Goal: Task Accomplishment & Management: Use online tool/utility

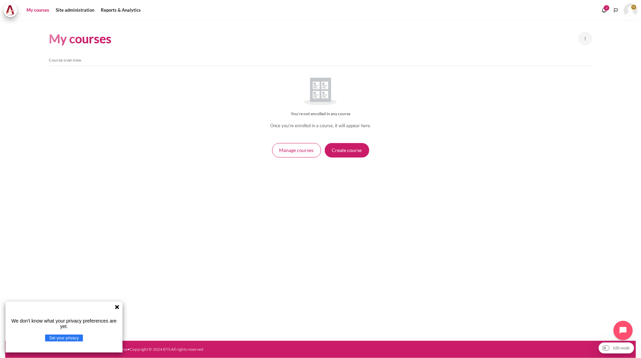
click at [118, 307] on icon at bounding box center [117, 307] width 6 height 6
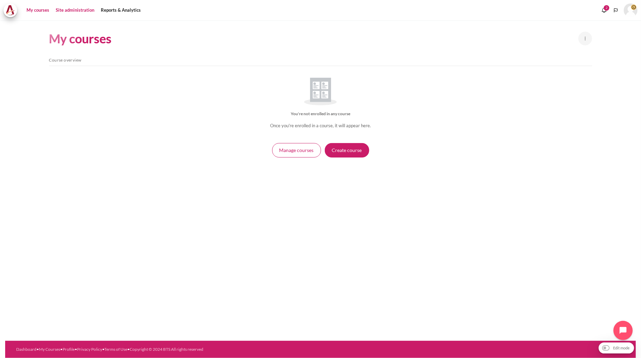
click at [82, 10] on link "Site administration" at bounding box center [74, 10] width 43 height 14
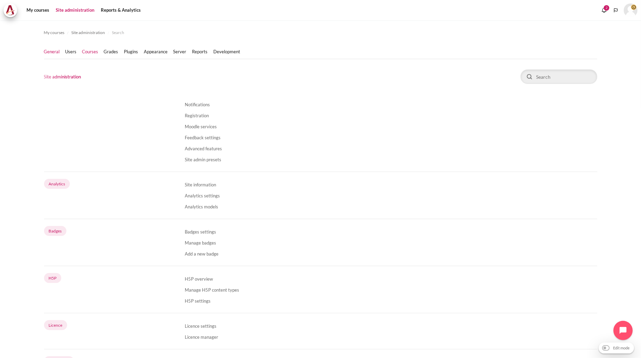
click at [90, 54] on link "Courses" at bounding box center [90, 52] width 16 height 7
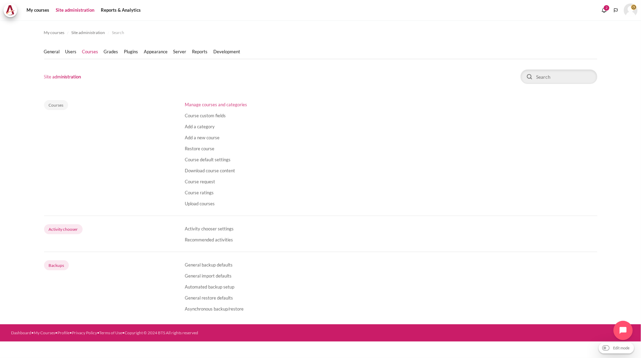
click at [211, 103] on link "Manage courses and categories" at bounding box center [216, 105] width 62 height 6
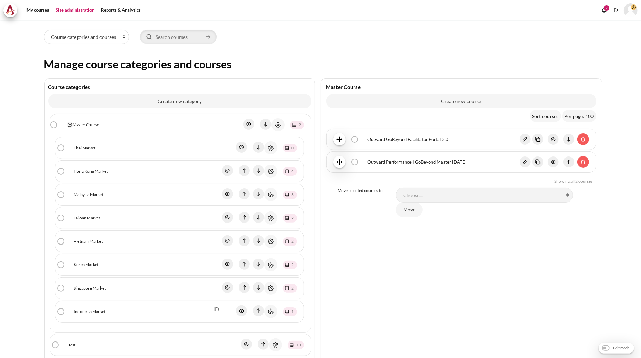
scroll to position [76, 0]
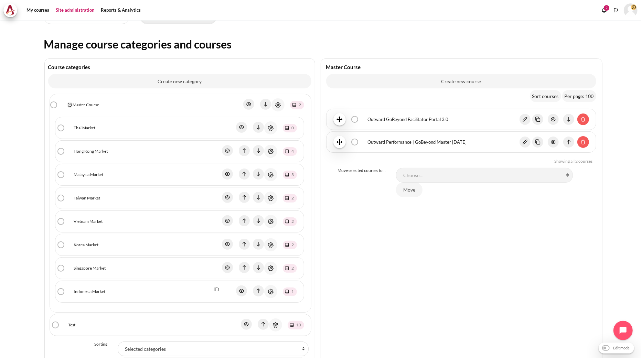
click at [84, 291] on link "Indonesia Market" at bounding box center [90, 292] width 32 height 6
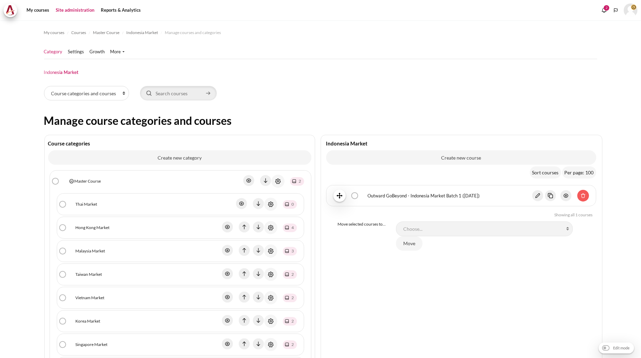
click at [419, 200] on div "Outward GoBeyond - Indonesia Market Batch 1 (Sep 2025) bulk action selection Ou…" at bounding box center [461, 196] width 256 height 12
click at [419, 197] on link "Outward GoBeyond - Indonesia Market Batch 1 (Sep 2025)" at bounding box center [450, 196] width 164 height 7
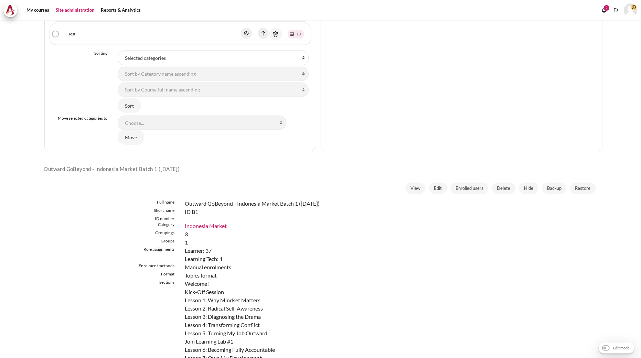
scroll to position [420, 0]
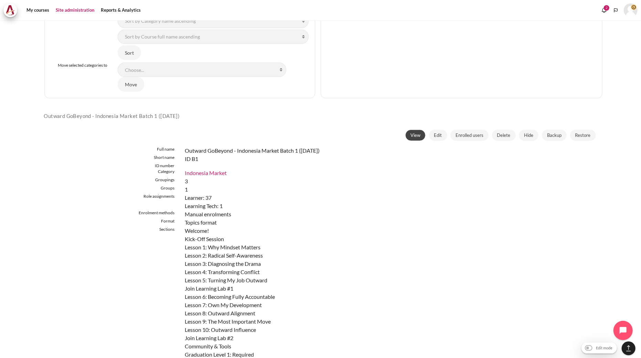
click at [410, 135] on span "View" at bounding box center [415, 135] width 10 height 7
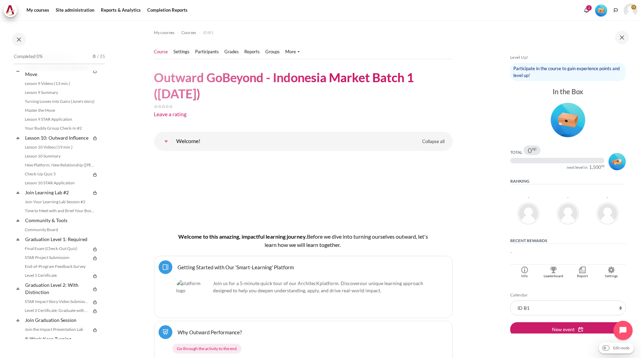
scroll to position [649, 0]
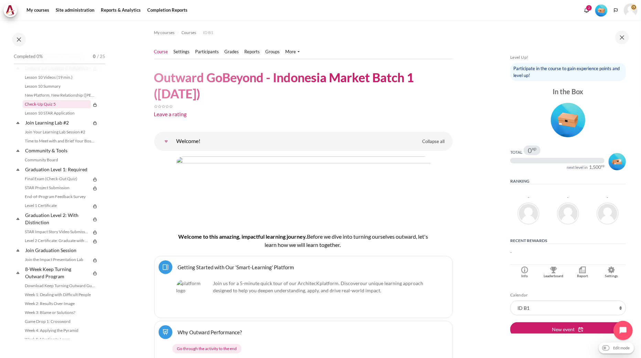
click at [49, 108] on link "Check-Up Quiz 5" at bounding box center [57, 104] width 68 height 8
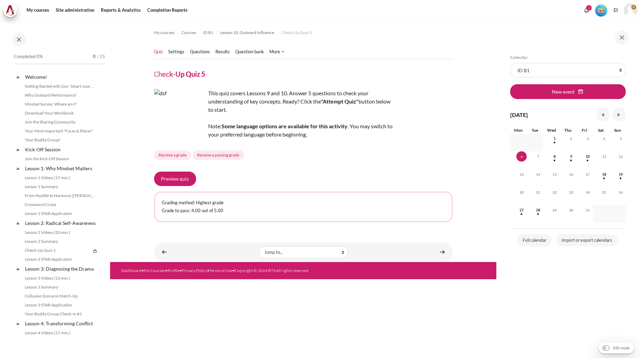
scroll to position [578, 0]
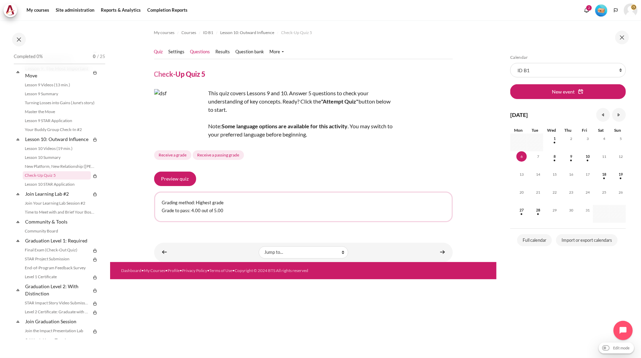
drag, startPoint x: 201, startPoint y: 51, endPoint x: 198, endPoint y: 54, distance: 4.7
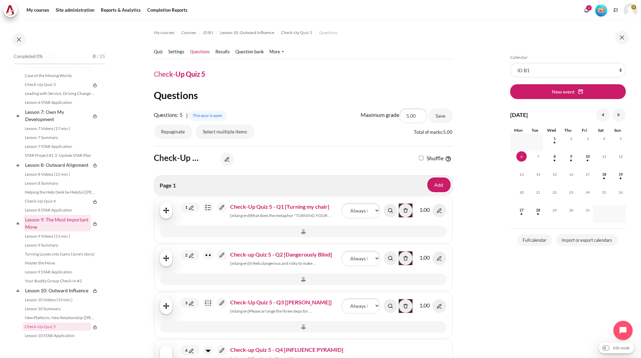
scroll to position [425, 0]
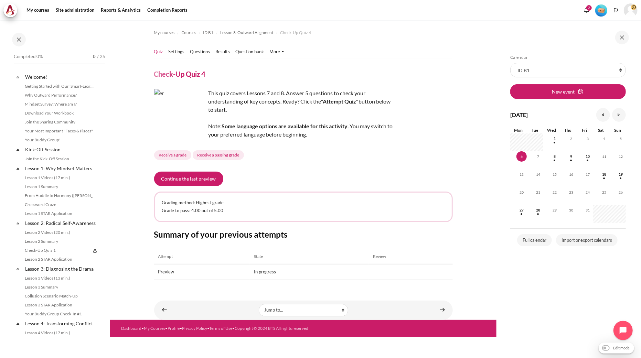
scroll to position [445, 0]
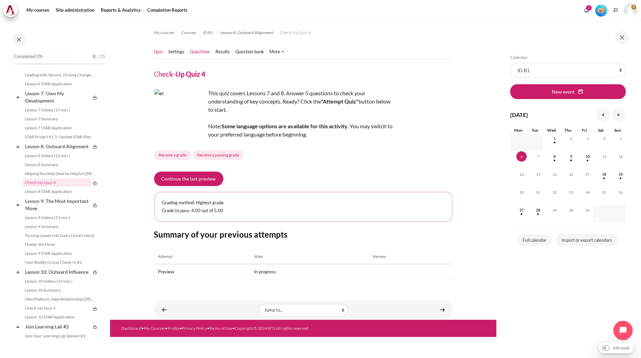
click at [194, 52] on link "Questions" at bounding box center [200, 52] width 20 height 7
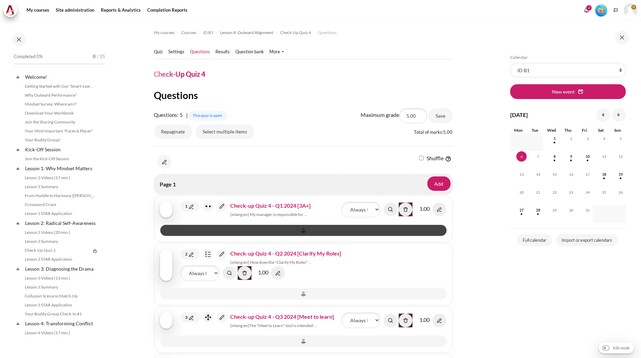
scroll to position [445, 0]
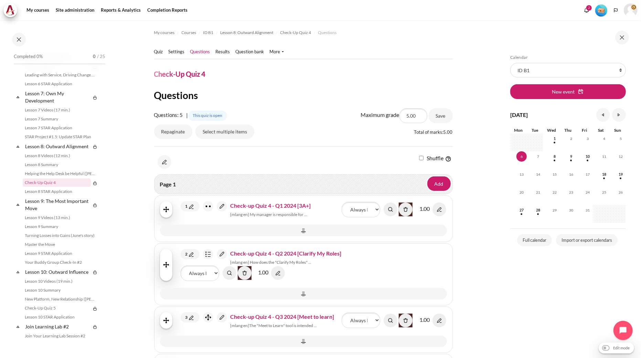
click at [222, 205] on img "Content" at bounding box center [222, 206] width 10 height 10
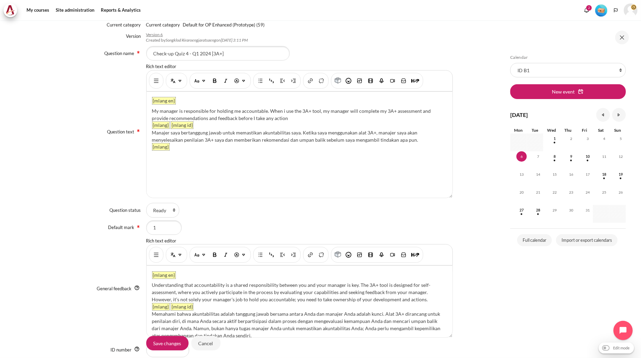
scroll to position [116, 0]
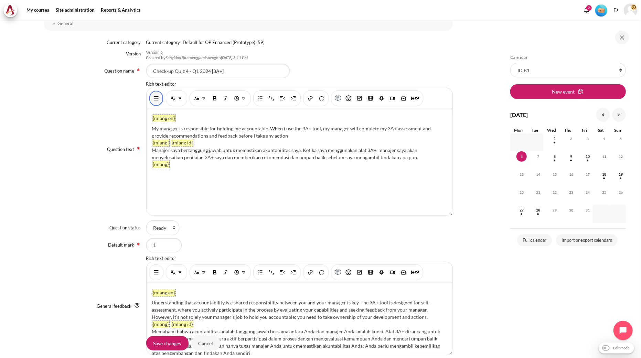
click at [155, 95] on img "Show/hide advanced buttons" at bounding box center [156, 98] width 7 height 7
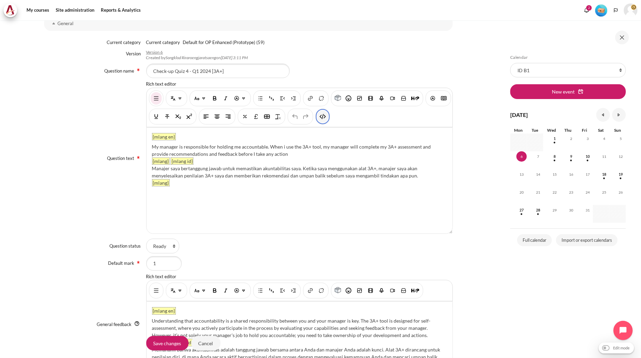
click at [328, 120] on button "HTML" at bounding box center [322, 116] width 11 height 12
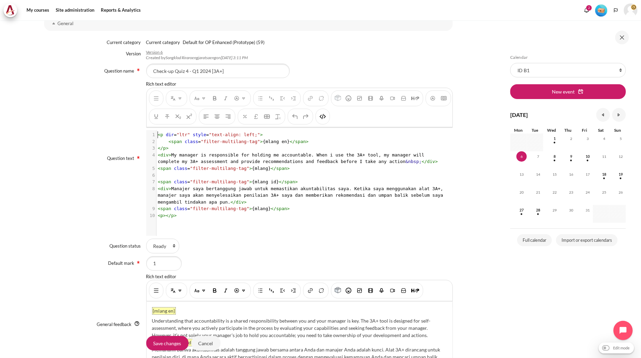
scroll to position [1, 0]
click at [239, 155] on span "< div > My manager is responsible for holding me accountable. When i use the 3A…" at bounding box center [298, 158] width 280 height 12
type textarea "<p dir="ltr" style="text-align: left;"> <span class="filter-multilang-tag">{mla…"
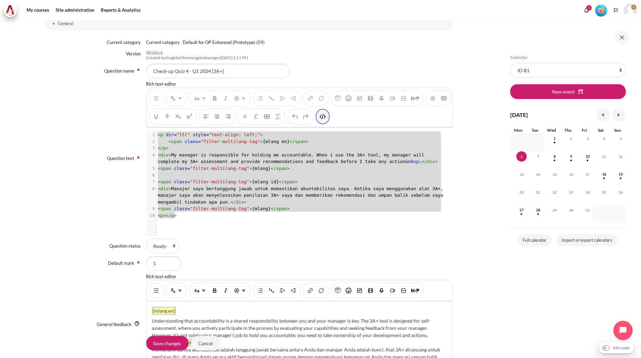
click at [328, 120] on button "HTML" at bounding box center [322, 116] width 11 height 12
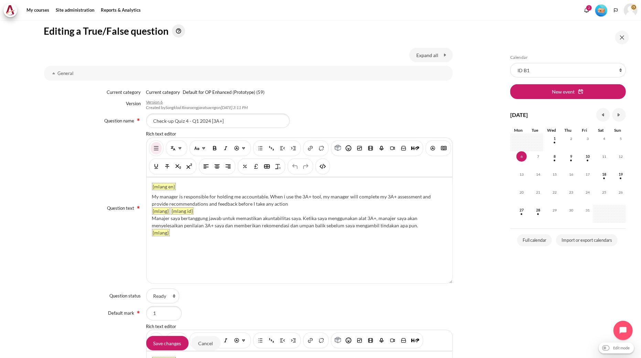
scroll to position [0, 0]
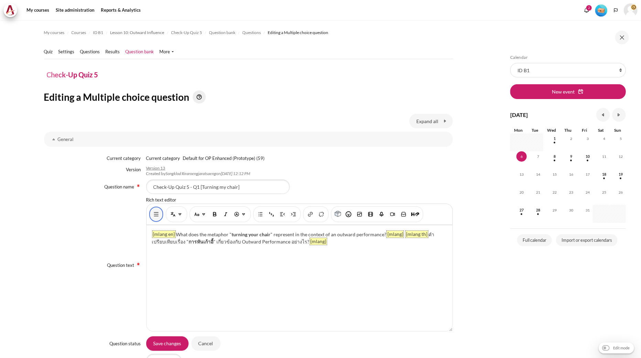
click at [155, 215] on img "Show/hide advanced buttons" at bounding box center [156, 214] width 7 height 7
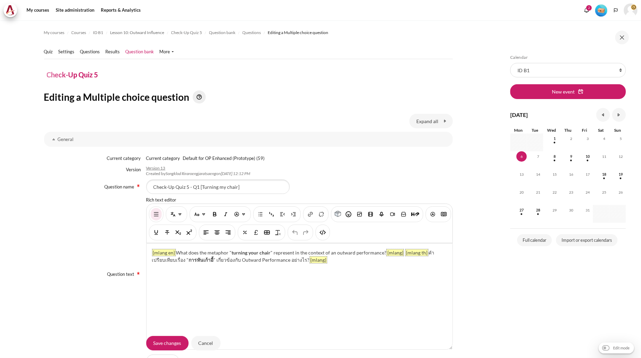
click at [330, 232] on div "You are now on another row of the editor's toolbar, where there are more button…" at bounding box center [322, 233] width 14 height 16
click at [328, 233] on button "HTML" at bounding box center [322, 232] width 11 height 12
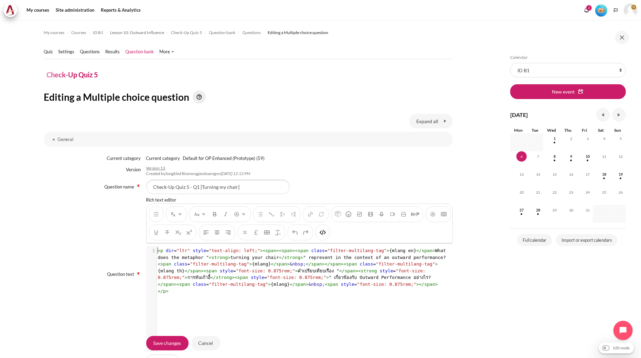
scroll to position [1, 0]
click at [362, 284] on pre "< p dir = "ltr" style = "text-align: left;" >< span >< span >< span class = "fi…" at bounding box center [303, 270] width 292 height 47
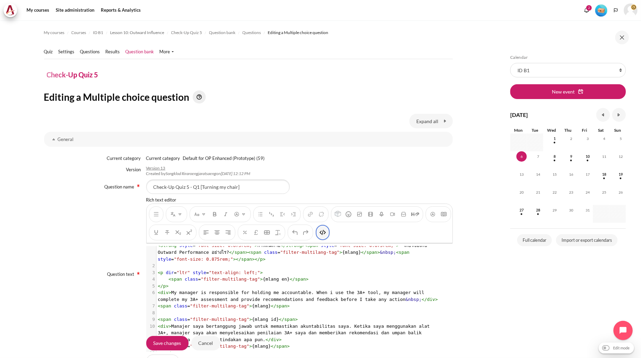
click at [326, 235] on img "HTML" at bounding box center [322, 232] width 7 height 7
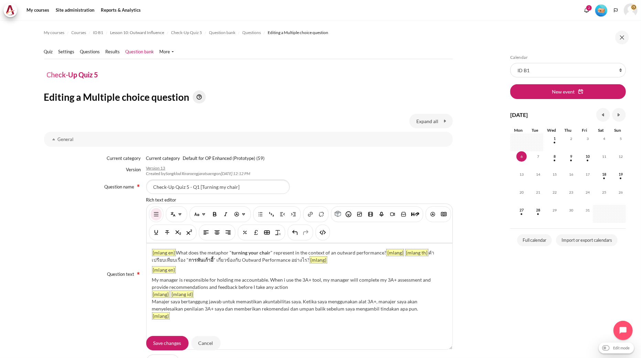
drag, startPoint x: 270, startPoint y: 287, endPoint x: 152, endPoint y: 280, distance: 117.8
click at [152, 280] on div "My manager is responsible for holding me accountable. When i use the 3A+ tool, …" at bounding box center [299, 283] width 295 height 14
paste div "Content"
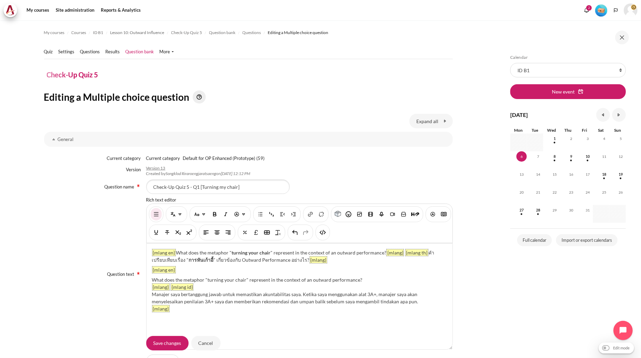
click at [283, 300] on div "Manajer saya bertanggung jawab untuk memastikan akuntabilitas saya. Ketika saya…" at bounding box center [299, 298] width 295 height 14
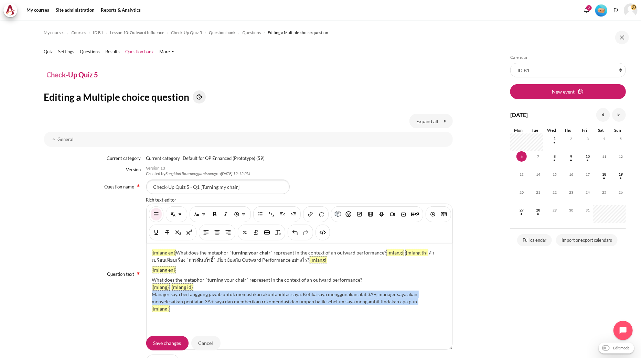
drag, startPoint x: 413, startPoint y: 302, endPoint x: 146, endPoint y: 296, distance: 267.3
click at [147, 296] on div "{mlang en} What does the metaphor " turning your chair " represent in the conte…" at bounding box center [300, 297] width 306 height 106
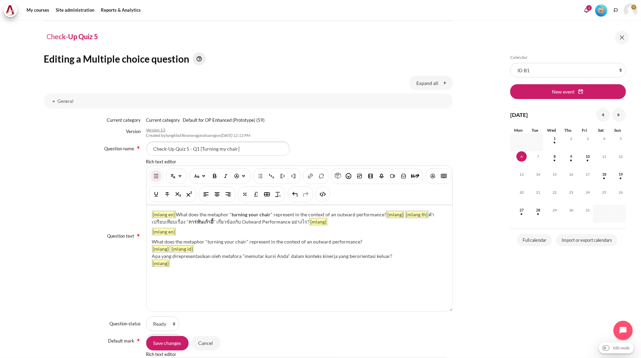
scroll to position [76, 0]
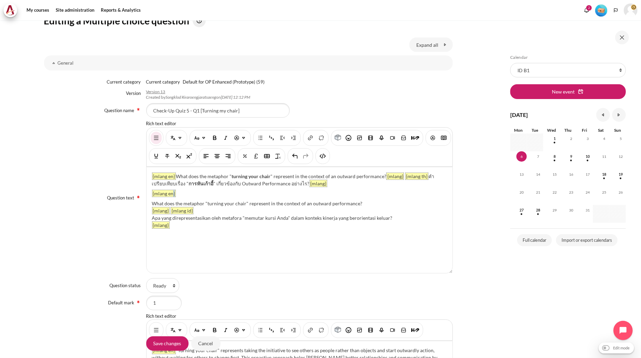
drag, startPoint x: 185, startPoint y: 192, endPoint x: 172, endPoint y: 189, distance: 13.3
click at [172, 189] on div "{mlang en} What does the metaphor " turning your chair " represent in the conte…" at bounding box center [300, 220] width 306 height 106
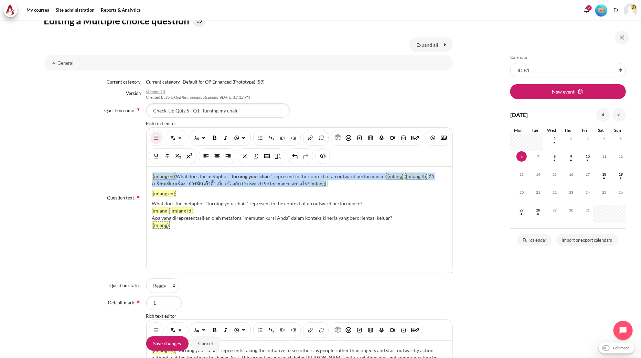
drag, startPoint x: 312, startPoint y: 183, endPoint x: 97, endPoint y: 156, distance: 216.7
click at [97, 156] on div "Question text Rich text editor {mlang en} What does the metaphor " turning your…" at bounding box center [248, 197] width 409 height 155
drag, startPoint x: 316, startPoint y: 183, endPoint x: 124, endPoint y: 171, distance: 193.0
click at [124, 171] on div "Question text Rich text editor {mlang en} What does the metaphor " turning your…" at bounding box center [248, 197] width 409 height 155
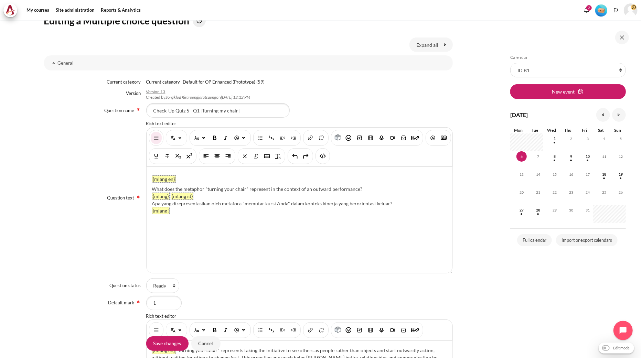
click at [330, 161] on div "You are now on another row of the editor's toolbar, where there are more button…" at bounding box center [322, 156] width 14 height 16
click at [328, 160] on button "HTML" at bounding box center [322, 156] width 11 height 12
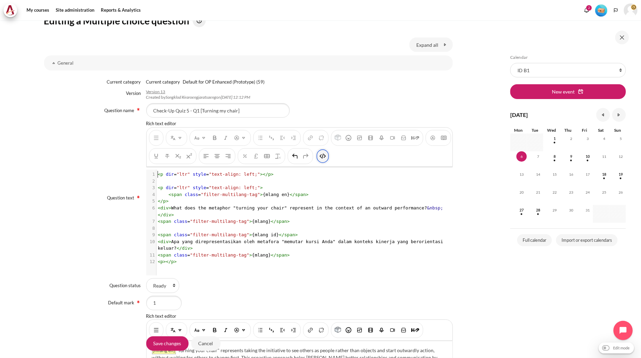
scroll to position [1, 0]
click at [328, 160] on button "HTML" at bounding box center [322, 156] width 11 height 12
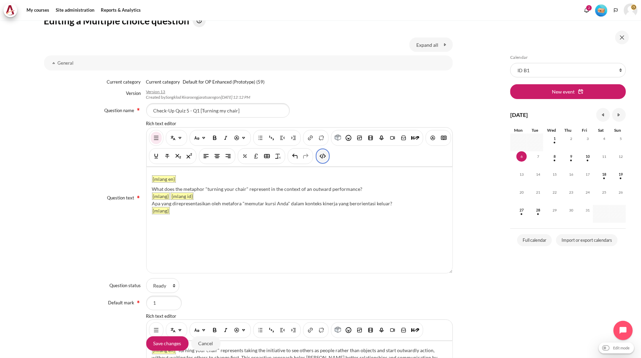
click at [326, 156] on img "HTML" at bounding box center [322, 156] width 7 height 7
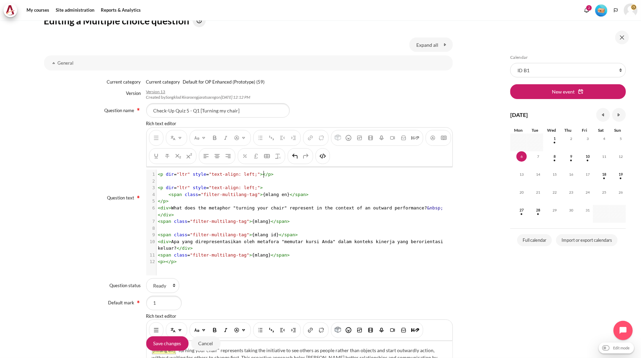
type textarea "<p dir="ltr" style="text-align: left;"></p>"
drag, startPoint x: 276, startPoint y: 175, endPoint x: 152, endPoint y: 164, distance: 125.0
click at [152, 166] on div "Rich text editor {mlang en} What does the metaphor "turning your chair" represe…" at bounding box center [299, 197] width 306 height 155
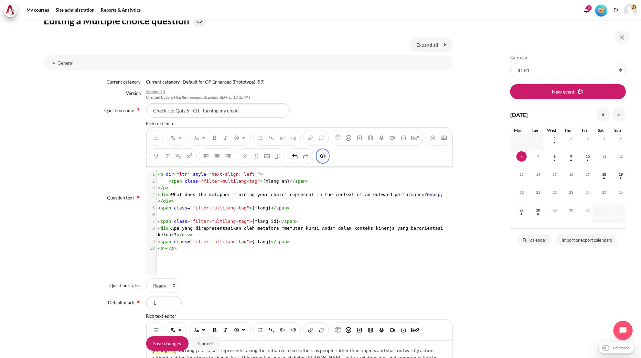
click at [326, 156] on img "HTML" at bounding box center [322, 156] width 7 height 7
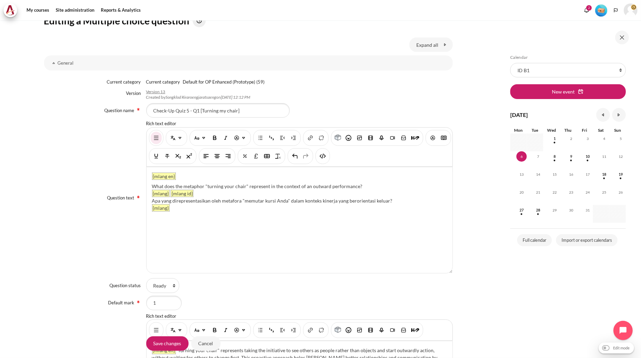
click at [231, 234] on div "{mlang en} What does the metaphor "turning your chair" represent in the context…" at bounding box center [300, 220] width 306 height 106
click at [231, 241] on div "{mlang en} What does the metaphor "turning your chair" represent in the context…" at bounding box center [300, 220] width 306 height 106
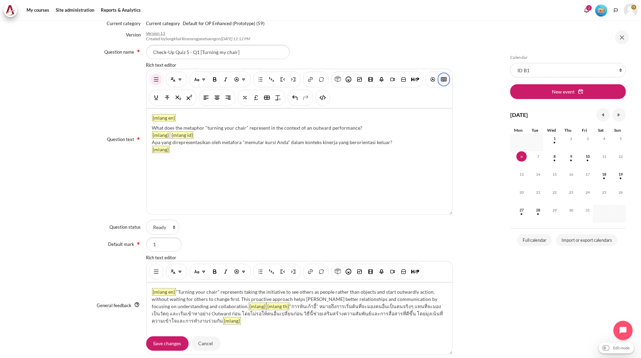
scroll to position [129, 0]
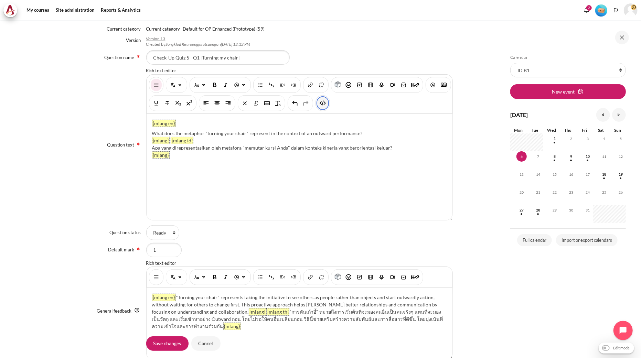
click at [326, 105] on img "HTML" at bounding box center [322, 103] width 7 height 7
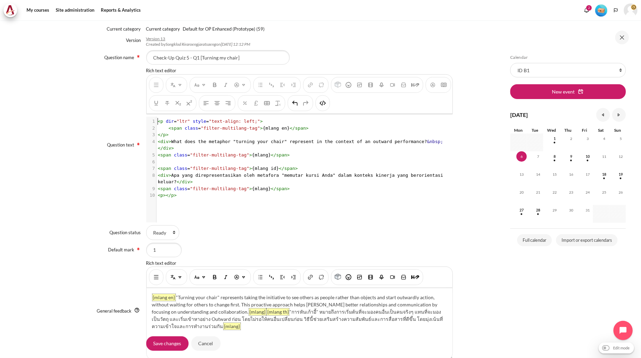
scroll to position [1, 0]
click at [252, 136] on pre "</ p >" at bounding box center [303, 134] width 292 height 7
type textarea "<p dir="ltr" style="text-align: left;"> <span class="filter-multilang-tag">{mla…"
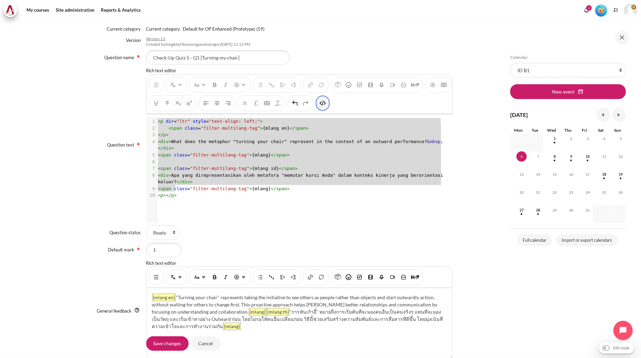
click at [328, 103] on button "HTML" at bounding box center [322, 103] width 11 height 12
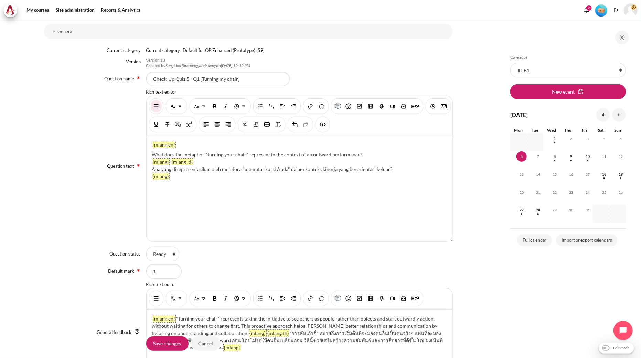
scroll to position [38, 0]
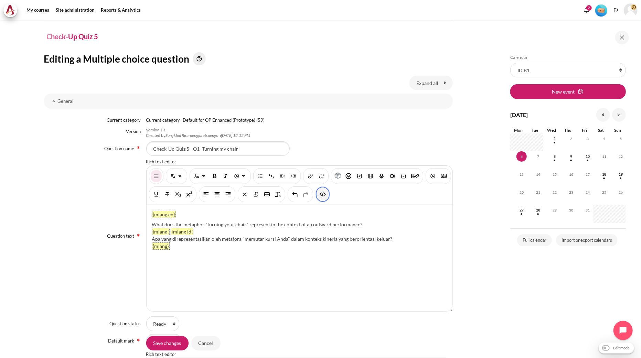
drag, startPoint x: 347, startPoint y: 193, endPoint x: 346, endPoint y: 197, distance: 3.6
click at [326, 193] on img "HTML" at bounding box center [322, 194] width 7 height 7
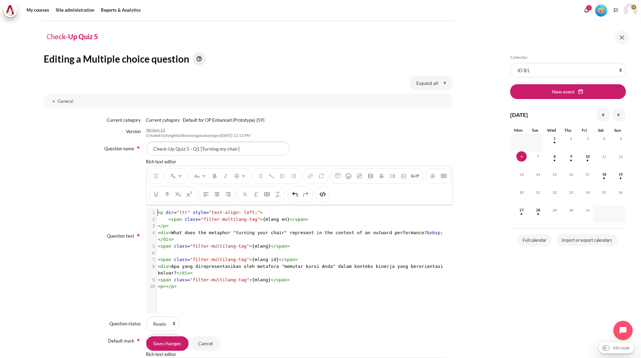
scroll to position [1, 0]
type textarea "<p dir="ltr" style="text-align: left;"> <span class="filter-multilang-tag">{mla…"
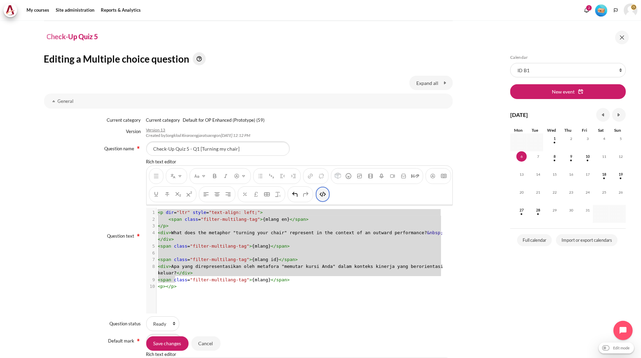
click at [326, 197] on img "HTML" at bounding box center [322, 194] width 7 height 7
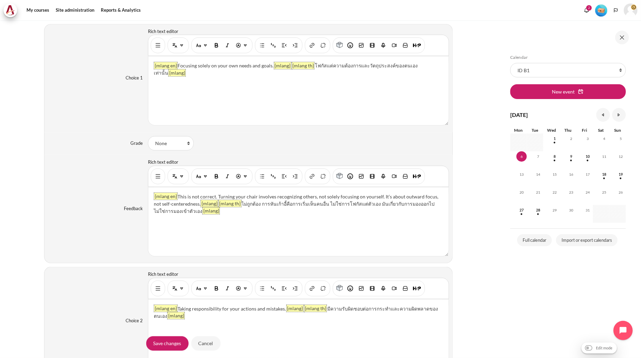
scroll to position [497, 0]
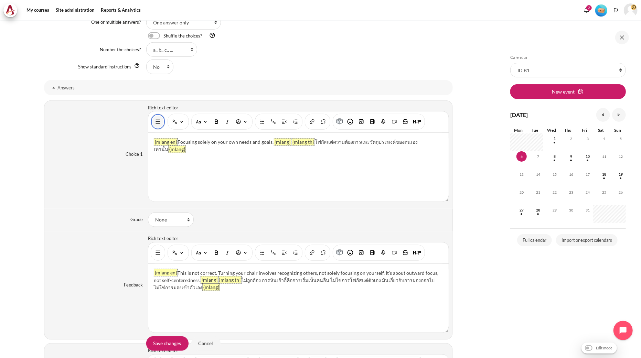
click at [158, 128] on button "Show/hide advanced buttons" at bounding box center [157, 122] width 11 height 12
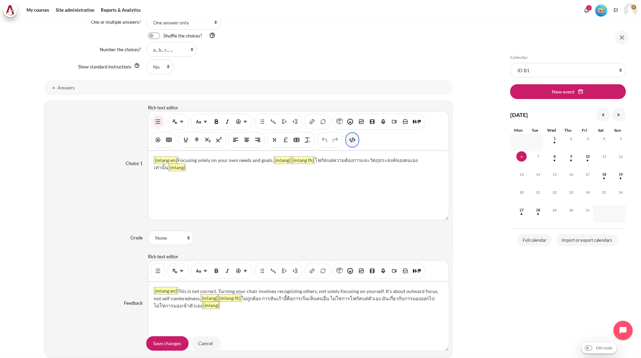
click at [347, 143] on button "HTML" at bounding box center [352, 140] width 11 height 12
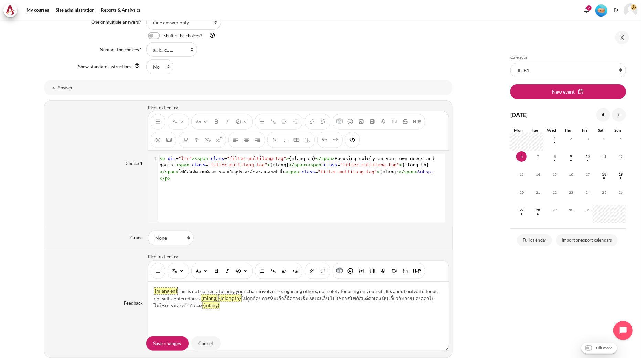
scroll to position [1, 0]
click at [318, 174] on span ""filter-multilang-tag"" at bounding box center [347, 171] width 59 height 5
type textarea "<p dir="ltr"><span class="filter-multilang-tag">{mlang en}</span>Focusing solel…"
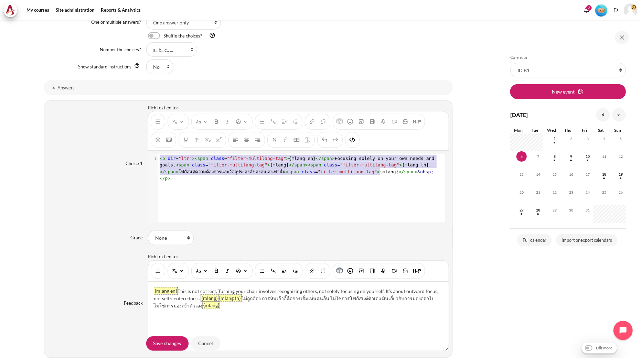
scroll to position [14, 0]
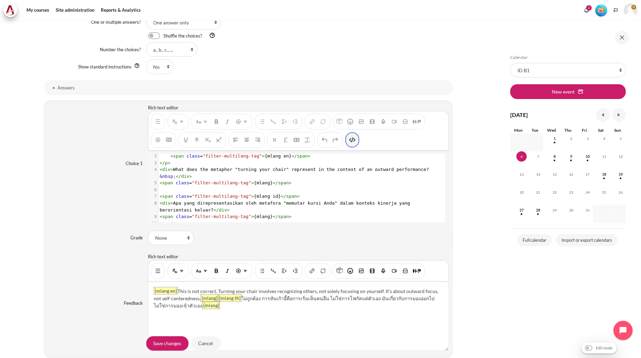
click at [348, 138] on button "HTML" at bounding box center [352, 140] width 11 height 12
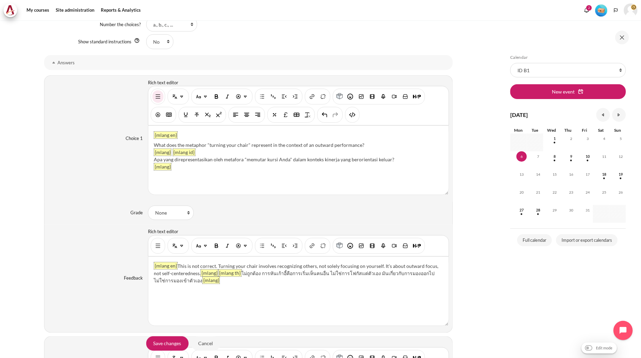
scroll to position [611, 0]
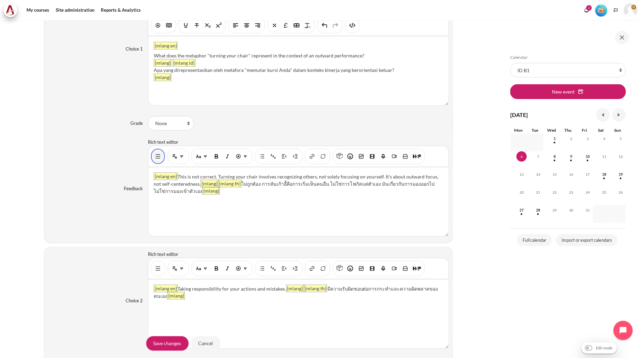
click at [160, 156] on button "Show/hide advanced buttons" at bounding box center [157, 156] width 11 height 12
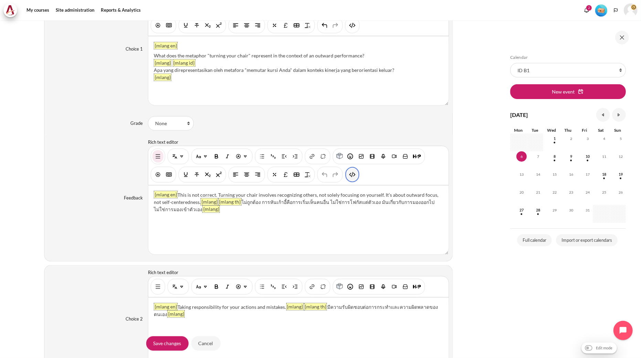
click at [349, 177] on img "HTML" at bounding box center [352, 174] width 7 height 7
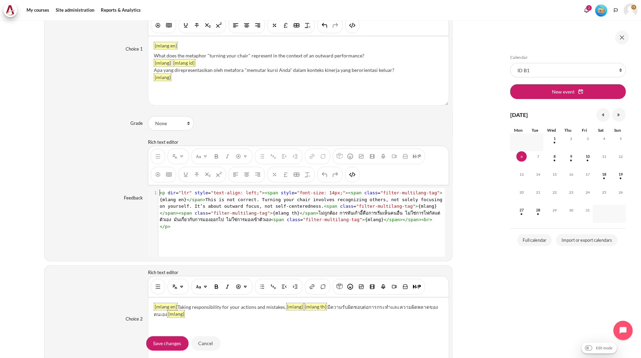
scroll to position [0, 0]
click at [282, 201] on span "< p dir = "ltr" style = "text-align: left;" >< span style = "font-size: 14px;" …" at bounding box center [303, 209] width 286 height 39
type textarea "<p dir="ltr" style="text-align: left;"><span style="font-size: 14px;"><span cla…"
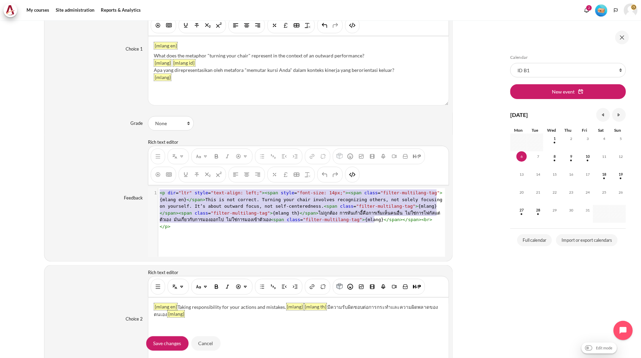
scroll to position [14, 0]
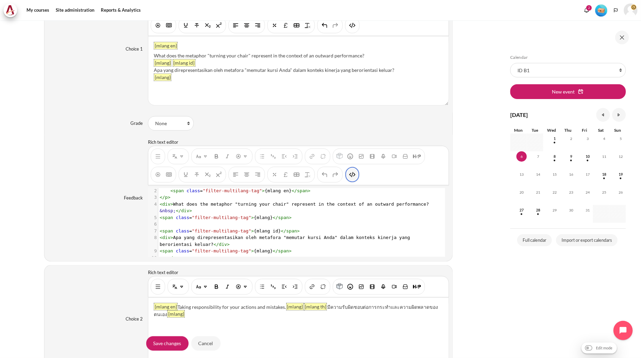
click at [347, 175] on button "HTML" at bounding box center [352, 175] width 11 height 12
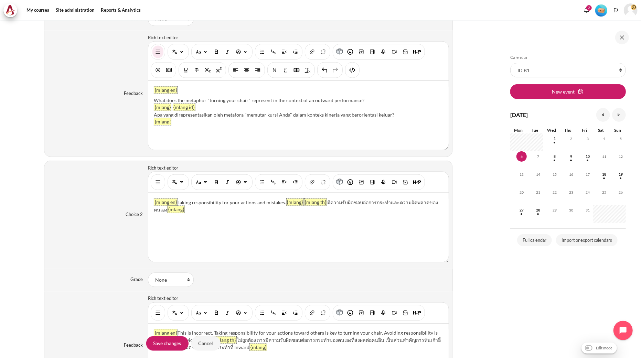
scroll to position [726, 0]
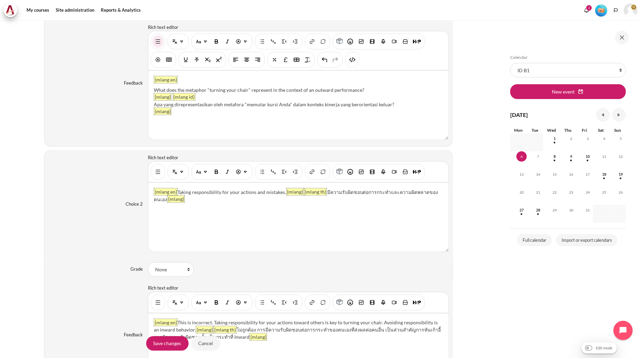
click at [151, 171] on div "Content" at bounding box center [158, 172] width 14 height 16
click at [160, 173] on button "Show/hide advanced buttons" at bounding box center [157, 172] width 11 height 12
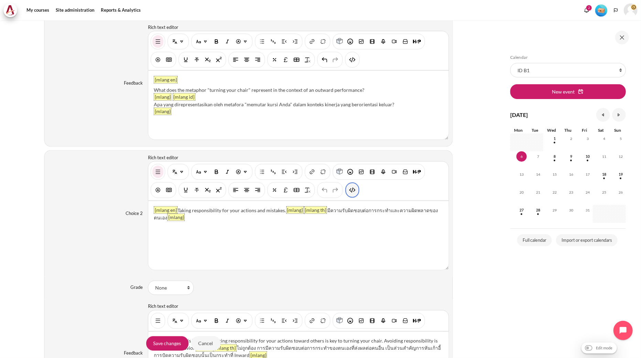
click at [355, 192] on img "HTML" at bounding box center [352, 190] width 7 height 7
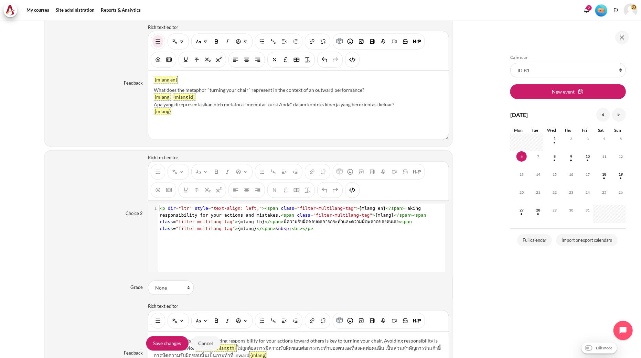
scroll to position [0, 0]
click at [311, 222] on span "< p dir = "ltr" style = "text-align: left;" >< span class = "filter-multilang-t…" at bounding box center [294, 218] width 269 height 25
type textarea "<p dir="ltr" style="text-align: left;"><span class="filter-multilang-tag">{mlan…"
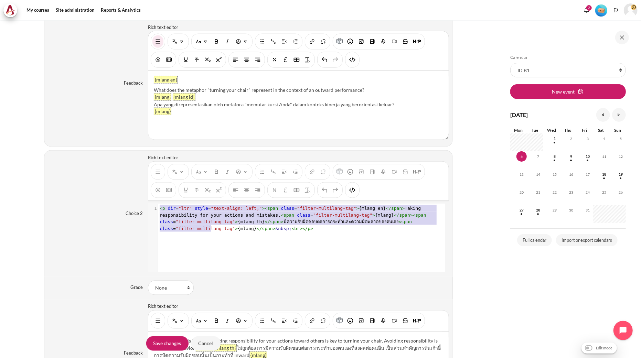
scroll to position [14, 0]
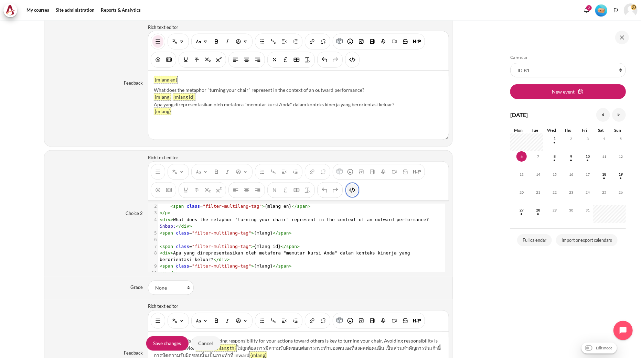
click at [349, 190] on img "HTML" at bounding box center [352, 190] width 7 height 7
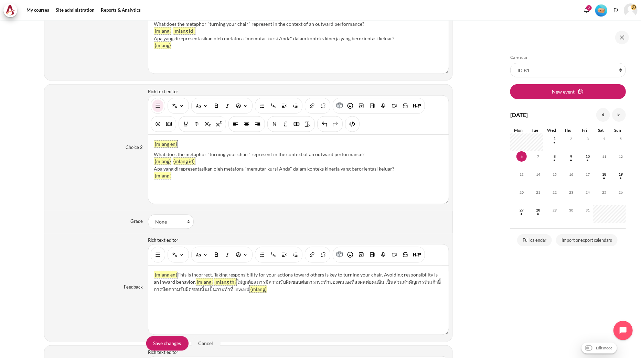
scroll to position [879, 0]
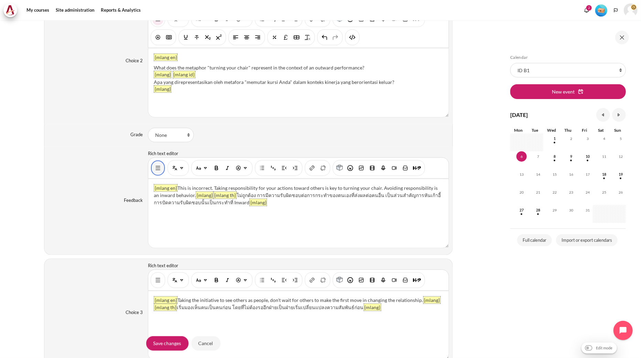
click at [160, 166] on img "Show/hide advanced buttons" at bounding box center [157, 168] width 7 height 7
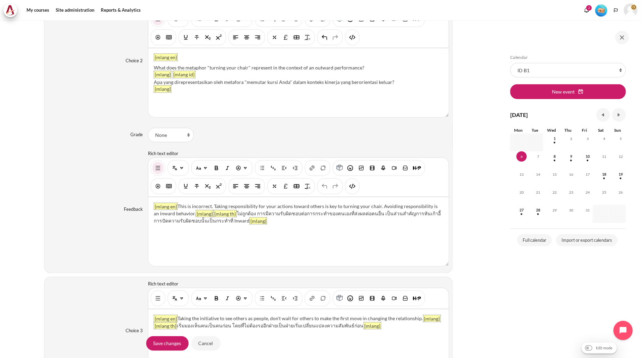
click at [358, 186] on div "You are now on another row of the editor's toolbar, where there are more button…" at bounding box center [352, 187] width 14 height 16
click at [356, 187] on button "HTML" at bounding box center [352, 186] width 11 height 12
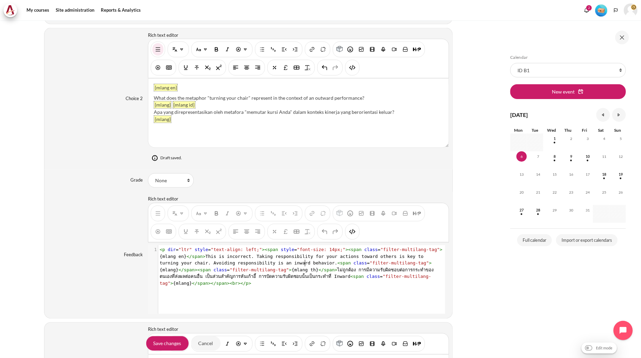
scroll to position [917, 0]
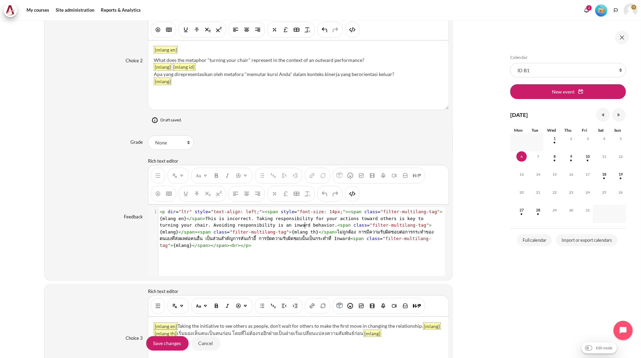
click at [370, 225] on span ""filter-multilang-tag"" at bounding box center [399, 225] width 59 height 5
type textarea "<p dir="ltr" style="text-align: left;"><span style="font-size: 14px;"><span cla…"
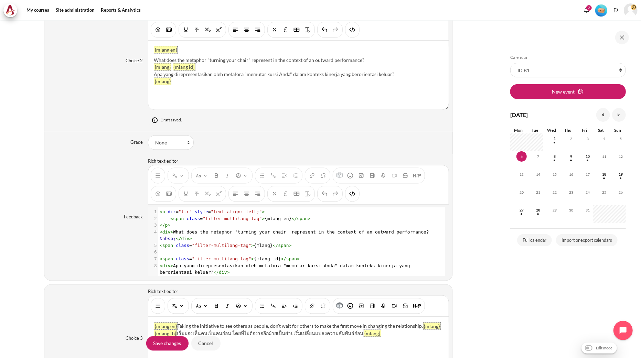
scroll to position [14, 0]
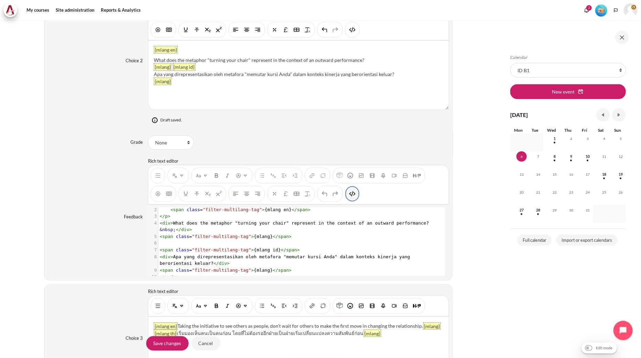
click at [349, 195] on img "HTML" at bounding box center [352, 194] width 7 height 7
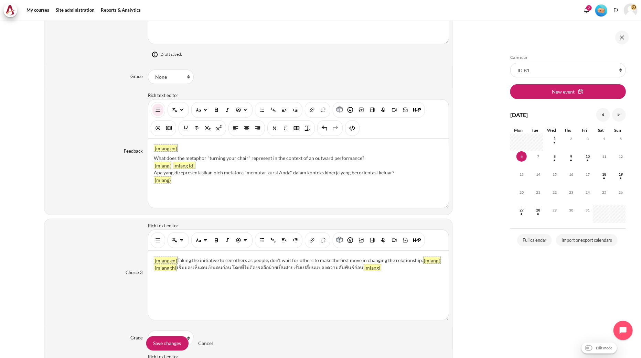
scroll to position [1070, 0]
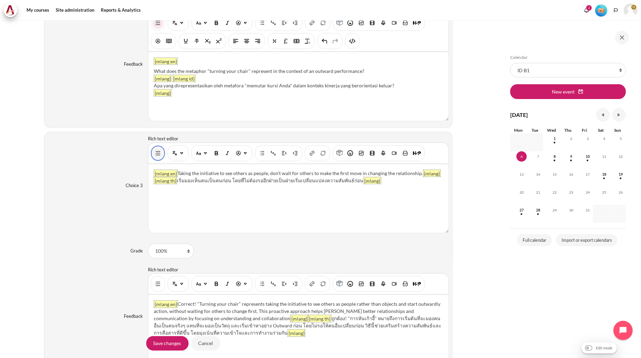
click at [153, 156] on button "Show/hide advanced buttons" at bounding box center [157, 153] width 11 height 12
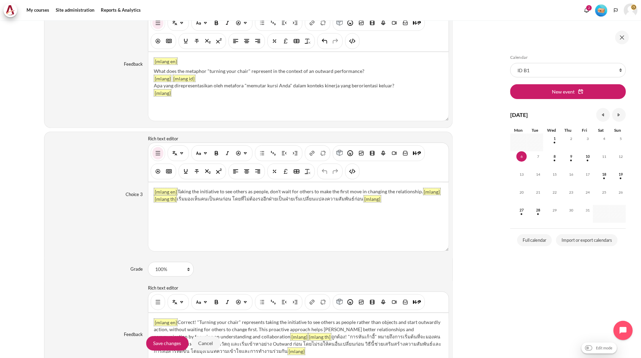
click at [368, 196] on p "{mlang en} Taking the initiative to see others as people, don't wait for others…" at bounding box center [298, 195] width 289 height 14
click at [352, 172] on img "HTML" at bounding box center [352, 171] width 7 height 7
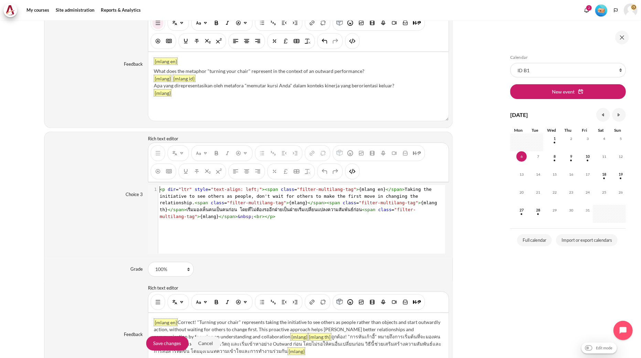
scroll to position [0, 0]
click at [324, 201] on pre "< p dir = "ltr" style = "text-align: left;" >< span class = "filter-multilang-t…" at bounding box center [301, 203] width 286 height 34
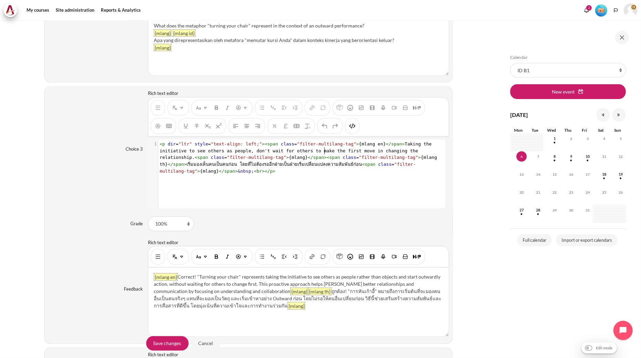
scroll to position [1024, 0]
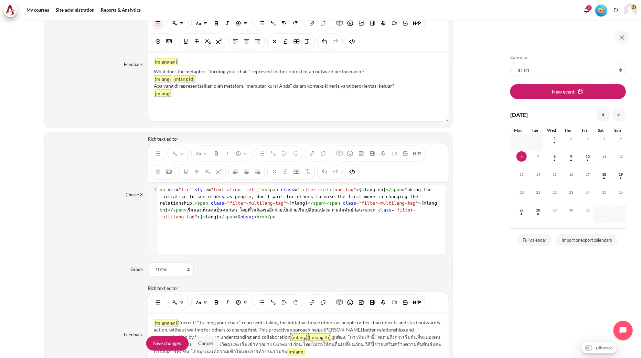
type textarea "<p dir="ltr" style="text-align: left;"><span class="filter-multilang-tag">{mlan…"
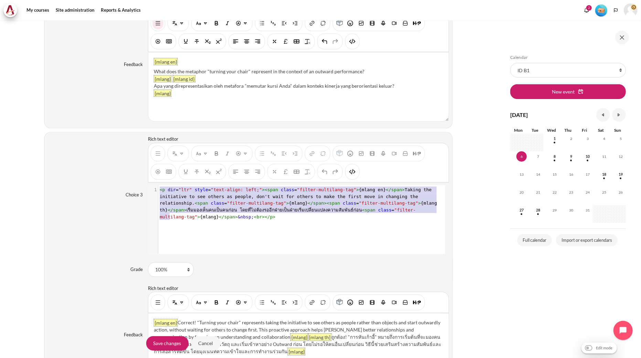
scroll to position [14, 0]
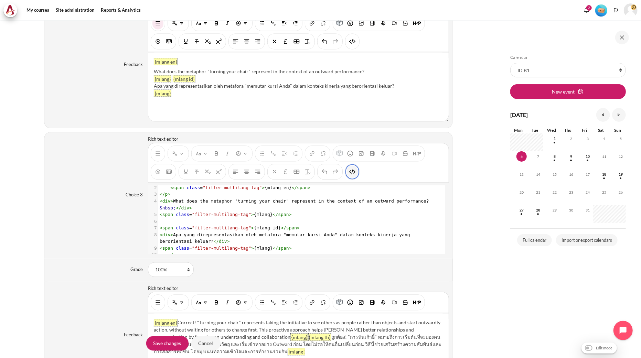
click at [352, 177] on button "HTML" at bounding box center [352, 171] width 11 height 12
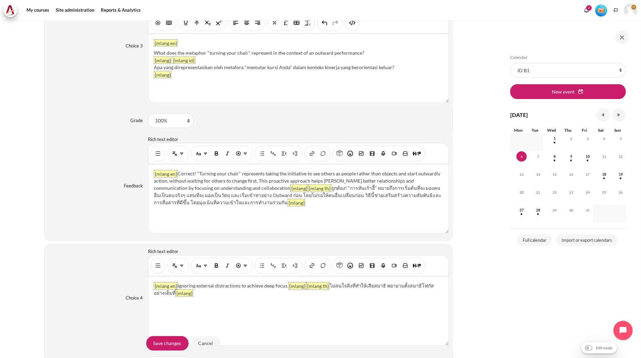
scroll to position [0, 0]
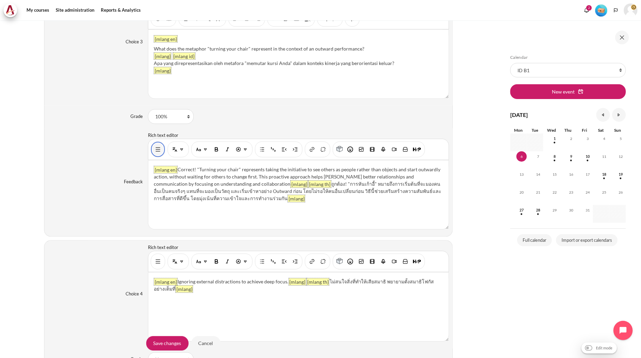
click at [154, 150] on img "Show/hide advanced buttons" at bounding box center [157, 149] width 7 height 7
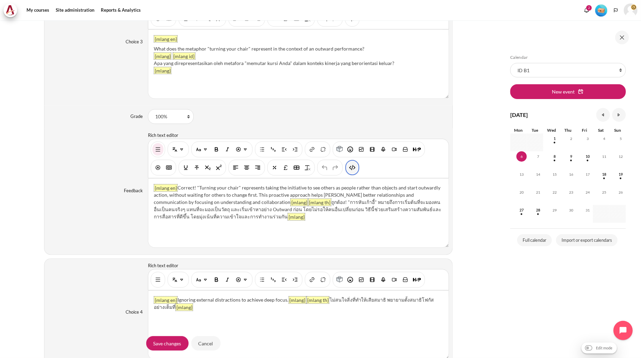
click at [353, 170] on img "HTML" at bounding box center [352, 167] width 7 height 7
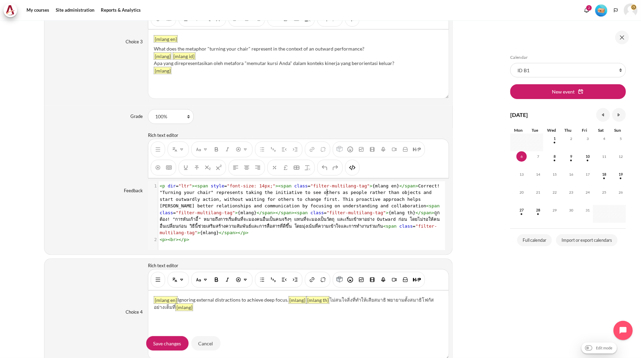
click at [326, 193] on span "< p dir = "ltr" >< span style = "font-size: 14px;" >< span class = "filter-mult…" at bounding box center [301, 209] width 283 height 52
type textarea "<p dir="ltr"><span style="font-size: 14px;"><span class="filter-multilang-tag">…"
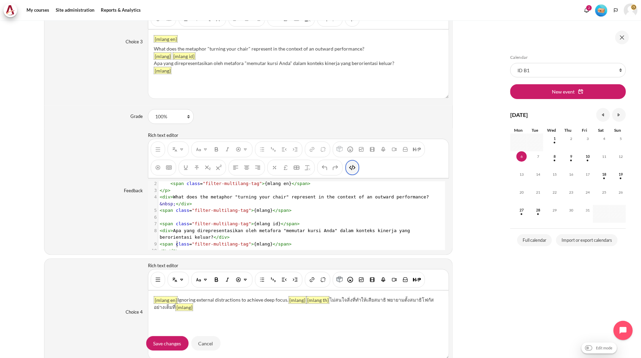
click at [352, 171] on img "HTML" at bounding box center [352, 167] width 7 height 7
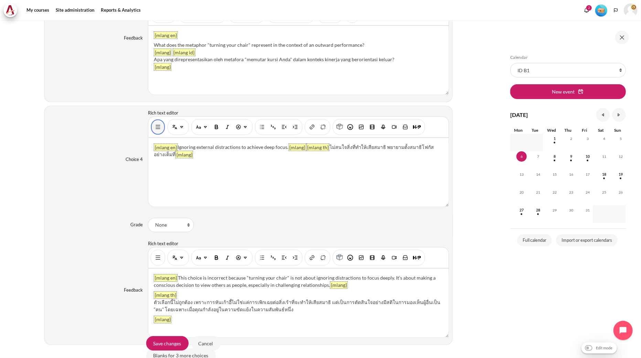
click at [154, 133] on button "Show/hide advanced buttons" at bounding box center [157, 127] width 11 height 12
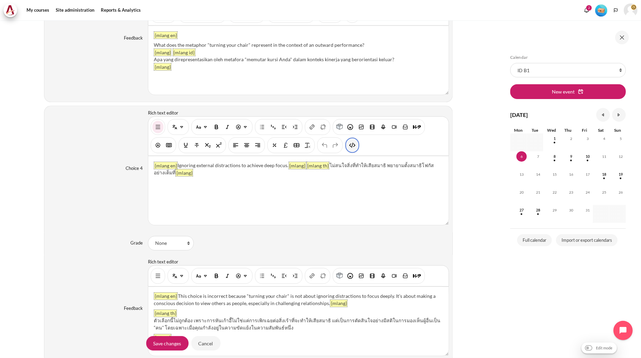
click at [347, 151] on button "HTML" at bounding box center [352, 145] width 11 height 12
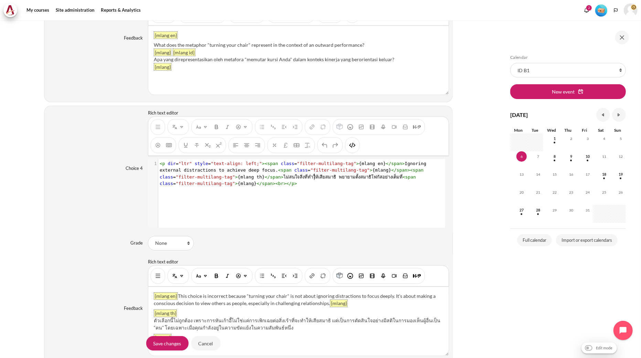
click at [313, 181] on pre "< p dir = "ltr" style = "text-align: left;" >< span class = "filter-multilang-t…" at bounding box center [301, 173] width 286 height 27
type textarea "<p dir="ltr" style="text-align: left;"><span class="filter-multilang-tag">{mlan…"
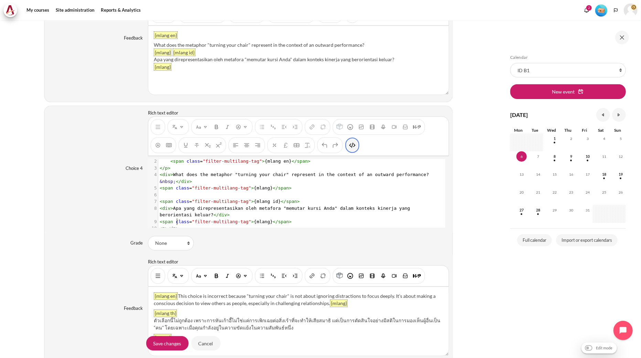
click at [353, 147] on img "HTML" at bounding box center [352, 145] width 7 height 7
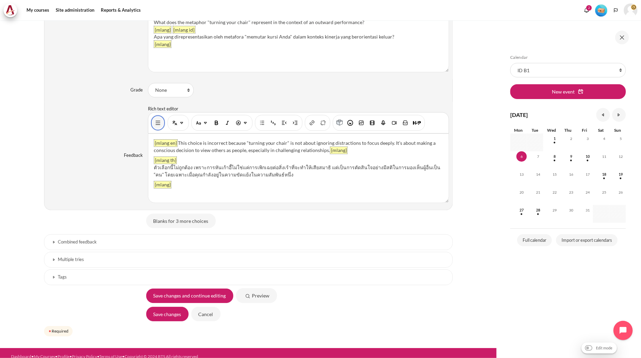
click at [154, 129] on button "Show/hide advanced buttons" at bounding box center [157, 123] width 11 height 12
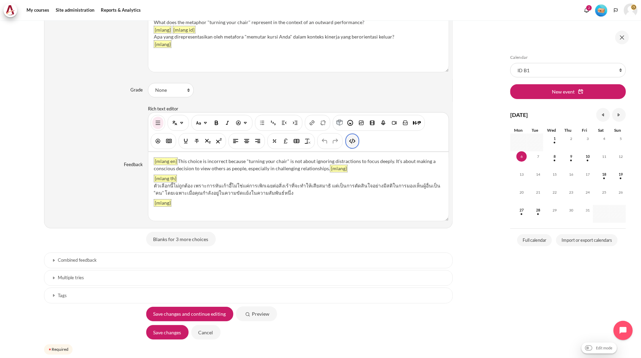
click at [351, 144] on img "HTML" at bounding box center [352, 141] width 7 height 7
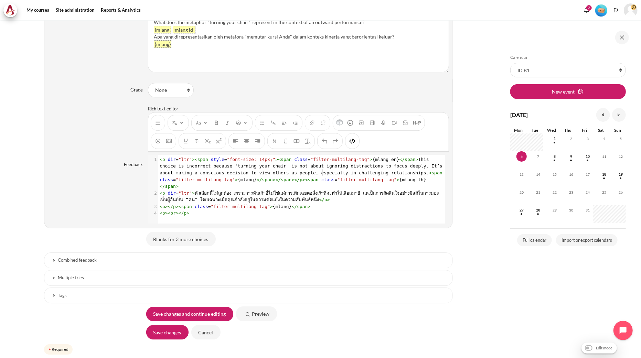
click at [321, 173] on span "< p dir = "ltr" >< span style = "font-size: 14px;" >< span class = "filter-mult…" at bounding box center [303, 173] width 286 height 32
type textarea "<p dir="ltr"><span style="font-size: 14px;"><span class="filter-multilang-tag">…"
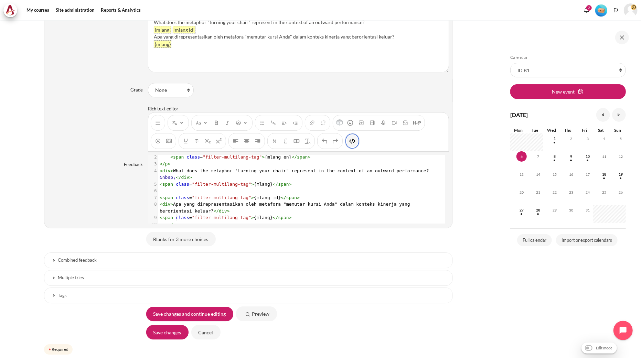
click at [352, 143] on img "HTML" at bounding box center [352, 141] width 7 height 7
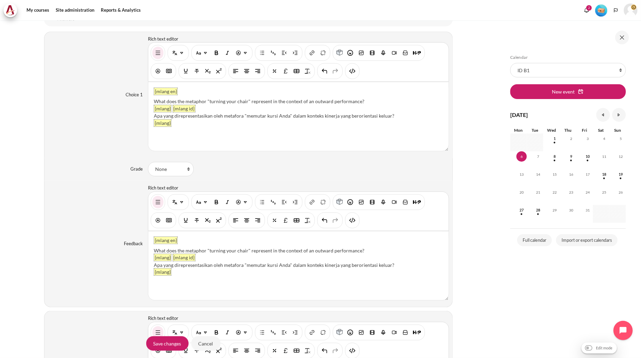
drag, startPoint x: 363, startPoint y: 100, endPoint x: 149, endPoint y: 102, distance: 214.3
click at [149, 102] on div "{mlang en} What does the metaphor "turning your chair" represent in the context…" at bounding box center [298, 116] width 300 height 69
paste div "Content"
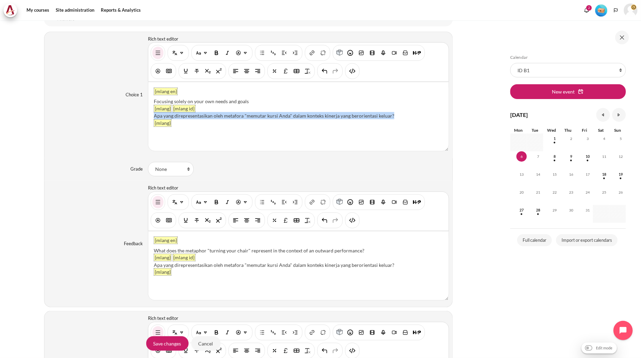
drag, startPoint x: 398, startPoint y: 114, endPoint x: 152, endPoint y: 118, distance: 245.6
click at [152, 118] on div "{mlang en} Focusing solely on your own needs and goals {mlang} {mlang id} Apa y…" at bounding box center [298, 116] width 300 height 69
drag, startPoint x: 367, startPoint y: 248, endPoint x: 153, endPoint y: 250, distance: 213.3
click at [154, 250] on div "What does the metaphor "turning your chair" represent in the context of an outw…" at bounding box center [298, 250] width 289 height 7
paste div "Content"
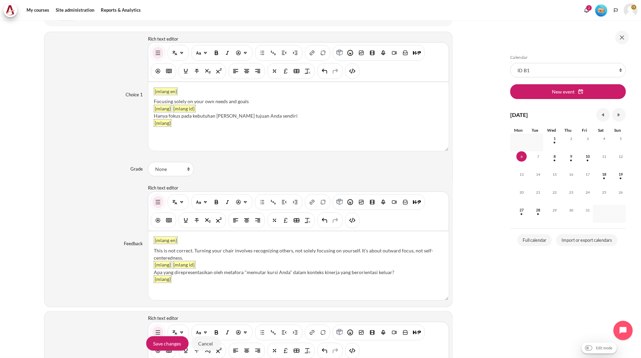
click at [155, 249] on div "This is not correct. Turning your chair involves recognizing others, not solely…" at bounding box center [298, 254] width 289 height 14
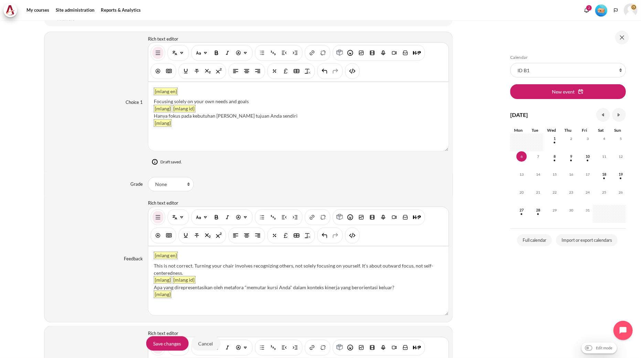
scroll to position [581, 0]
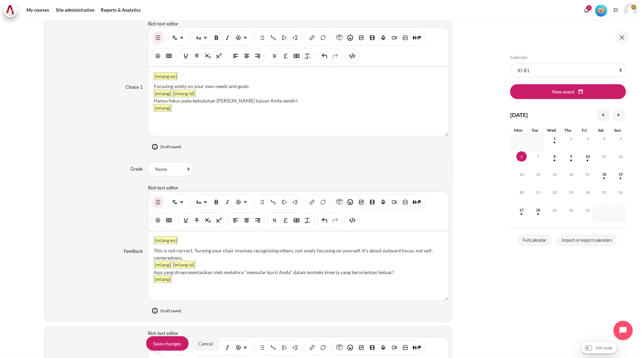
click at [429, 251] on div "This is not correct. Turning your chair involves recognizing others, not solely…" at bounding box center [298, 254] width 289 height 14
click at [191, 258] on div "This is not correct. Turning your chair involves recognizing others, not solely…" at bounding box center [298, 254] width 289 height 14
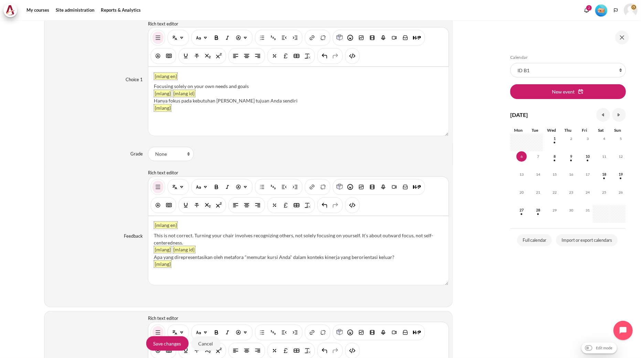
scroll to position [566, 0]
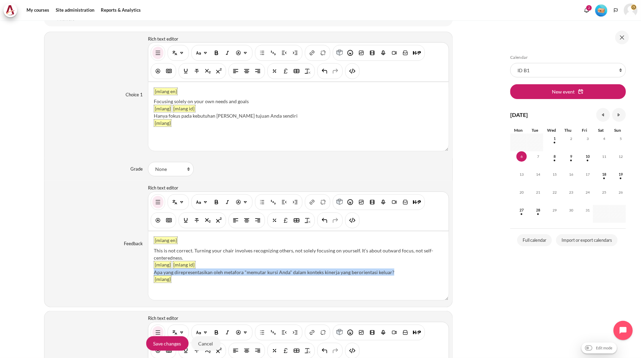
drag, startPoint x: 399, startPoint y: 273, endPoint x: 152, endPoint y: 276, distance: 247.0
click at [152, 276] on div "{mlang en} This is not correct. Turning your chair involves recognizing others,…" at bounding box center [298, 265] width 300 height 69
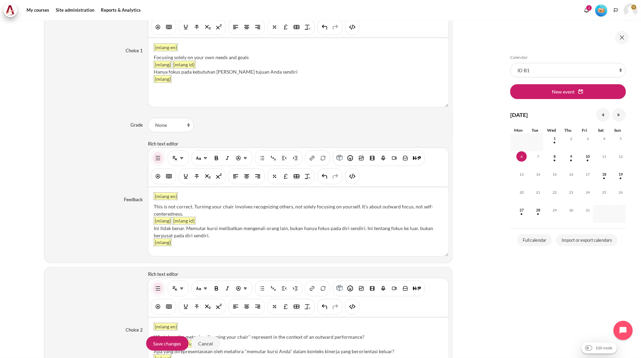
scroll to position [718, 0]
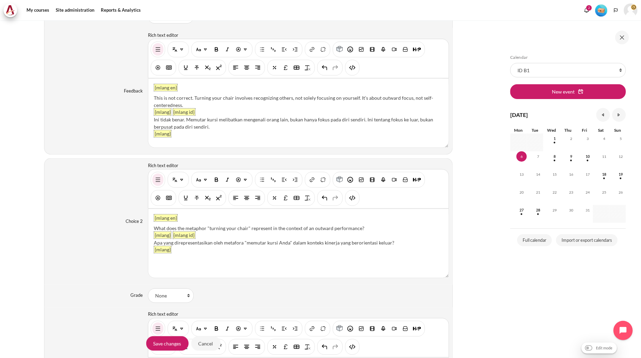
drag, startPoint x: 361, startPoint y: 229, endPoint x: 153, endPoint y: 228, distance: 207.8
click at [154, 228] on div "What does the metaphor "turning your chair" represent in the context of an outw…" at bounding box center [298, 228] width 289 height 7
paste div "Content"
click at [154, 229] on div "Ignoring responsibility for your actions and mistakes" at bounding box center [298, 228] width 289 height 7
click at [152, 227] on div "{mlang en} Ignoring responsibility for your actions and mistakes {mlang} {mlang…" at bounding box center [298, 243] width 300 height 69
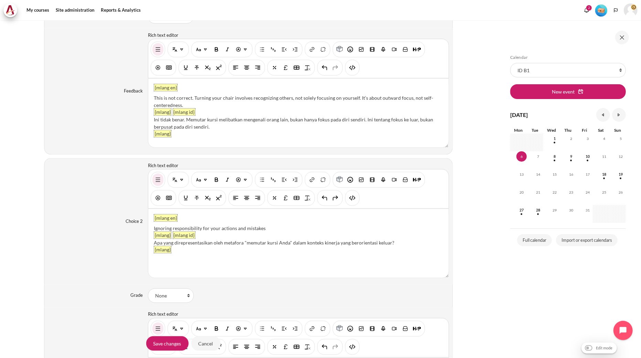
click at [280, 228] on div "Ignoring responsibility for your actions and mistakes" at bounding box center [298, 228] width 289 height 7
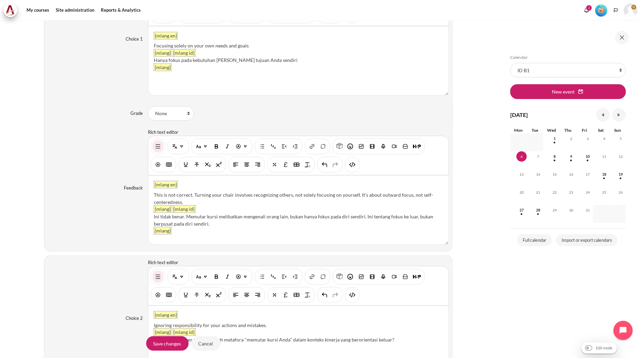
scroll to position [604, 0]
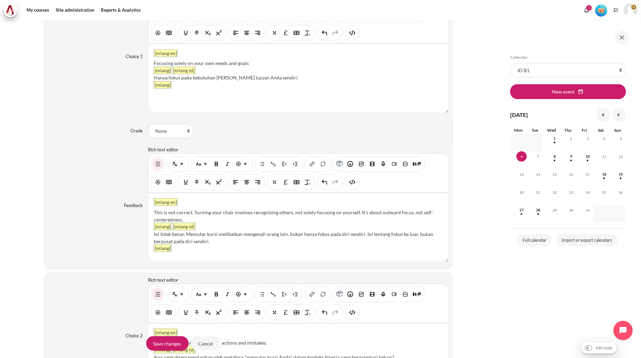
click at [270, 78] on div "Hanya fokus pada kebutuhan dan tujuan Anda sendiri" at bounding box center [298, 77] width 289 height 7
click at [250, 61] on div "Focusing solely on your own needs and goals" at bounding box center [298, 63] width 289 height 7
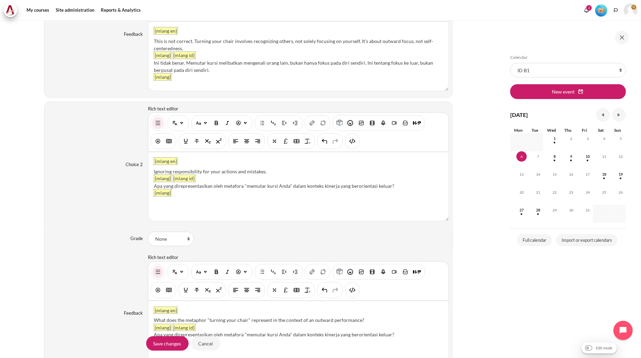
scroll to position [795, 0]
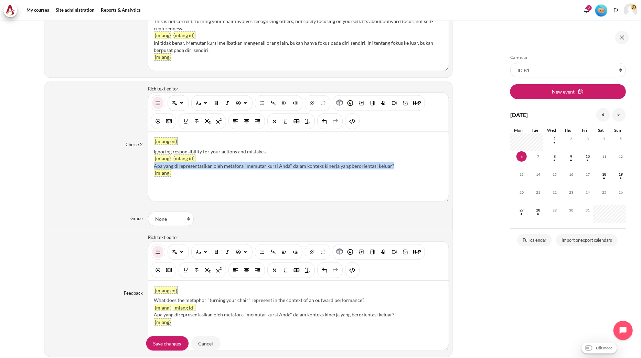
drag, startPoint x: 403, startPoint y: 166, endPoint x: 160, endPoint y: 165, distance: 243.2
click at [154, 164] on div "Apa yang direpresentasikan oleh metafora "memutar kursi Anda" dalam konteks kin…" at bounding box center [298, 165] width 289 height 7
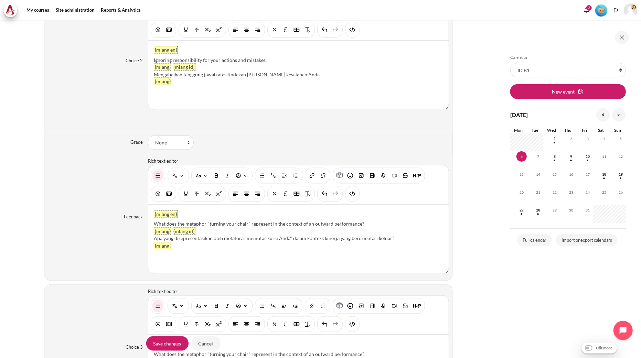
scroll to position [871, 0]
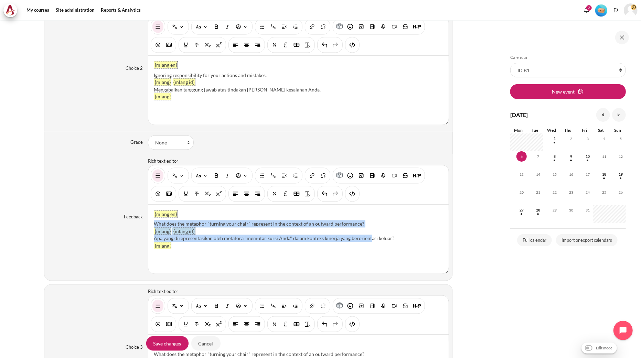
drag, startPoint x: 368, startPoint y: 238, endPoint x: 150, endPoint y: 226, distance: 218.8
click at [150, 226] on div "{mlang en} What does the metaphor "turning your chair" represent in the context…" at bounding box center [298, 239] width 300 height 69
click at [166, 224] on div "What does the metaphor "turning your chair" represent in the context of an outw…" at bounding box center [298, 223] width 289 height 7
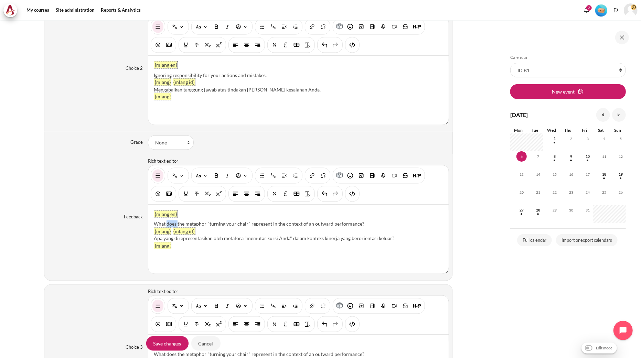
click at [166, 224] on div "What does the metaphor "turning your chair" represent in the context of an outw…" at bounding box center [298, 223] width 289 height 7
paste div "Content"
click at [214, 225] on div "What does the metaphor "turning your chair" represent in the context of an outw…" at bounding box center [298, 223] width 289 height 7
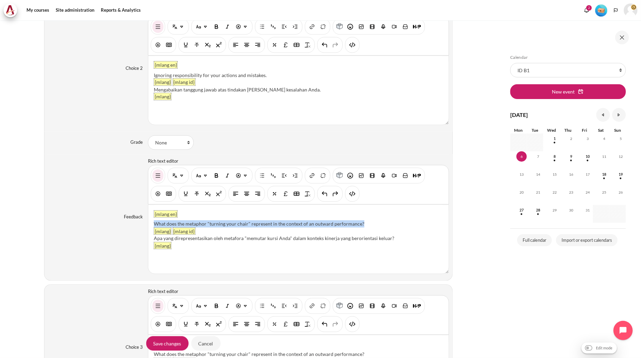
drag, startPoint x: 359, startPoint y: 223, endPoint x: 154, endPoint y: 220, distance: 204.7
click at [154, 220] on div "{mlang en} What does the metaphor "turning your chair" represent in the context…" at bounding box center [298, 239] width 300 height 69
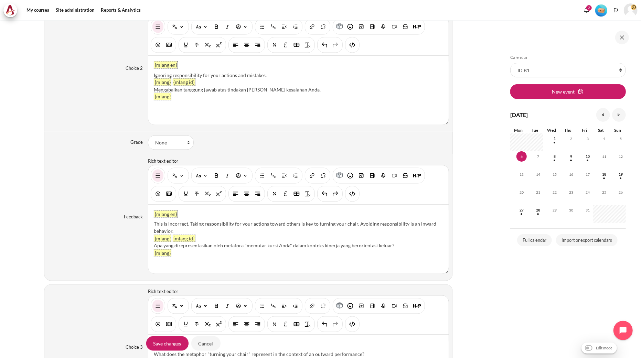
click at [236, 246] on div "Apa yang direpresentasikan oleh metafora "memutar kursi Anda" dalam konteks kin…" at bounding box center [298, 245] width 289 height 7
drag, startPoint x: 398, startPoint y: 246, endPoint x: 152, endPoint y: 246, distance: 245.3
click at [152, 246] on div "{mlang en} This is incorrect. Taking responsibility for your actions toward oth…" at bounding box center [298, 239] width 300 height 69
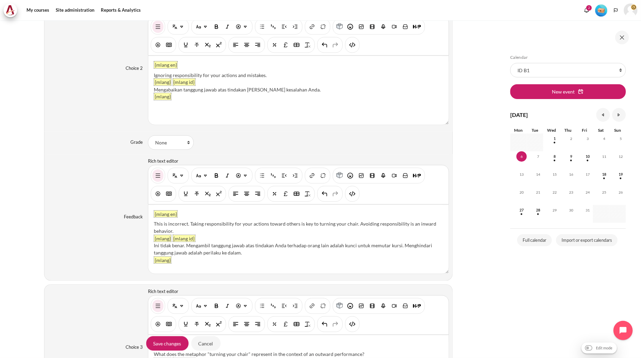
click at [152, 247] on div "{mlang en} This is incorrect. Taking responsibility for your actions toward oth…" at bounding box center [298, 239] width 300 height 69
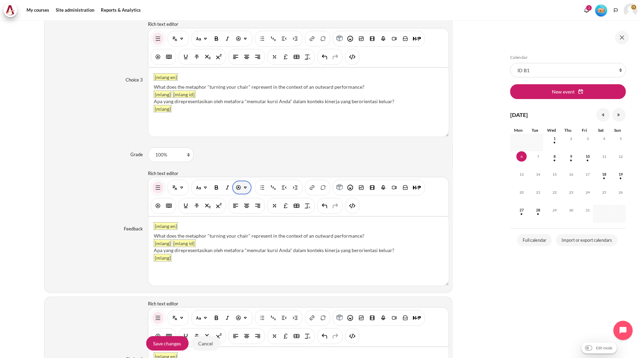
scroll to position [1101, 0]
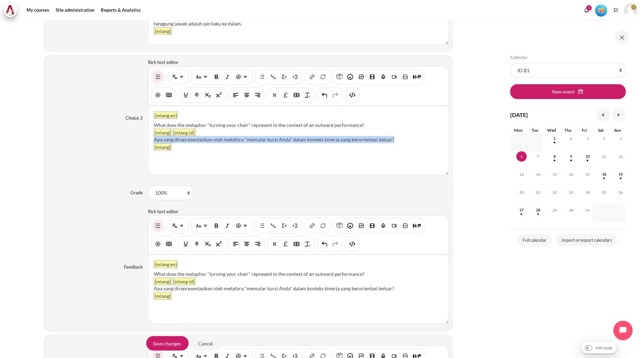
drag, startPoint x: 394, startPoint y: 139, endPoint x: 151, endPoint y: 142, distance: 242.2
click at [151, 142] on div "{mlang en} What does the metaphor "turning your chair" represent in the context…" at bounding box center [298, 140] width 300 height 69
paste div "Content"
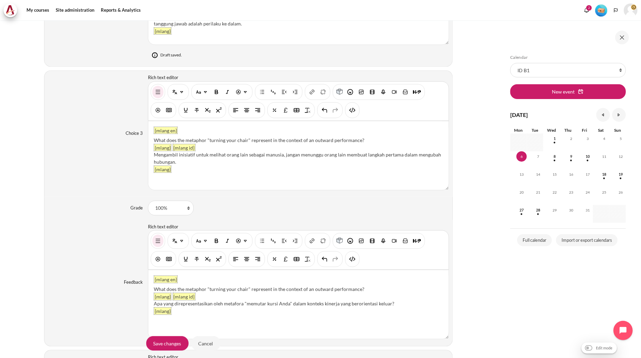
scroll to position [1116, 0]
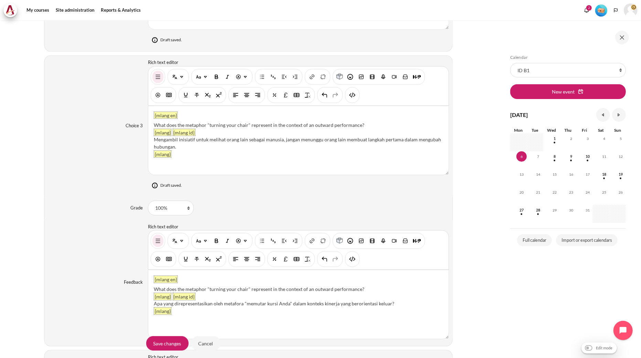
drag, startPoint x: 367, startPoint y: 125, endPoint x: 150, endPoint y: 125, distance: 217.1
click at [150, 125] on div "{mlang en} What does the metaphor "turning your chair" represent in the context…" at bounding box center [298, 140] width 300 height 69
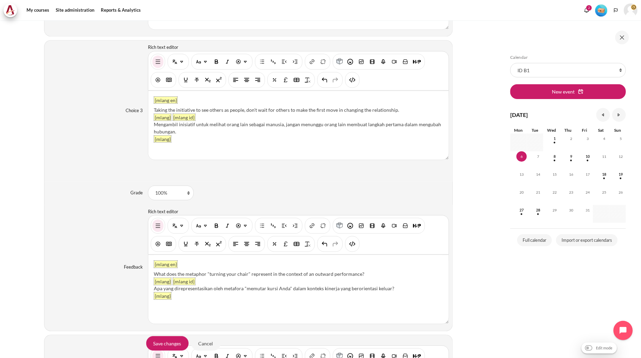
scroll to position [1101, 0]
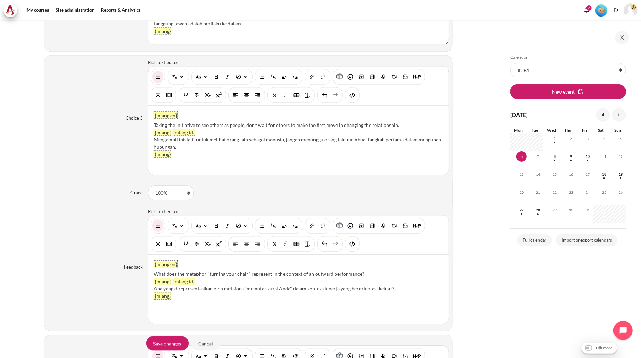
drag, startPoint x: 364, startPoint y: 272, endPoint x: 154, endPoint y: 272, distance: 209.8
click at [154, 272] on div "What does the metaphor "turning your chair" represent in the context of an outw…" at bounding box center [298, 273] width 289 height 7
paste div "Content"
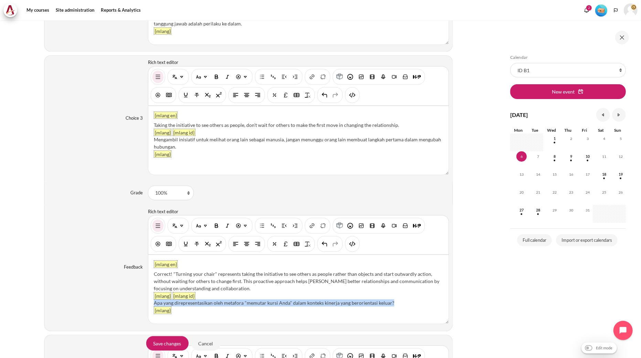
drag, startPoint x: 394, startPoint y: 304, endPoint x: 153, endPoint y: 304, distance: 240.8
click at [154, 304] on div "Apa yang direpresentasikan oleh metafora "memutar kursi Anda" dalam konteks kin…" at bounding box center [298, 302] width 289 height 7
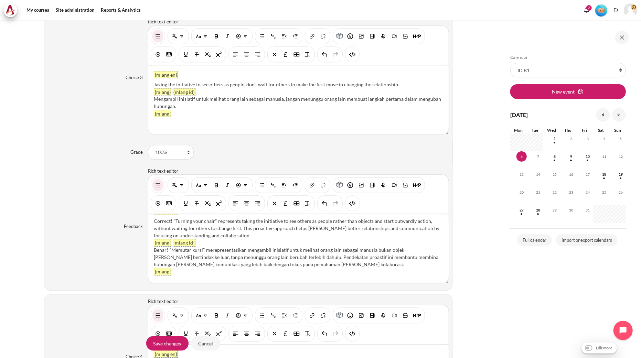
scroll to position [1253, 0]
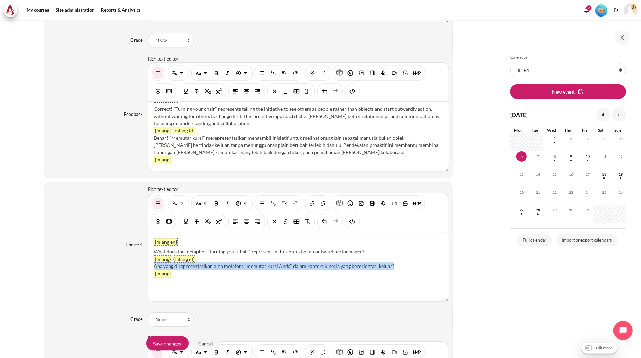
drag, startPoint x: 391, startPoint y: 269, endPoint x: 150, endPoint y: 269, distance: 241.1
click at [150, 269] on div "{mlang en} What does the metaphor "turning your chair" represent in the context…" at bounding box center [298, 267] width 300 height 69
paste div "Content"
drag, startPoint x: 310, startPoint y: 270, endPoint x: 153, endPoint y: 266, distance: 157.2
click at [154, 266] on div "Mengabaikan gangguan eksternal untuk mencapai fokus yang dalam." at bounding box center [298, 265] width 289 height 7
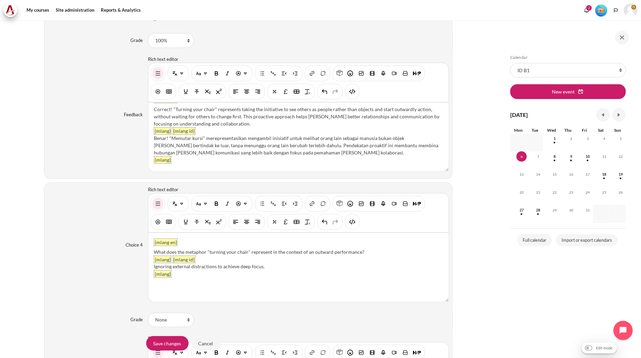
scroll to position [1284, 0]
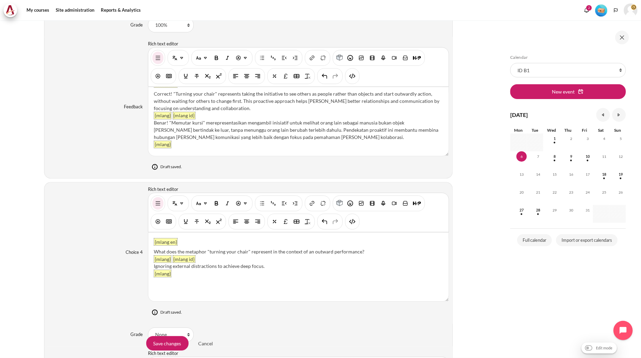
drag, startPoint x: 364, startPoint y: 252, endPoint x: 153, endPoint y: 253, distance: 211.2
click at [154, 253] on div "What does the metaphor "turning your chair" represent in the context of an outw…" at bounding box center [298, 251] width 289 height 7
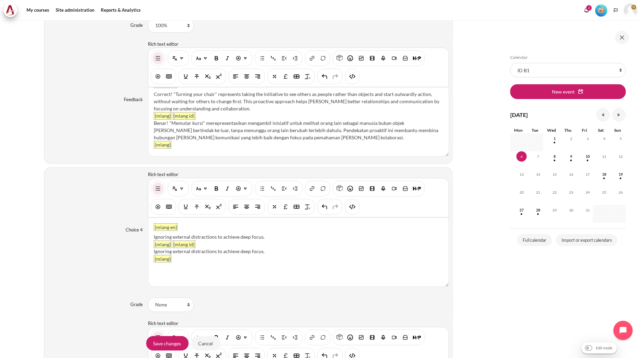
scroll to position [1253, 0]
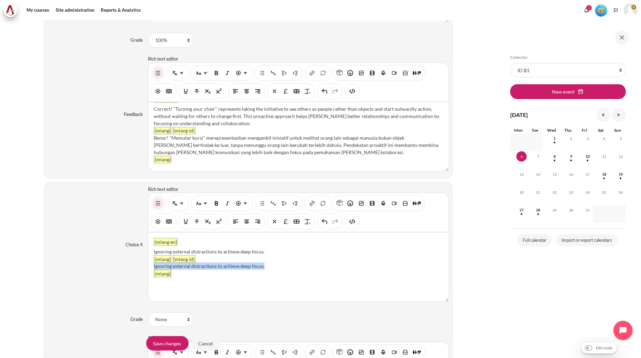
drag, startPoint x: 270, startPoint y: 267, endPoint x: 153, endPoint y: 267, distance: 116.6
click at [154, 267] on div "Ignoring external distractions to achieve deep focus." at bounding box center [298, 265] width 289 height 7
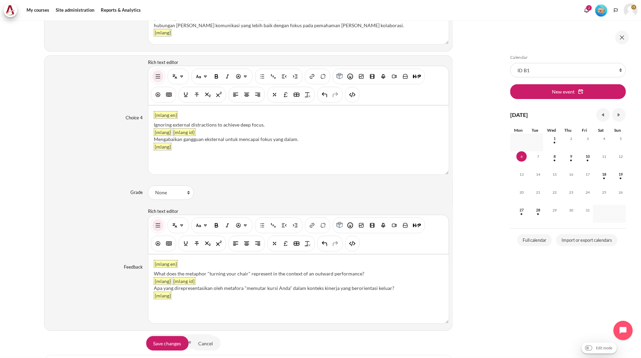
scroll to position [1406, 0]
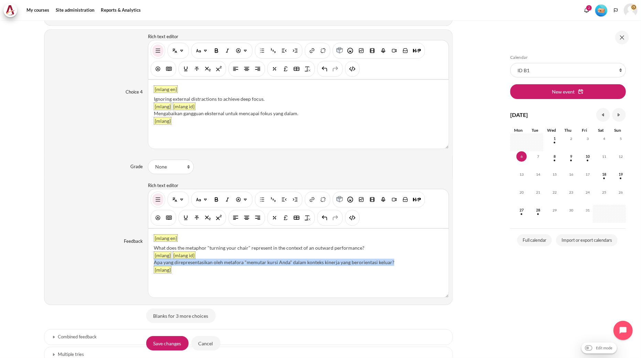
drag, startPoint x: 413, startPoint y: 263, endPoint x: 149, endPoint y: 264, distance: 264.2
click at [149, 264] on div "{mlang en} What does the metaphor "turning your chair" represent in the context…" at bounding box center [298, 263] width 300 height 69
paste div "Content"
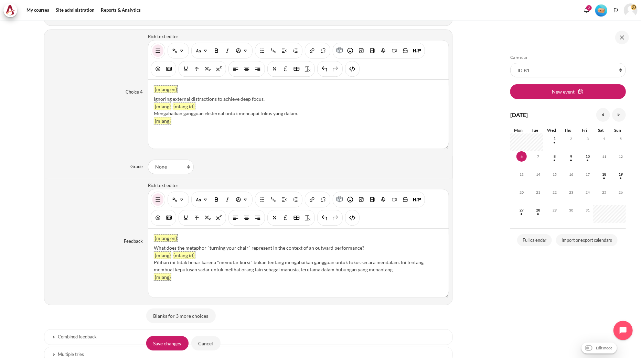
drag, startPoint x: 360, startPoint y: 248, endPoint x: 153, endPoint y: 246, distance: 207.4
click at [154, 246] on div "What does the metaphor "turning your chair" represent in the context of an outw…" at bounding box center [298, 247] width 289 height 7
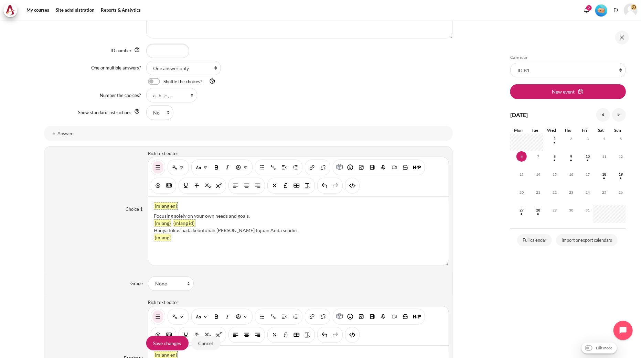
scroll to position [183, 0]
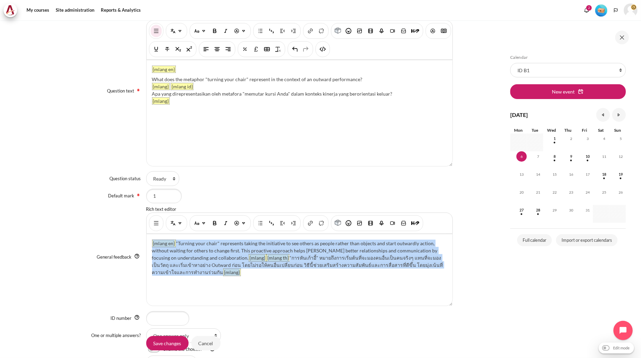
drag, startPoint x: 232, startPoint y: 278, endPoint x: 83, endPoint y: 235, distance: 155.7
click at [83, 235] on div "General feedback Rich text editor {mlang en} "Turning your chair" represents ta…" at bounding box center [248, 257] width 409 height 103
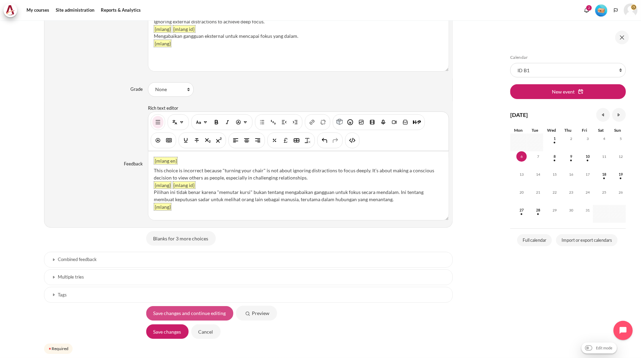
scroll to position [1526, 0]
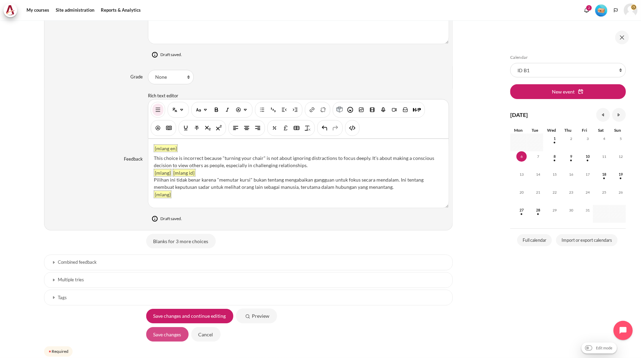
click at [169, 336] on input "Save changes" at bounding box center [167, 334] width 42 height 14
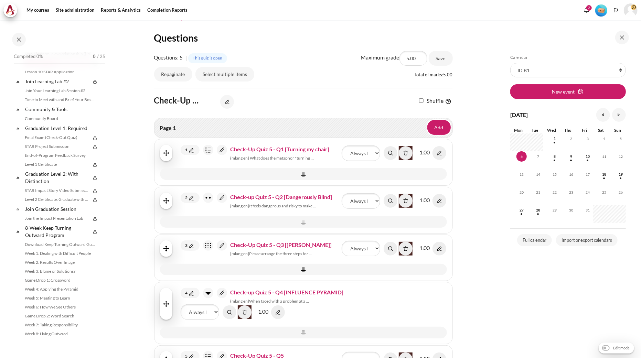
scroll to position [115, 0]
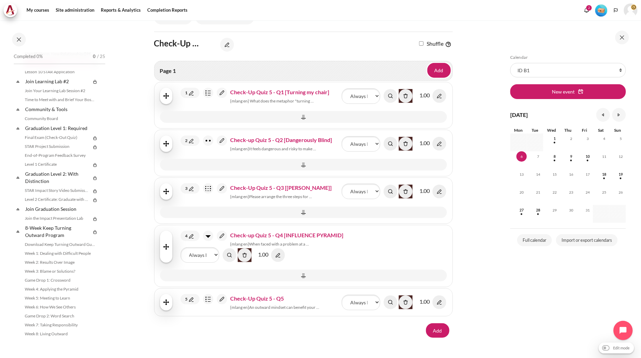
click at [222, 96] on img "Content" at bounding box center [222, 93] width 10 height 10
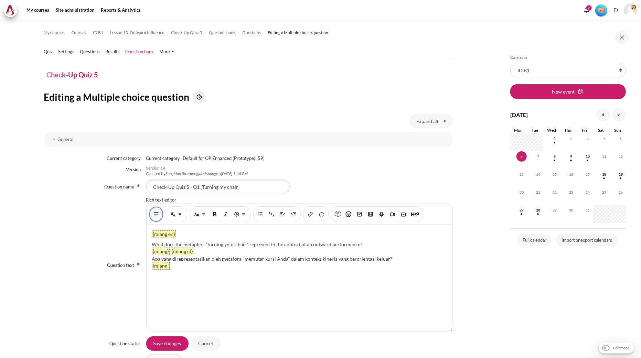
click at [156, 211] on img "Show/hide advanced buttons" at bounding box center [156, 214] width 7 height 7
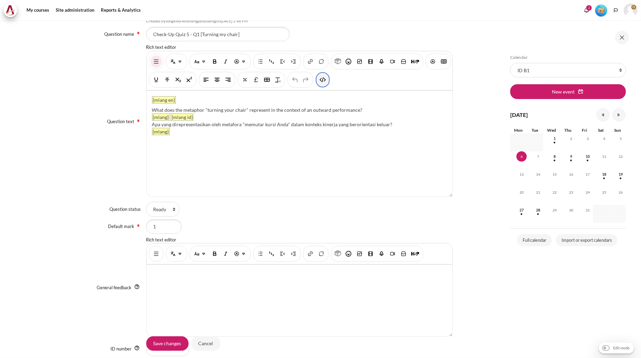
click at [326, 78] on img "HTML" at bounding box center [322, 79] width 7 height 7
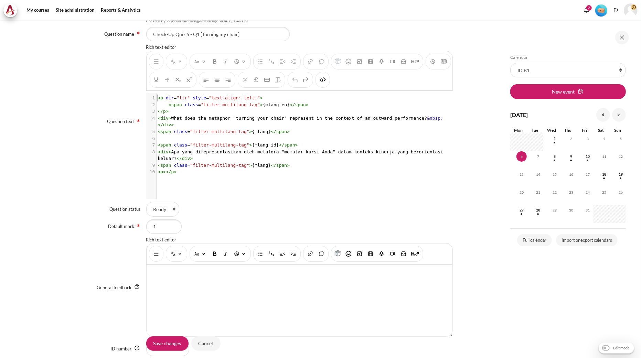
scroll to position [1, 0]
click at [298, 135] on pre "​" at bounding box center [303, 138] width 292 height 7
type textarea "<p dir="ltr" style="text-align: left;"> <span class="filter-multilang-tag">{mla…"
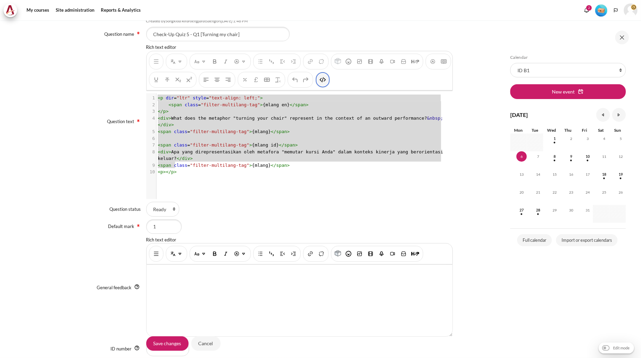
click at [326, 79] on img "HTML" at bounding box center [322, 79] width 7 height 7
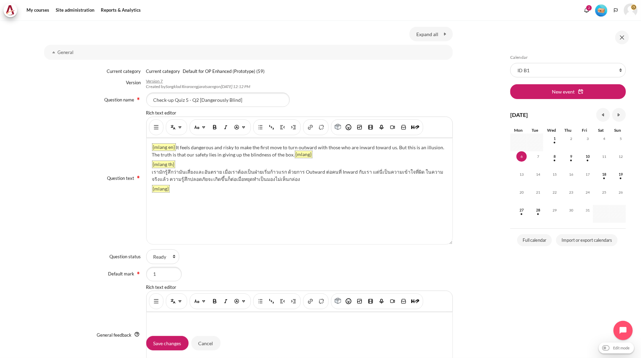
scroll to position [40, 0]
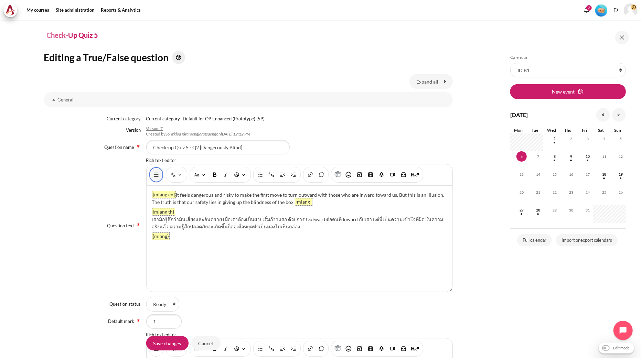
click at [153, 172] on img "Show/hide advanced buttons" at bounding box center [156, 174] width 7 height 7
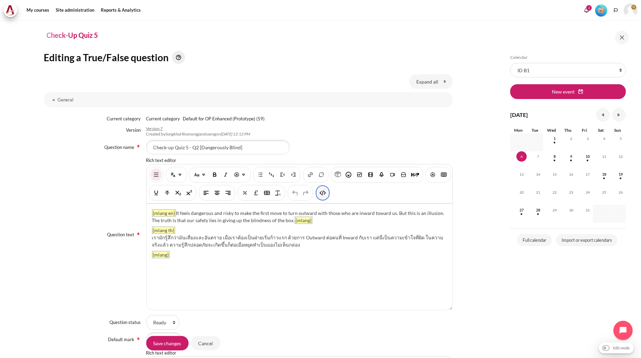
click at [326, 193] on img "HTML" at bounding box center [322, 193] width 7 height 7
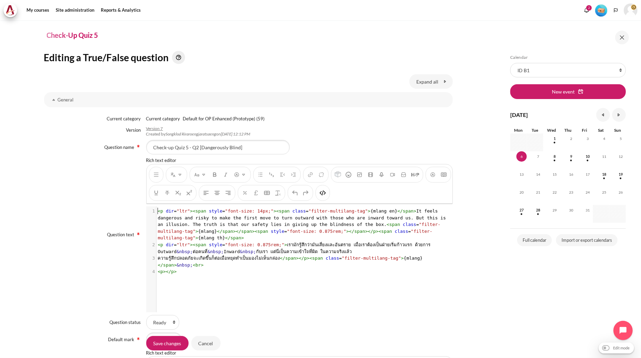
scroll to position [1, 0]
click at [239, 224] on span "< p dir = "ltr" >< span style = "font-size: 14px;" >< span class = "filter-mult…" at bounding box center [303, 224] width 291 height 32
type textarea "<l ips="dol"><sita conse="adip-elit: 13se;"><doei tempo="incidi-utlaboree-dol">…"
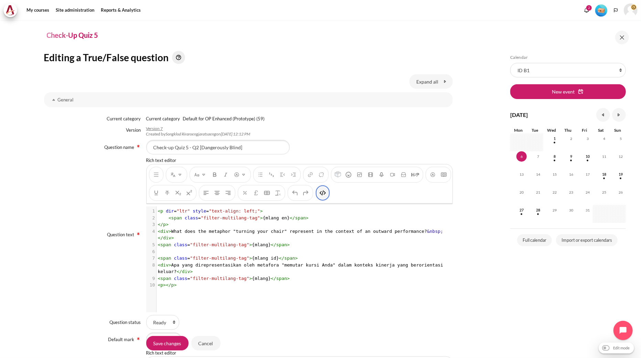
click at [328, 197] on button "HTML" at bounding box center [322, 193] width 11 height 12
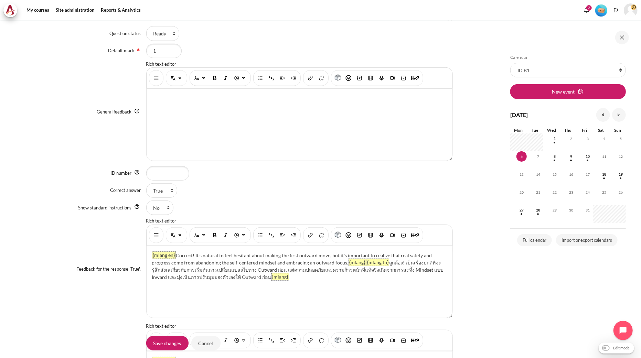
scroll to position [345, 0]
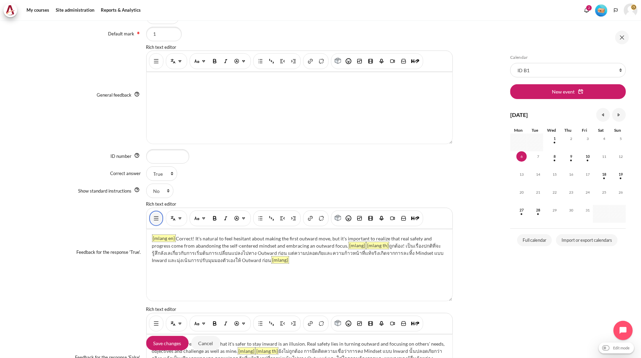
click at [156, 220] on img "Show/hide advanced buttons" at bounding box center [156, 218] width 7 height 7
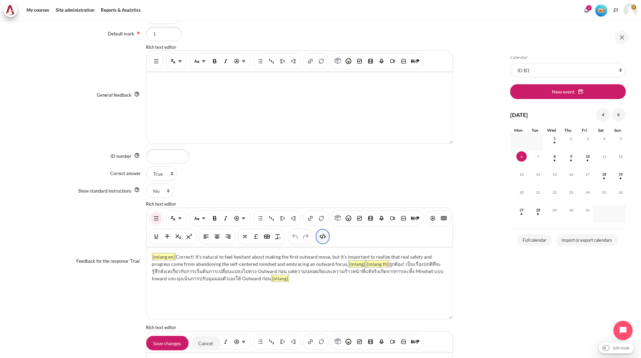
click at [328, 241] on button "HTML" at bounding box center [322, 236] width 11 height 12
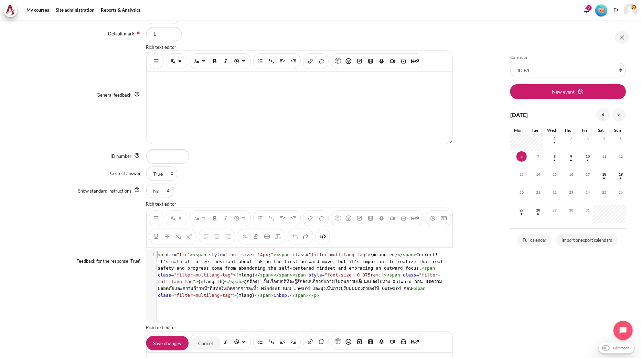
scroll to position [0, 0]
click at [197, 259] on span "< p dir = "ltr" >< span style = "font-size: 14px;" >< span class = "filter-mult…" at bounding box center [302, 274] width 288 height 45
type textarea "<p dir="ltr"><span style="font-size: 14px;"><span class="filter-multilang-tag">…"
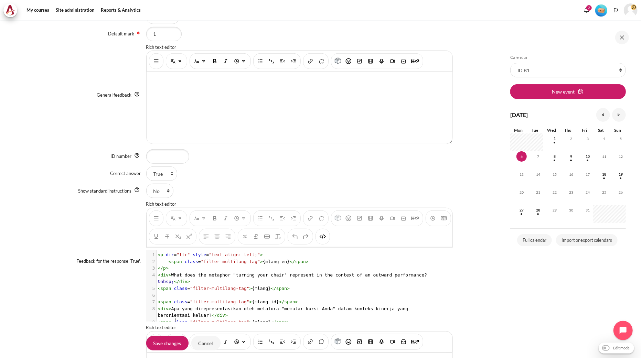
scroll to position [12, 0]
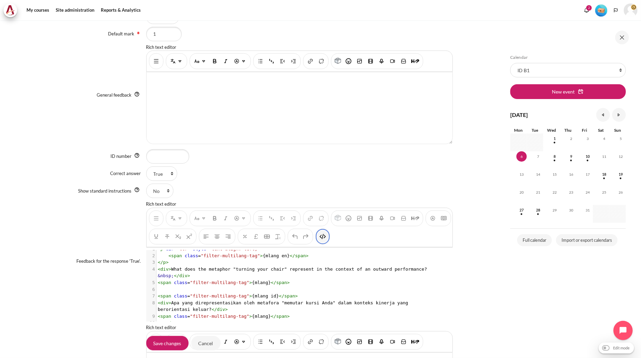
click at [326, 238] on img "HTML" at bounding box center [322, 236] width 7 height 7
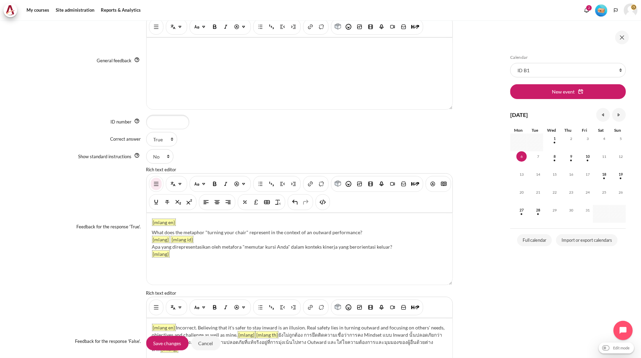
scroll to position [535, 0]
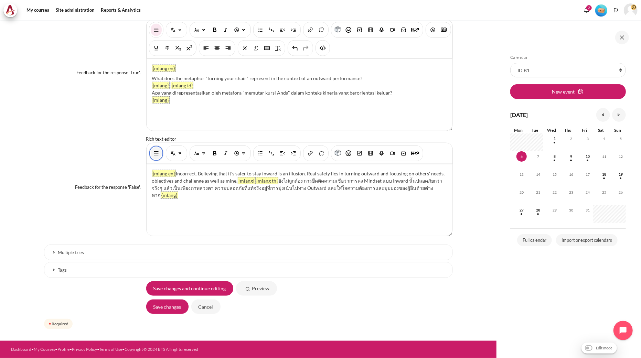
click at [155, 152] on img "Show/hide advanced buttons" at bounding box center [156, 153] width 7 height 7
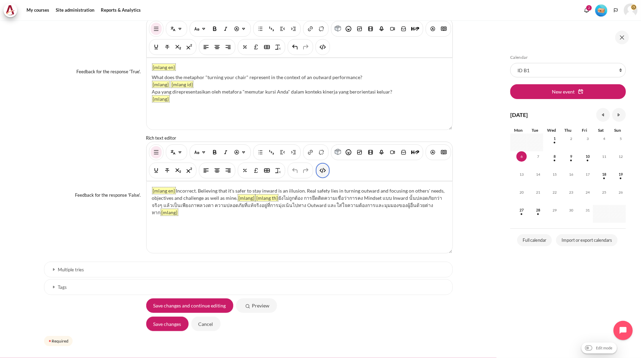
click at [328, 176] on button "HTML" at bounding box center [322, 170] width 11 height 12
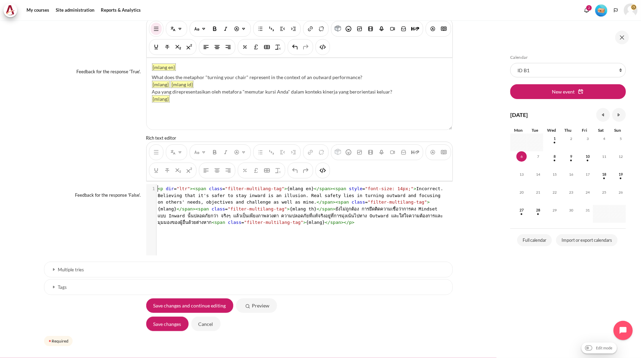
scroll to position [0, 0]
click at [295, 194] on span "< p dir = "ltr" >< span class = "filter-multilang-tag" > {mlang en} </ span >< …" at bounding box center [302, 205] width 288 height 39
type textarea "<p dir="ltr"><span class="filter-multilang-tag">{mlang en}</span><span style="f…"
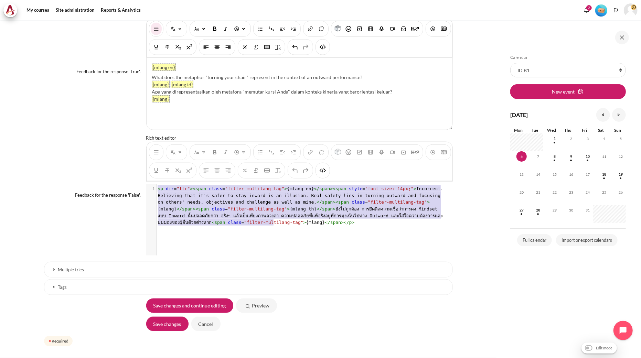
scroll to position [12, 0]
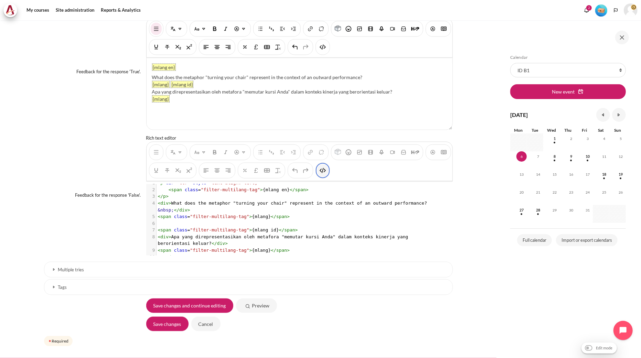
click at [328, 174] on button "HTML" at bounding box center [322, 170] width 11 height 12
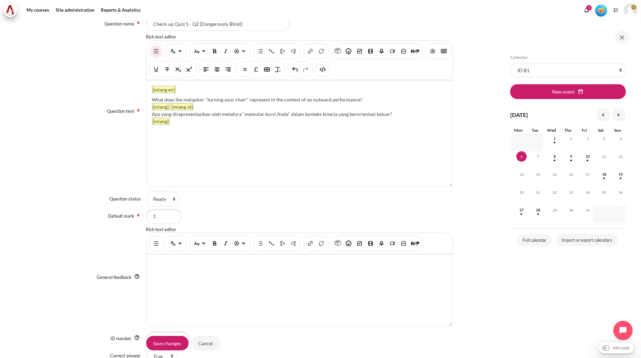
scroll to position [38, 0]
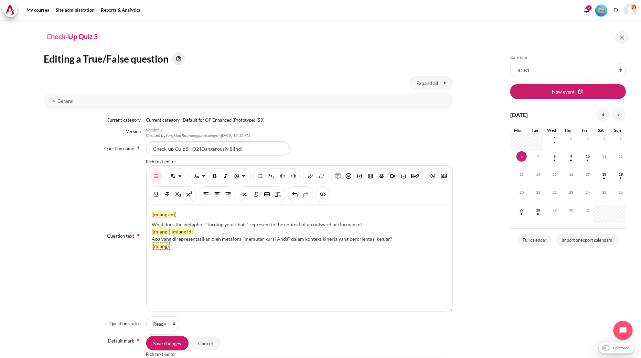
click at [231, 235] on div "{mlang en} What does the metaphor "turning your chair" represent in the context…" at bounding box center [300, 258] width 306 height 106
drag, startPoint x: 360, startPoint y: 224, endPoint x: 152, endPoint y: 219, distance: 208.2
click at [152, 219] on div "{mlang en} What does the metaphor "turning your chair" represent in the context…" at bounding box center [300, 258] width 306 height 106
paste div "Content"
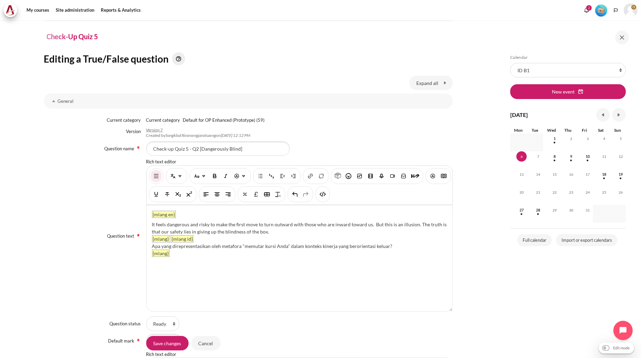
click at [295, 250] on div "{mlang en} It feels dangerous and risky to make the first move to turn outward …" at bounding box center [300, 258] width 306 height 106
click at [295, 248] on div "Apa yang direpresentasikan oleh metafora "memutar kursi Anda" dalam konteks kin…" at bounding box center [299, 246] width 295 height 7
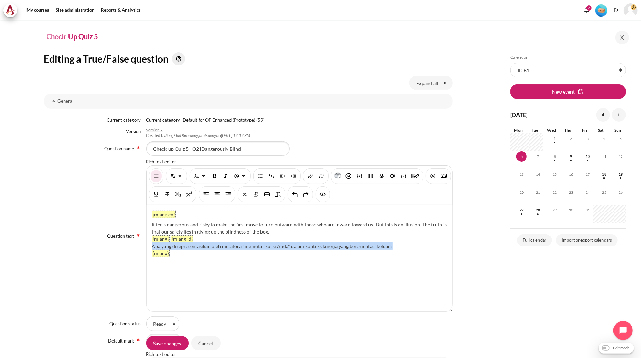
drag, startPoint x: 394, startPoint y: 243, endPoint x: 152, endPoint y: 246, distance: 241.8
click at [152, 246] on div "Apa yang direpresentasikan oleh metafora "memutar kursi Anda" dalam konteks kin…" at bounding box center [299, 246] width 295 height 7
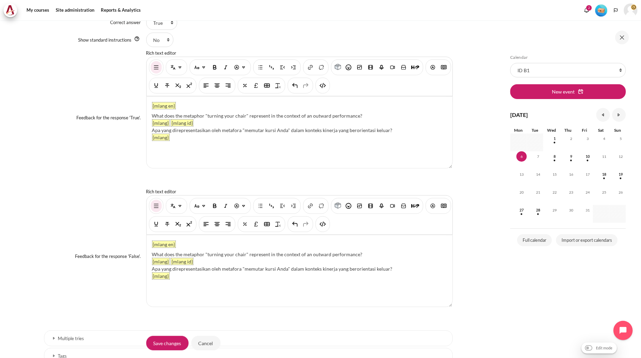
scroll to position [497, 0]
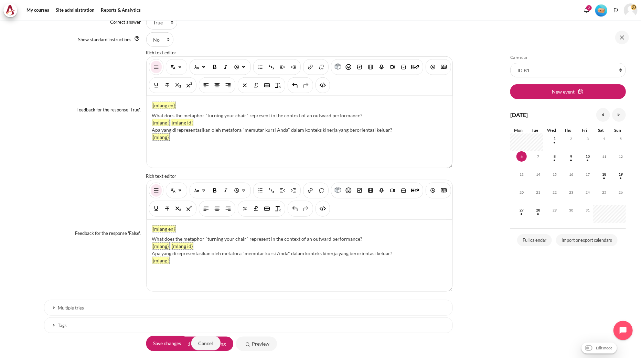
drag, startPoint x: 360, startPoint y: 115, endPoint x: 152, endPoint y: 116, distance: 208.5
click at [152, 116] on div "What does the metaphor "turning your chair" represent in the context of an outw…" at bounding box center [299, 115] width 295 height 7
paste div "Content"
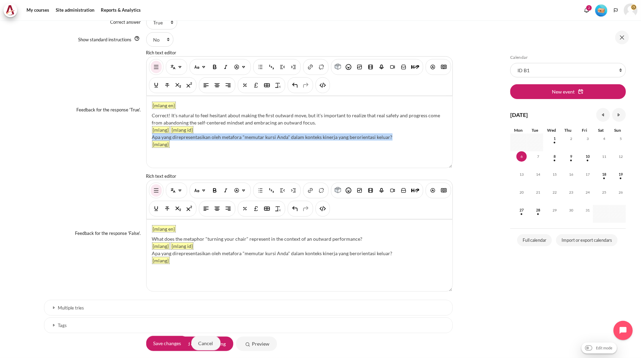
drag, startPoint x: 399, startPoint y: 138, endPoint x: 151, endPoint y: 139, distance: 248.0
click at [152, 139] on div "Apa yang direpresentasikan oleh metafora "memutar kursi Anda" dalam konteks kin…" at bounding box center [299, 136] width 295 height 7
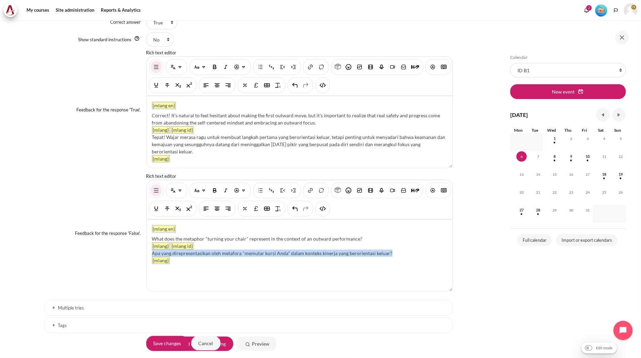
drag, startPoint x: 389, startPoint y: 255, endPoint x: 150, endPoint y: 252, distance: 239.4
click at [150, 252] on div "{mlang en} What does the metaphor "turning your chair" represent in the context…" at bounding box center [300, 256] width 306 height 72
paste div "Content"
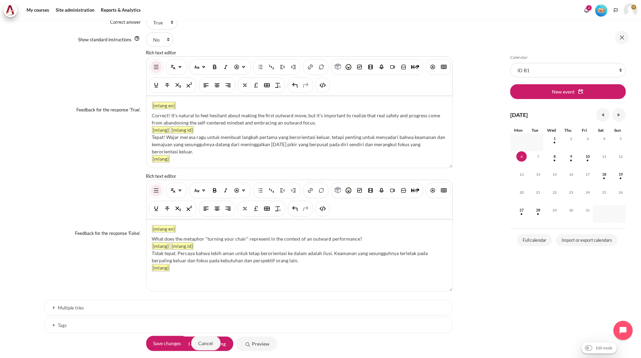
drag, startPoint x: 358, startPoint y: 238, endPoint x: 152, endPoint y: 235, distance: 206.1
click at [152, 235] on div "{mlang en} What does the metaphor "turning your chair" represent in the context…" at bounding box center [300, 256] width 306 height 72
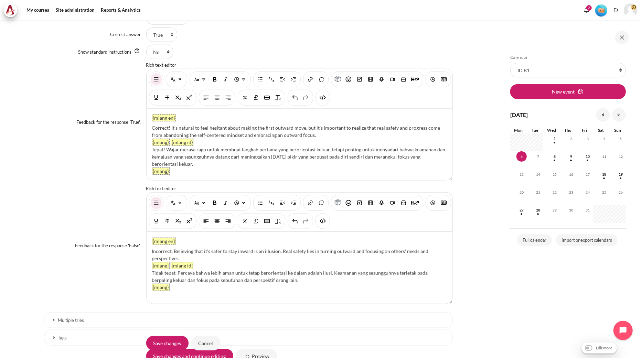
scroll to position [553, 0]
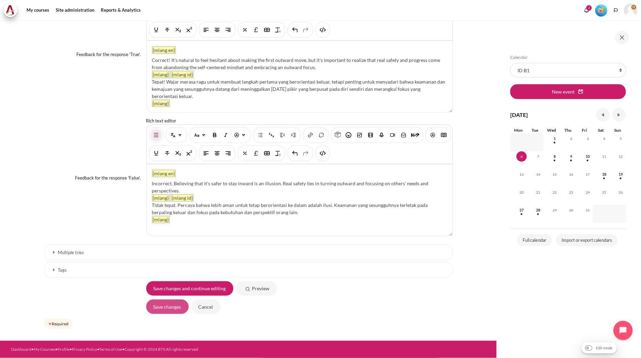
click at [174, 306] on input "Save changes" at bounding box center [167, 307] width 42 height 14
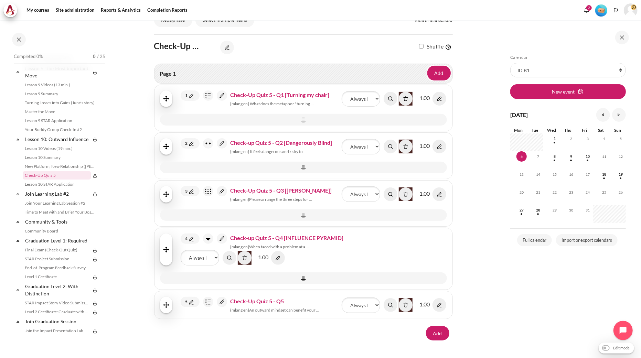
scroll to position [115, 0]
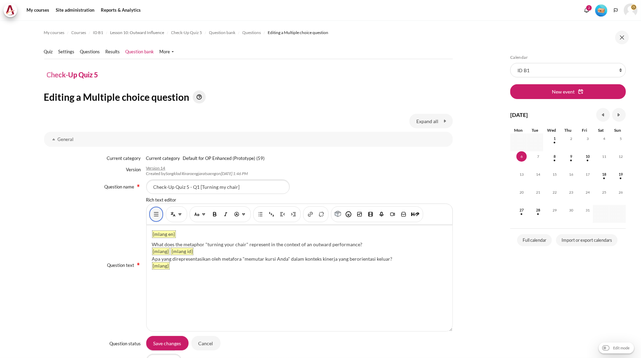
click at [155, 219] on button "Show/hide advanced buttons" at bounding box center [156, 214] width 11 height 12
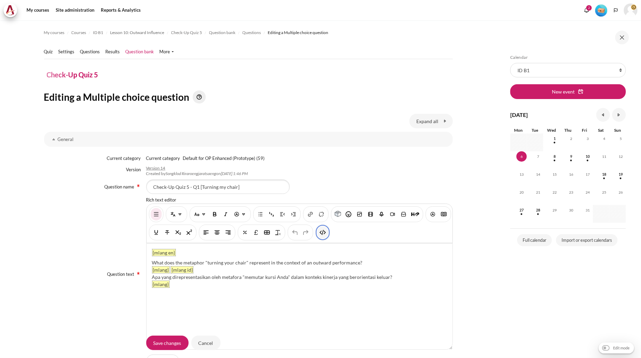
click at [328, 236] on button "HTML" at bounding box center [322, 232] width 11 height 12
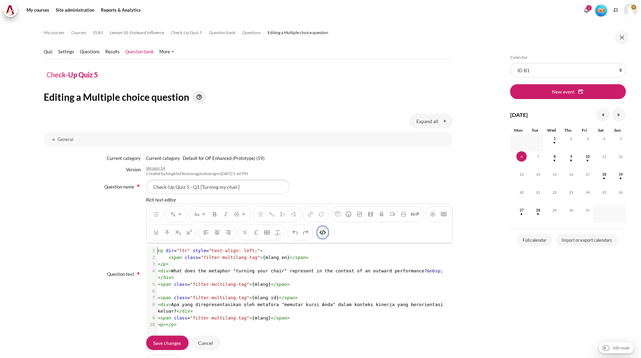
click at [286, 273] on pre "< div > What does the metaphor "turning your chair" represent in the context of…" at bounding box center [303, 274] width 292 height 13
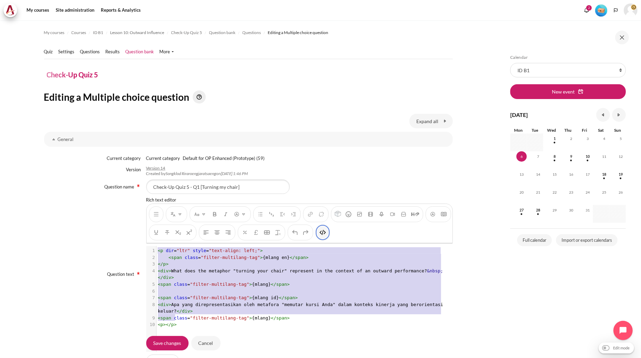
click at [326, 231] on img "HTML" at bounding box center [322, 232] width 7 height 7
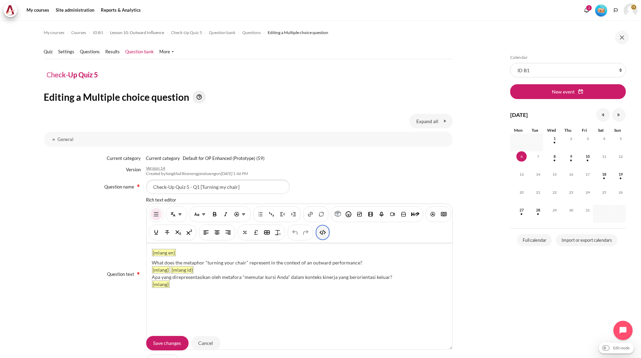
click at [326, 233] on img "HTML" at bounding box center [322, 232] width 7 height 7
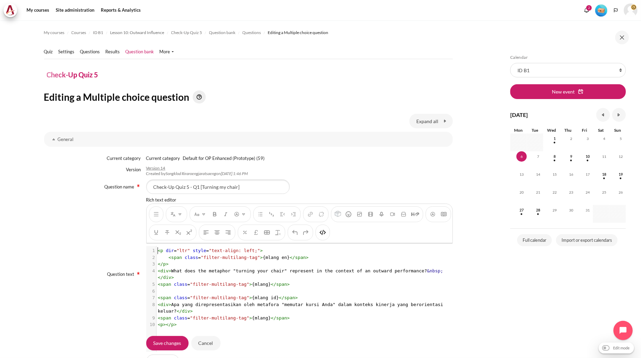
scroll to position [1, 0]
click at [276, 282] on span "span" at bounding box center [281, 284] width 11 height 5
type textarea "<p dir="ltr" style="text-align: left;"> <span class="filter-multilang-tag">{mla…"
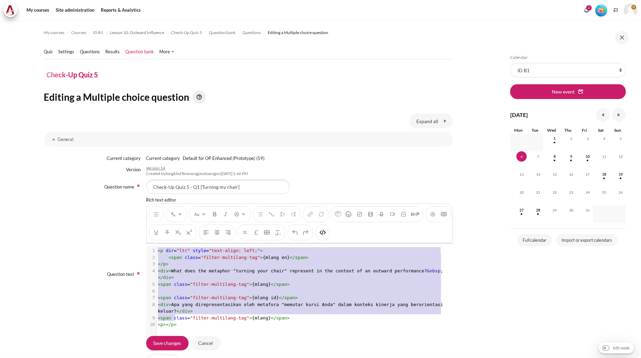
click at [228, 271] on span "< div > What does the metaphor "turning your chair" represent in the context of…" at bounding box center [301, 274] width 286 height 12
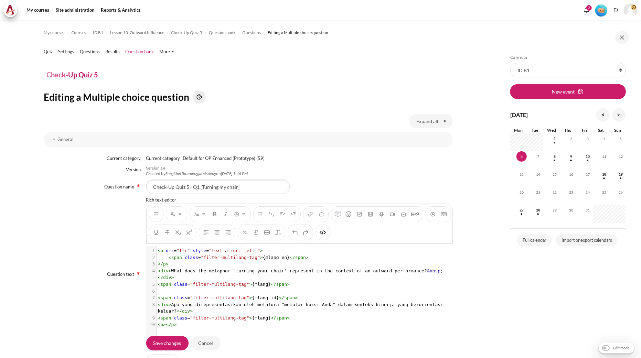
type textarea "<p dir="ltr" style="text-align: left;"> <span class="filter-multilang-tag">{mla…"
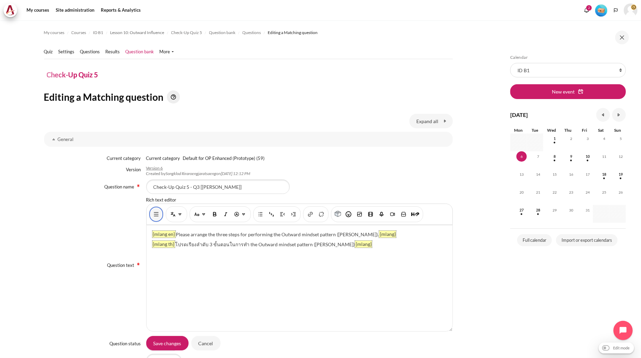
click at [152, 219] on button "Show/hide advanced buttons" at bounding box center [156, 214] width 11 height 12
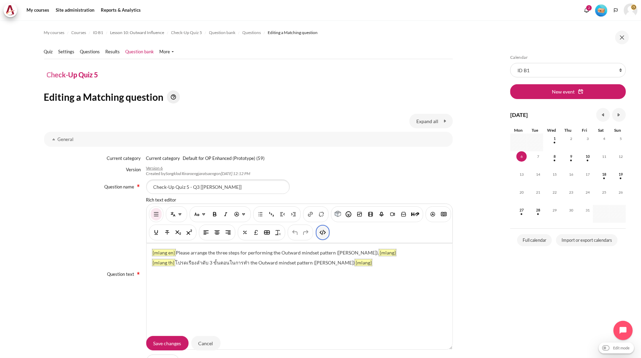
click at [326, 229] on img "HTML" at bounding box center [322, 232] width 7 height 7
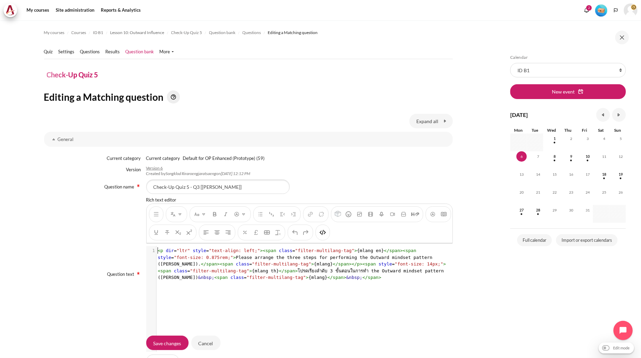
scroll to position [1, 0]
click at [256, 270] on span "< p dir = "ltr" style = "text-align: left;" >< span class = "filter-multilang-t…" at bounding box center [302, 264] width 289 height 32
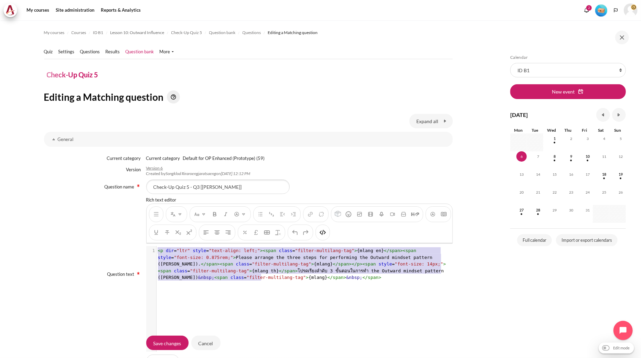
type textarea "<p dir="ltr" style="text-align: left;"><span class="filter-multilang-tag">{mlan…"
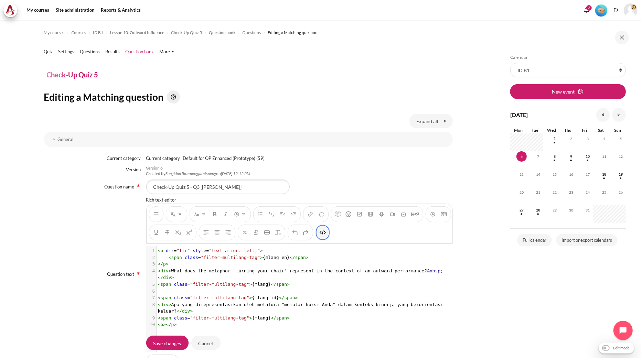
click at [326, 232] on img "HTML" at bounding box center [322, 232] width 7 height 7
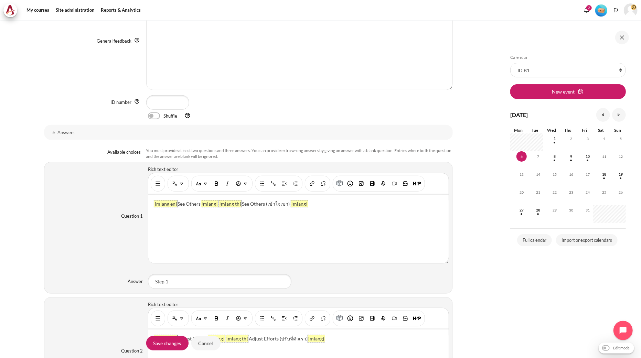
scroll to position [459, 0]
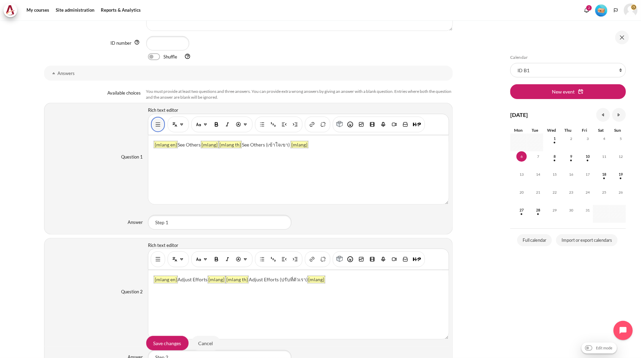
click at [155, 128] on img "Show/hide advanced buttons" at bounding box center [157, 124] width 7 height 7
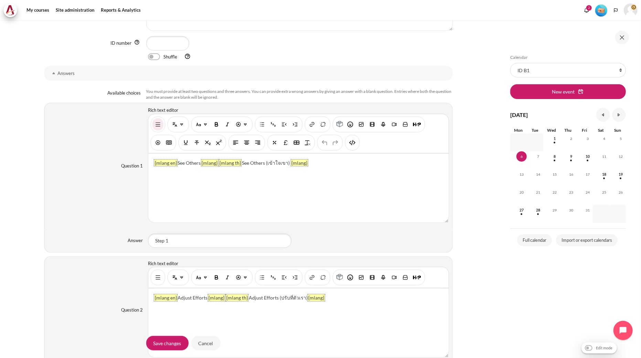
click at [357, 141] on div "You are now on another row of the editor's toolbar, where there are more button…" at bounding box center [352, 143] width 14 height 16
click at [355, 141] on img "HTML" at bounding box center [352, 142] width 7 height 7
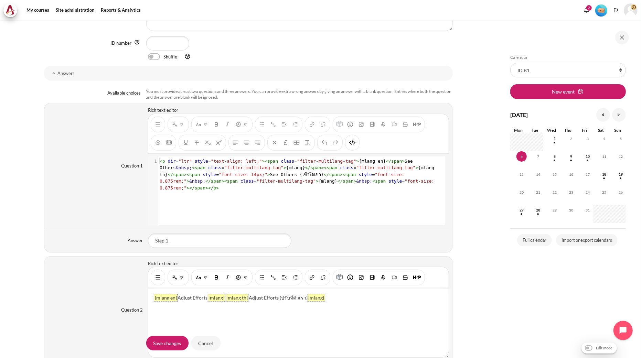
scroll to position [1, 0]
click at [298, 162] on span ""filter-multilang-tag"" at bounding box center [326, 161] width 59 height 5
type textarea "<p dir="ltr" style="text-align: left;"><span class="filter-multilang-tag">{mlan…"
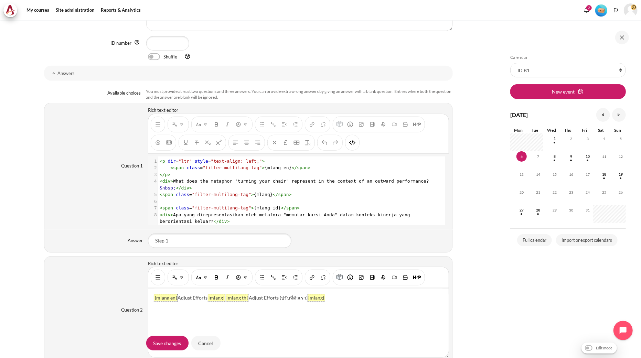
scroll to position [14, 0]
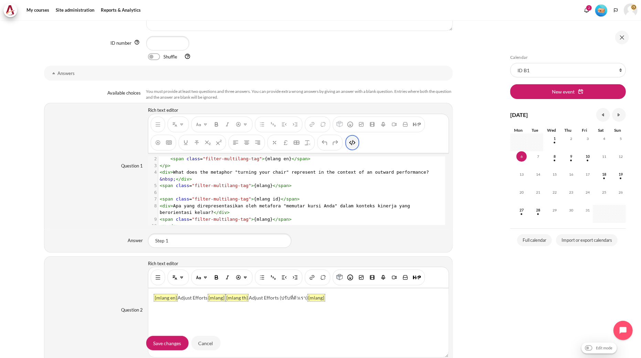
click at [350, 143] on img "HTML" at bounding box center [352, 142] width 7 height 7
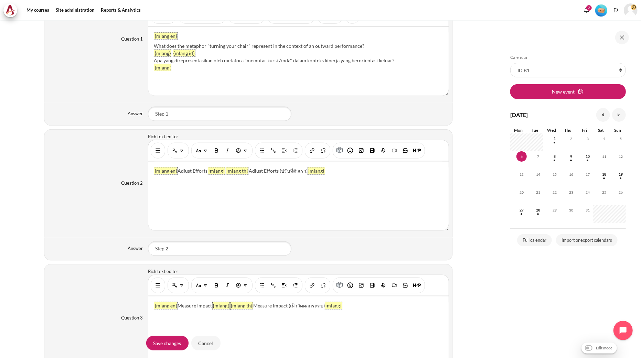
scroll to position [611, 0]
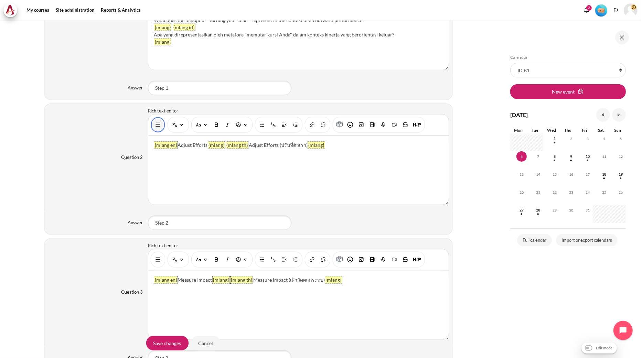
click at [155, 128] on img "Show/hide advanced buttons" at bounding box center [157, 124] width 7 height 7
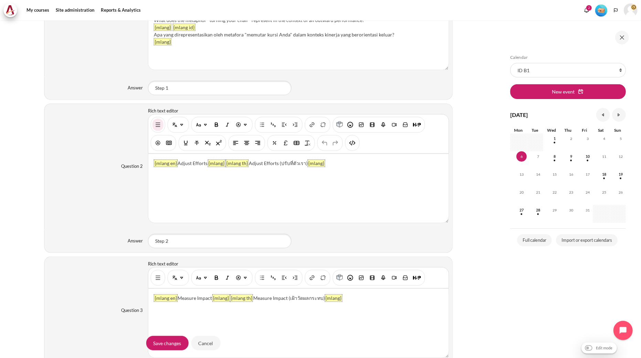
click at [358, 149] on div "Content" at bounding box center [298, 134] width 301 height 40
click at [354, 146] on img "HTML" at bounding box center [352, 143] width 7 height 7
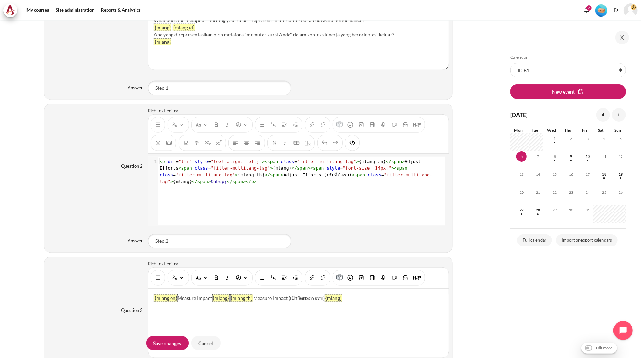
scroll to position [0, 0]
click at [295, 176] on span ""filter-multilang-tag"" at bounding box center [296, 178] width 273 height 12
type textarea "<p dir="ltr" style="text-align: left;"><span class="filter-multilang-tag">{mlan…"
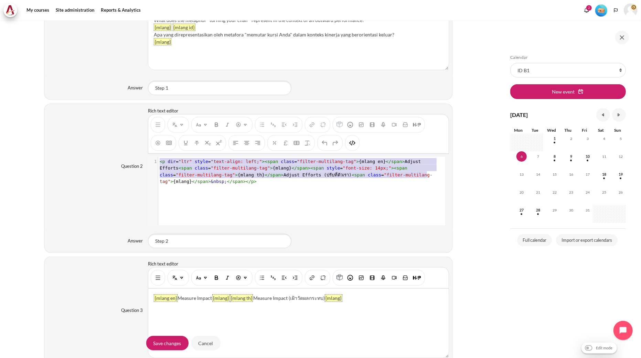
scroll to position [14, 0]
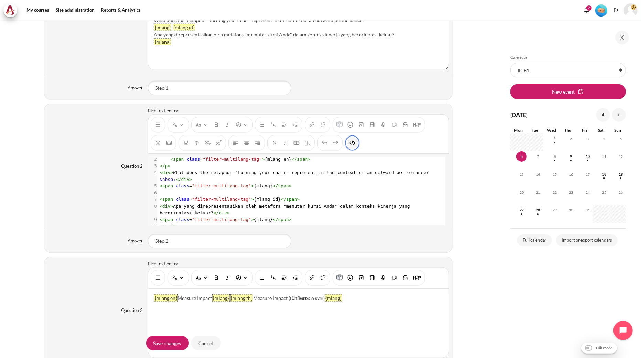
click at [353, 145] on img "HTML" at bounding box center [352, 143] width 7 height 7
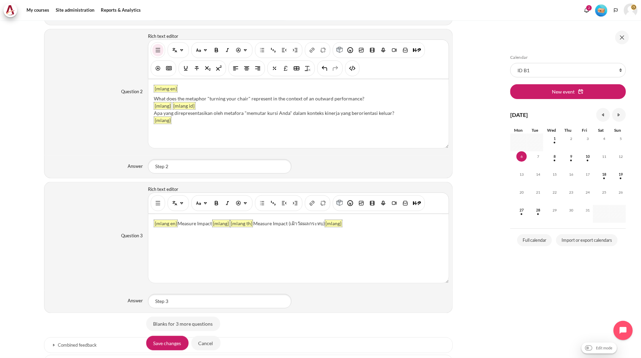
scroll to position [688, 0]
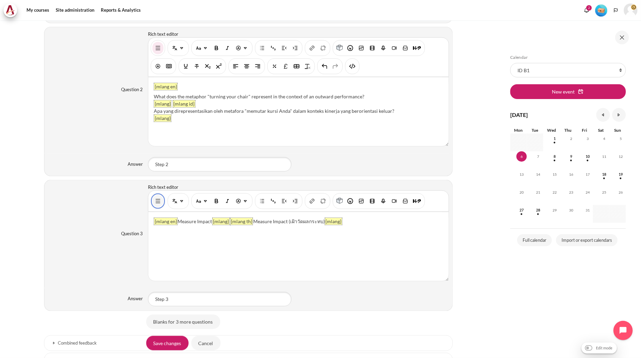
click at [158, 196] on button "Show/hide advanced buttons" at bounding box center [157, 201] width 11 height 12
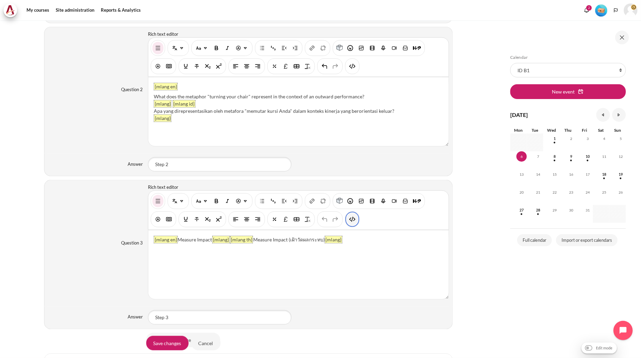
click at [353, 221] on img "HTML" at bounding box center [352, 219] width 7 height 7
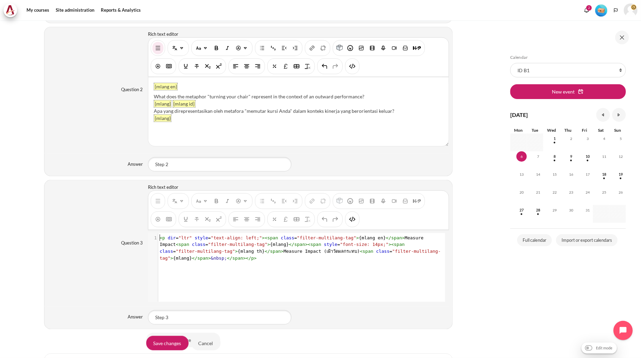
type textarea "<p dir="ltr" style="text-align: left;"><span class="filter-multilang-tag">{mlan…"
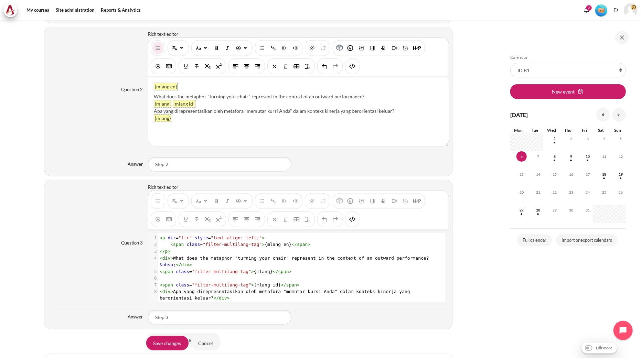
scroll to position [14, 0]
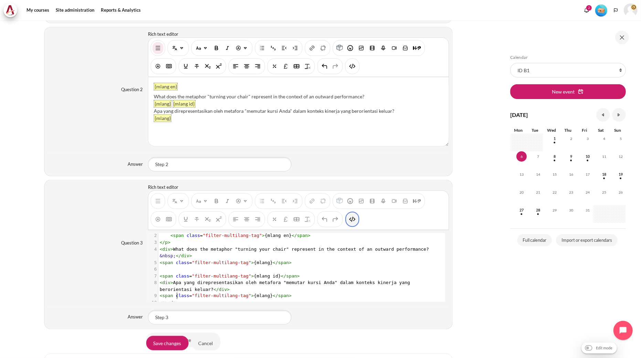
click at [355, 223] on img "HTML" at bounding box center [352, 219] width 7 height 7
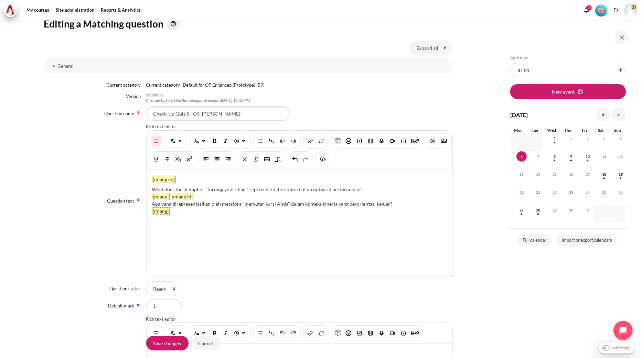
scroll to position [76, 0]
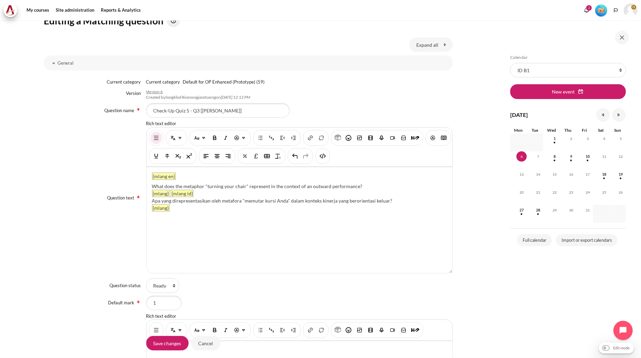
drag, startPoint x: 368, startPoint y: 184, endPoint x: 151, endPoint y: 187, distance: 216.7
click at [152, 187] on div "What does the metaphor "turning your chair" represent in the context of an outw…" at bounding box center [299, 186] width 295 height 7
paste div "Content"
click at [152, 186] on div "Please arrange the three steps for performing the Outward mindset pattern (S.A.…" at bounding box center [299, 186] width 295 height 7
drag, startPoint x: 392, startPoint y: 201, endPoint x: 151, endPoint y: 201, distance: 241.1
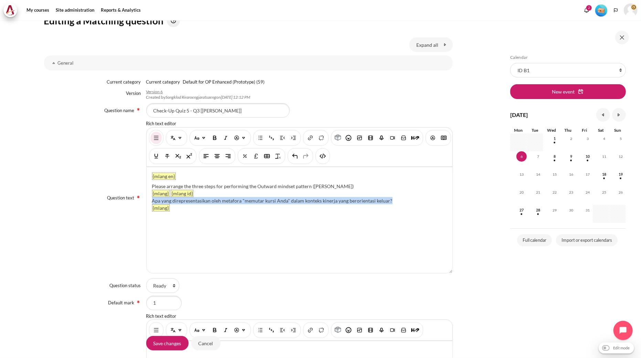
click at [152, 201] on div "Apa yang direpresentasikan oleh metafora "memutar kursi Anda" dalam konteks kin…" at bounding box center [299, 200] width 295 height 7
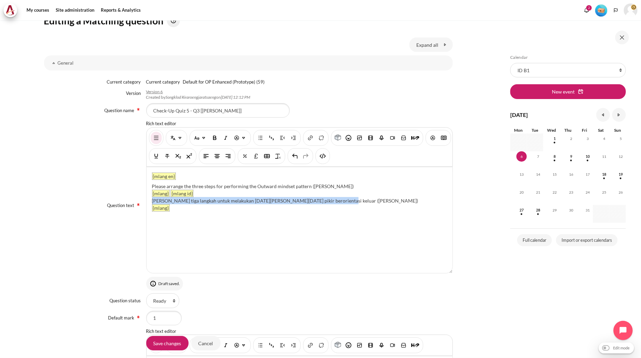
drag, startPoint x: 337, startPoint y: 201, endPoint x: 146, endPoint y: 202, distance: 191.3
click at [147, 202] on div "{mlang en} Please arrange the three steps for performing the Outward mindset pa…" at bounding box center [300, 220] width 306 height 106
click at [342, 201] on div "Mohon susun tiga langkah untuk melakukan pola pola pikir berorientasi keluar (S…" at bounding box center [299, 200] width 295 height 7
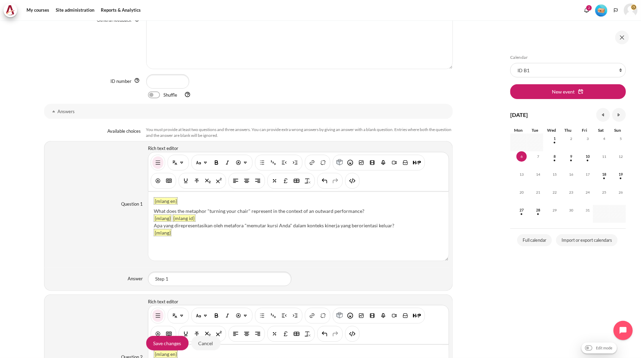
scroll to position [459, 0]
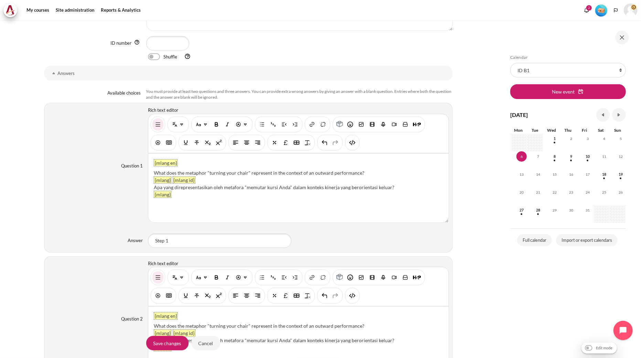
drag, startPoint x: 369, startPoint y: 172, endPoint x: 153, endPoint y: 172, distance: 216.4
click at [154, 172] on div "What does the metaphor "turning your chair" represent in the context of an outw…" at bounding box center [298, 172] width 289 height 7
paste div "Content"
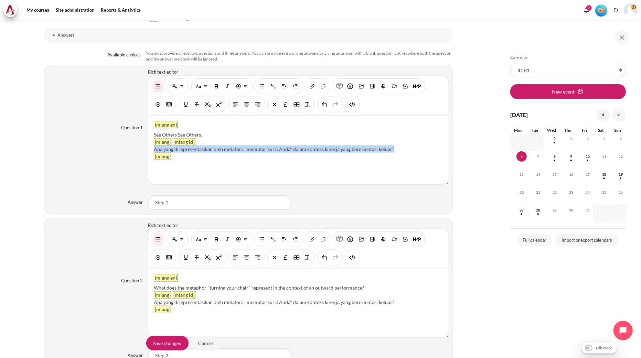
drag, startPoint x: 399, startPoint y: 150, endPoint x: 154, endPoint y: 150, distance: 245.3
click at [154, 150] on div "Apa yang direpresentasikan oleh metafora "memutar kursi Anda" dalam konteks kin…" at bounding box center [298, 149] width 289 height 7
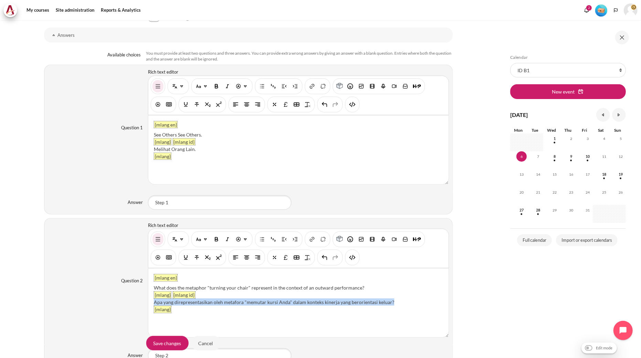
drag, startPoint x: 410, startPoint y: 303, endPoint x: 150, endPoint y: 303, distance: 260.7
click at [150, 303] on div "{mlang en} What does the metaphor "turning your chair" represent in the context…" at bounding box center [298, 303] width 300 height 69
paste div "Content"
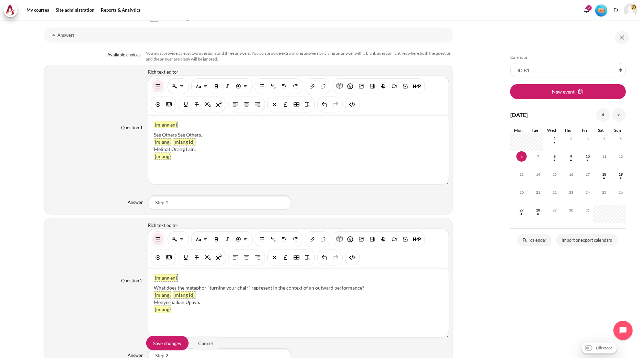
drag, startPoint x: 372, startPoint y: 286, endPoint x: 153, endPoint y: 284, distance: 218.8
click at [153, 284] on div "{mlang en} What does the metaphor "turning your chair" represent in the context…" at bounding box center [298, 303] width 300 height 69
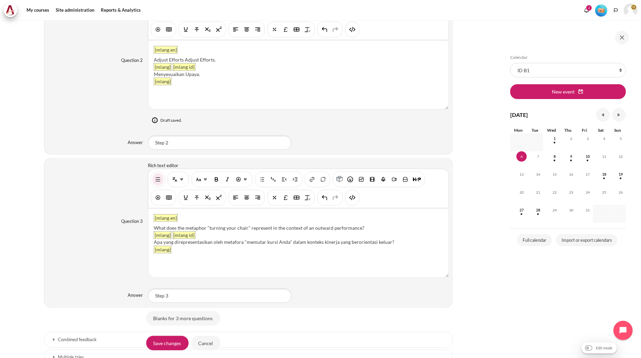
scroll to position [755, 0]
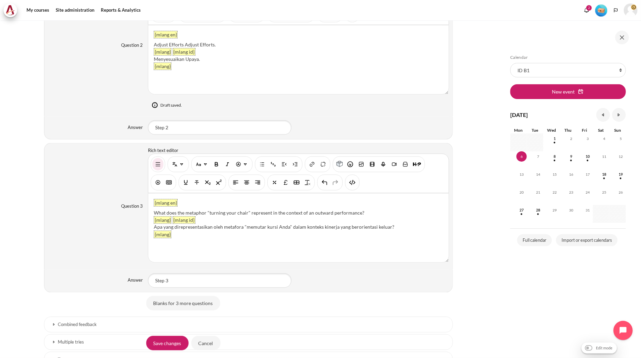
drag, startPoint x: 368, startPoint y: 213, endPoint x: 148, endPoint y: 215, distance: 220.2
click at [148, 215] on div "{mlang en} What does the metaphor "turning your chair" represent in the context…" at bounding box center [298, 228] width 300 height 69
paste div "Content"
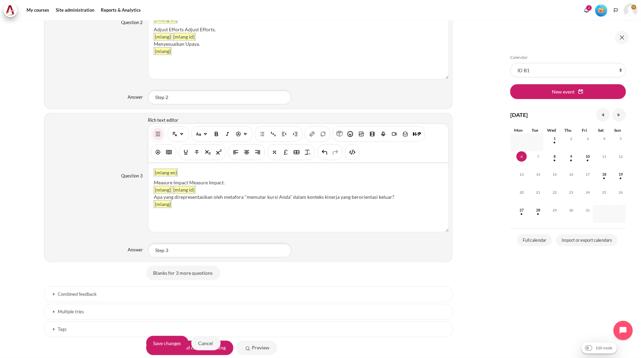
scroll to position [725, 0]
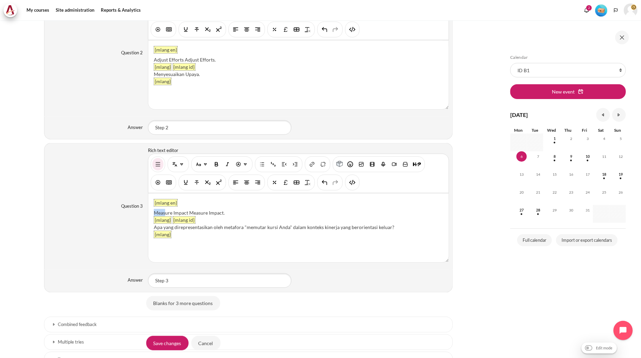
drag, startPoint x: 153, startPoint y: 214, endPoint x: 164, endPoint y: 213, distance: 10.3
click at [164, 213] on div "Measure Impact Measure Impact." at bounding box center [298, 212] width 289 height 7
drag, startPoint x: 392, startPoint y: 228, endPoint x: 149, endPoint y: 231, distance: 243.6
click at [149, 231] on div "{mlang en} Measure Impact Measure Impact. {mlang} {mlang id} Apa yang direprese…" at bounding box center [298, 228] width 300 height 69
drag, startPoint x: 210, startPoint y: 228, endPoint x: 149, endPoint y: 228, distance: 60.5
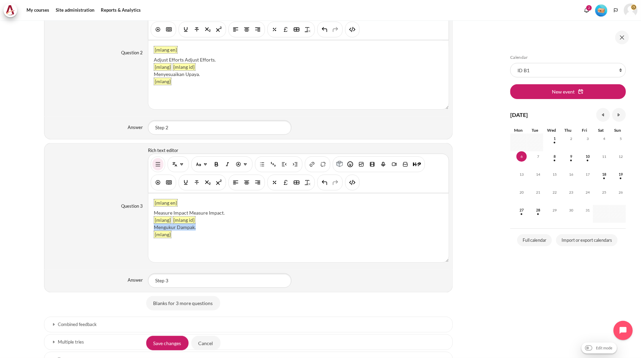
click at [149, 228] on div "{mlang en} Measure Impact Measure Impact. {mlang} {mlang id} Mengukur Dampak. {…" at bounding box center [298, 228] width 300 height 69
click at [173, 345] on input "Save changes" at bounding box center [167, 343] width 42 height 14
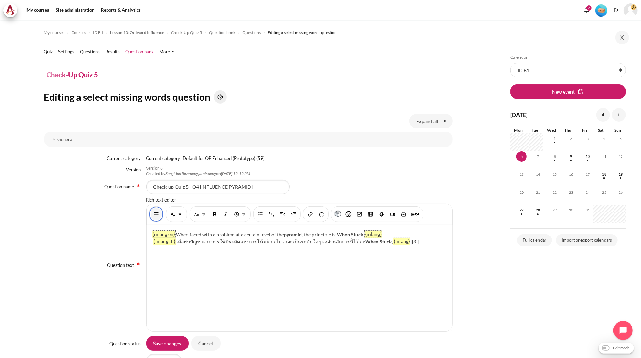
click at [156, 215] on img "Show/hide advanced buttons" at bounding box center [156, 214] width 7 height 7
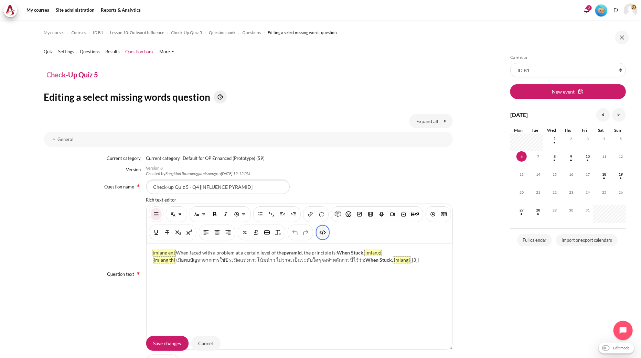
click at [328, 237] on button "HTML" at bounding box center [322, 232] width 11 height 12
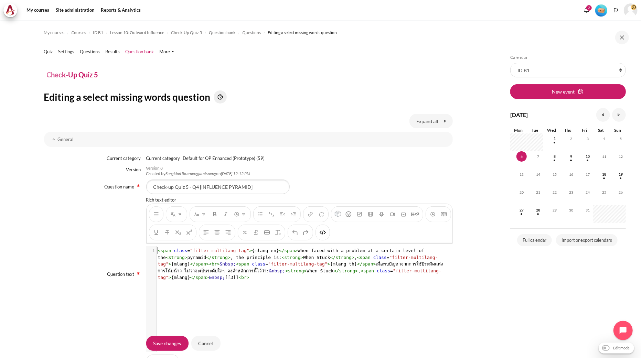
scroll to position [1, 0]
click at [262, 277] on pre "< span class = "filter-multilang-tag" > {mlang en} </ span > When faced with a …" at bounding box center [303, 264] width 292 height 34
type textarea "<span class="filter-multilang-tag">{mlang en}</span>When faced with a problem a…"
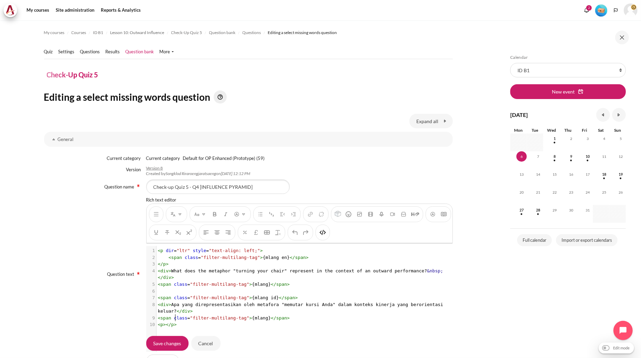
click at [330, 229] on div "You are now on another row of the editor's toolbar, where there are more button…" at bounding box center [322, 233] width 14 height 16
click at [326, 232] on img "HTML" at bounding box center [322, 232] width 7 height 7
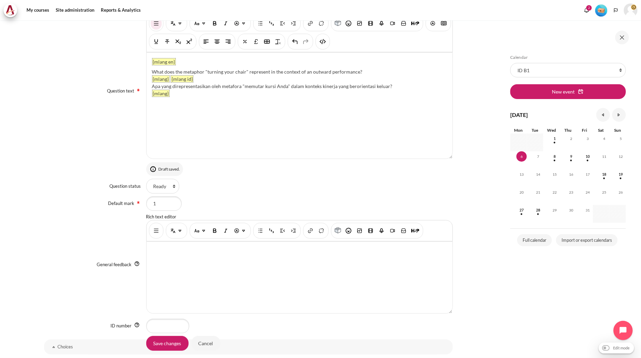
scroll to position [76, 0]
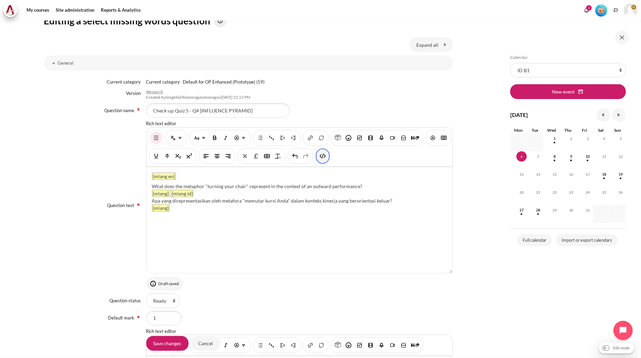
click at [328, 157] on button "HTML" at bounding box center [322, 156] width 11 height 12
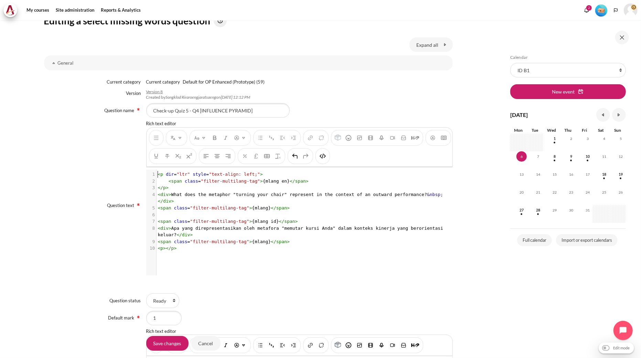
scroll to position [1, 0]
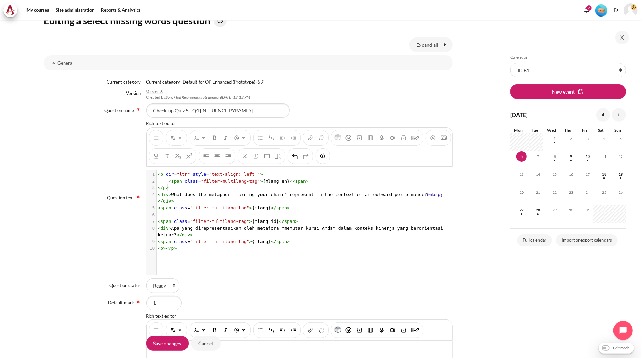
click at [280, 191] on pre "</ p >" at bounding box center [303, 187] width 292 height 7
type textarea "<p dir="ltr" style="text-align: left;"> <span class="filter-multilang-tag">{mla…"
click at [328, 160] on button "HTML" at bounding box center [322, 156] width 11 height 12
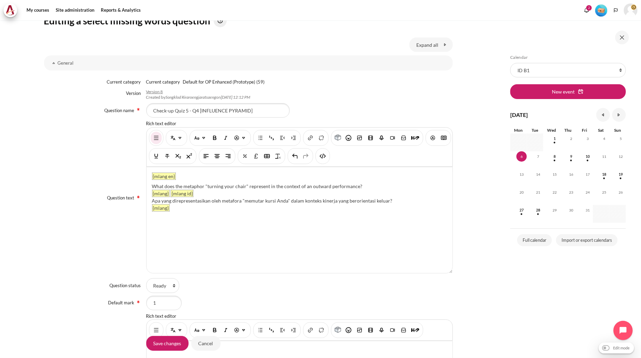
drag, startPoint x: 377, startPoint y: 185, endPoint x: 142, endPoint y: 186, distance: 234.9
click at [142, 186] on div "Question text Rich text editor {mlang en} What does the metaphor "turning your …" at bounding box center [248, 197] width 409 height 155
click at [162, 184] on div "What does the metaphor "turning your chair" represent in the context of an outw…" at bounding box center [299, 186] width 295 height 7
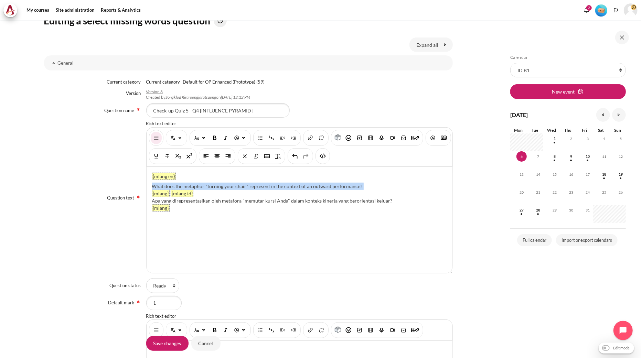
click at [162, 184] on div "What does the metaphor "turning your chair" represent in the context of an outw…" at bounding box center [299, 186] width 295 height 7
paste div "Content"
drag, startPoint x: 367, startPoint y: 186, endPoint x: 152, endPoint y: 183, distance: 214.7
click at [152, 183] on div "What does the metaphor "turning your chair" represent in the context of an outw…" at bounding box center [299, 186] width 295 height 7
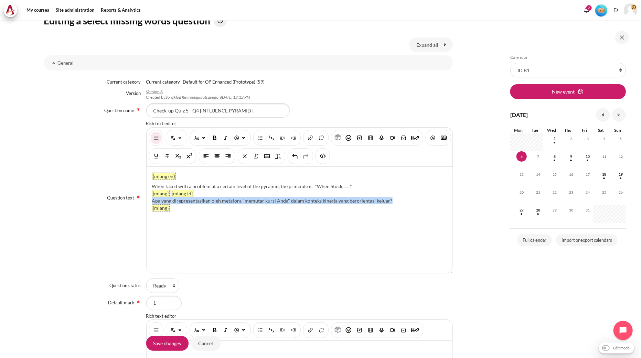
drag, startPoint x: 391, startPoint y: 197, endPoint x: 151, endPoint y: 200, distance: 240.1
click at [152, 200] on div "Apa yang direpresentasikan oleh metafora "memutar kursi Anda" dalam konteks kin…" at bounding box center [299, 200] width 295 height 7
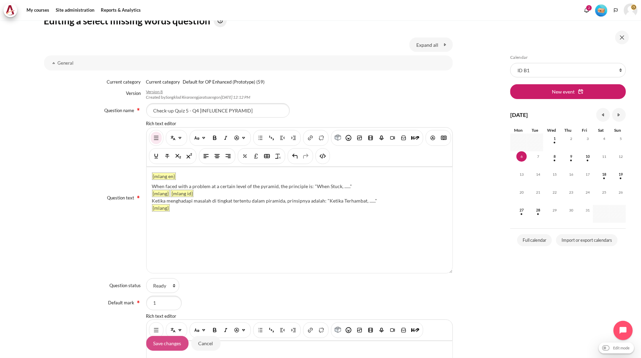
click at [158, 345] on input "Save changes" at bounding box center [167, 343] width 42 height 14
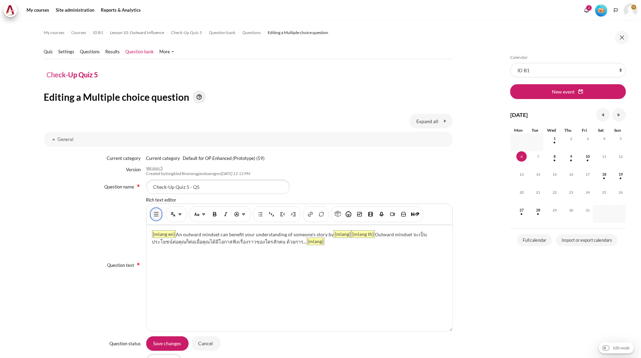
click at [159, 213] on div "Content" at bounding box center [156, 214] width 14 height 16
click at [158, 213] on img "Show/hide advanced buttons" at bounding box center [156, 214] width 7 height 7
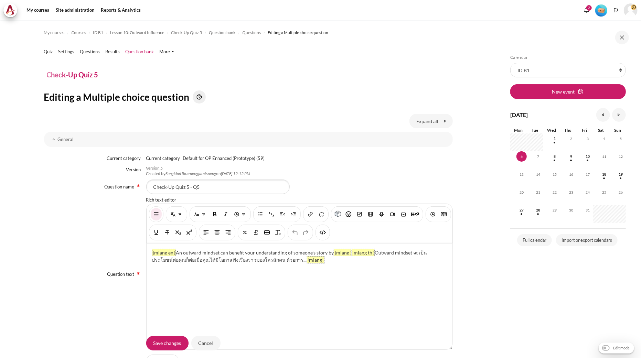
click at [303, 306] on div "{mlang en} An outward mindset can benefit your understanding of someone's story…" at bounding box center [300, 297] width 306 height 106
click at [326, 233] on img "HTML" at bounding box center [322, 232] width 7 height 7
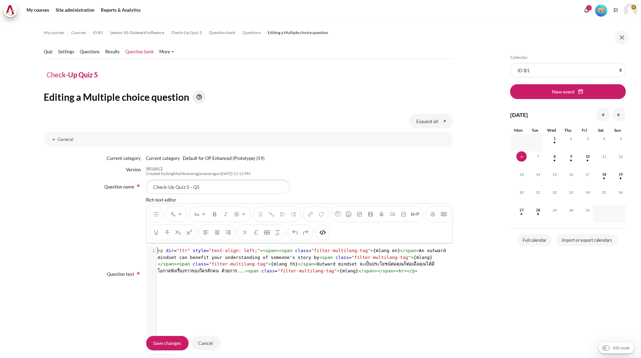
scroll to position [1, 0]
click at [246, 265] on span "< p dir = "ltr" style = "text-align: left;" >< span >< span class = "filter-mul…" at bounding box center [303, 260] width 291 height 25
type textarea "<p dir="ltr" style="text-align: left;"><span><span class="filter-multilang-tag"…"
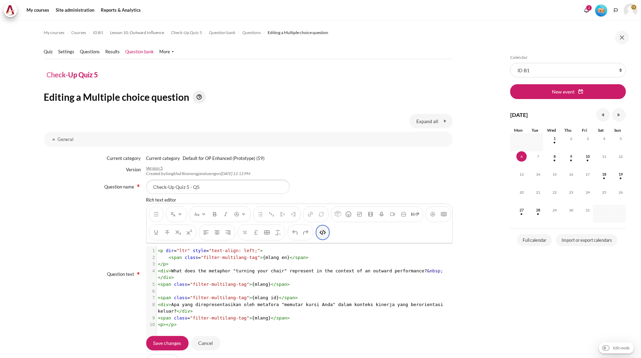
click at [326, 233] on img "HTML" at bounding box center [322, 232] width 7 height 7
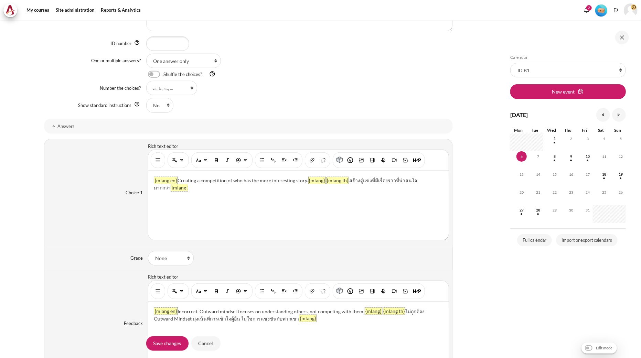
scroll to position [459, 0]
click at [155, 162] on img "Show/hide advanced buttons" at bounding box center [157, 160] width 7 height 7
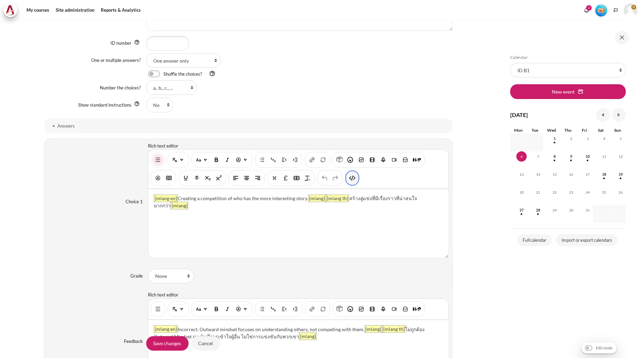
click at [352, 174] on button "HTML" at bounding box center [352, 178] width 11 height 12
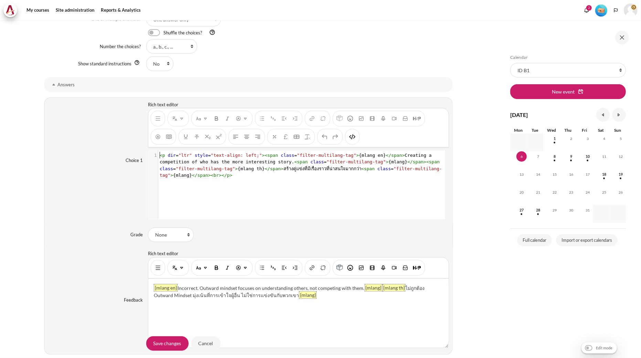
scroll to position [535, 0]
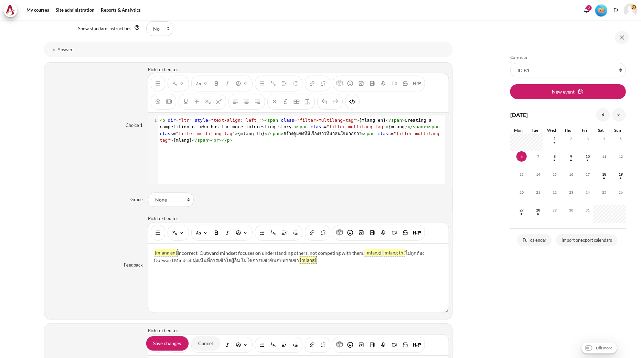
click at [228, 146] on div "xxxxxxxxxx 1 1 < p dir = "ltr" style = "text-align: left;" >< span class = "fil…" at bounding box center [302, 155] width 308 height 79
type textarea "<p dir="ltr" style="text-align: left;"><span class="filter-multilang-tag">{mlan…"
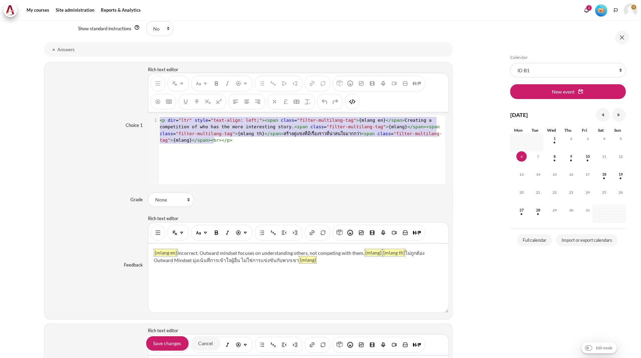
scroll to position [14, 0]
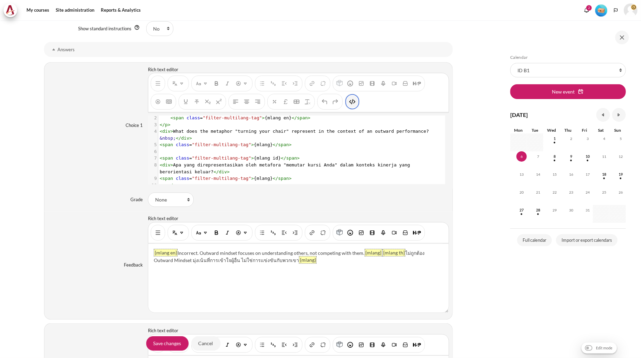
click at [350, 101] on img "HTML" at bounding box center [352, 101] width 7 height 7
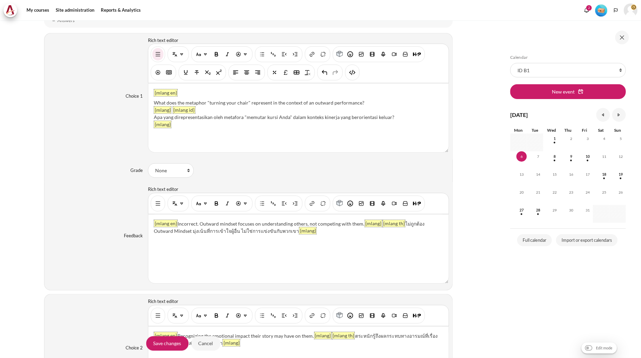
scroll to position [611, 0]
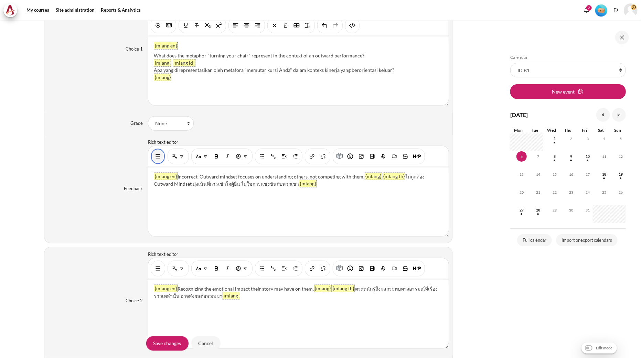
click at [157, 158] on img "Show/hide advanced buttons" at bounding box center [157, 156] width 7 height 7
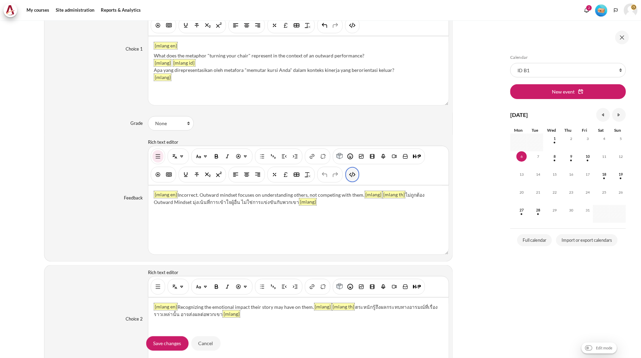
click at [350, 174] on img "HTML" at bounding box center [352, 174] width 7 height 7
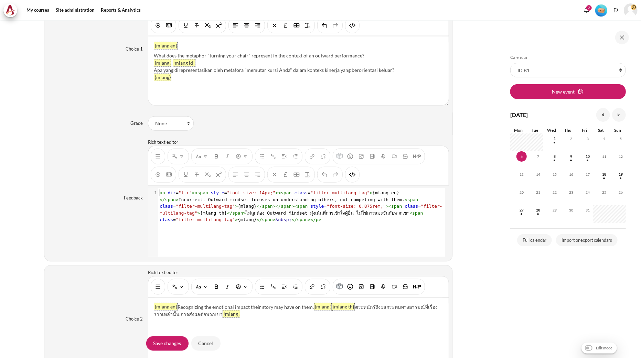
scroll to position [0, 0]
click at [304, 202] on span "< p dir = "ltr" >< span style = "font-size: 14px;" >< span class = "filter-mult…" at bounding box center [301, 206] width 283 height 32
type textarea "<p dir="ltr"><span style="font-size: 14px;"><span class="filter-multilang-tag">…"
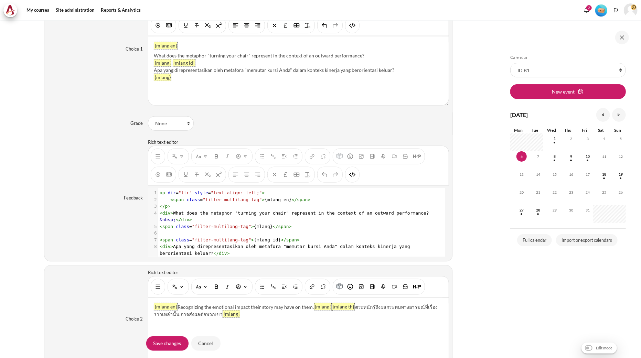
scroll to position [14, 0]
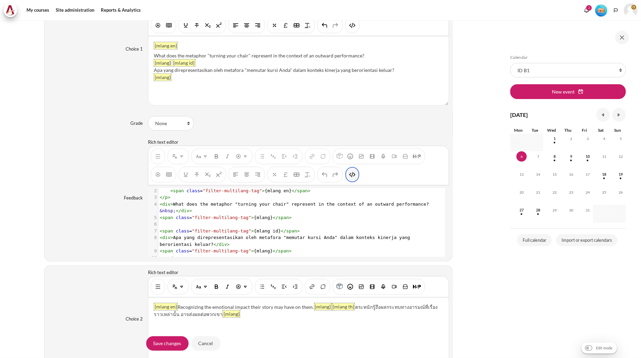
click at [353, 174] on img "HTML" at bounding box center [352, 174] width 7 height 7
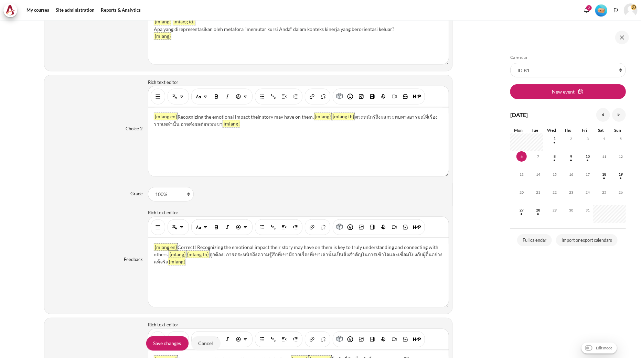
scroll to position [803, 0]
click at [159, 93] on img "Show/hide advanced buttons" at bounding box center [157, 95] width 7 height 7
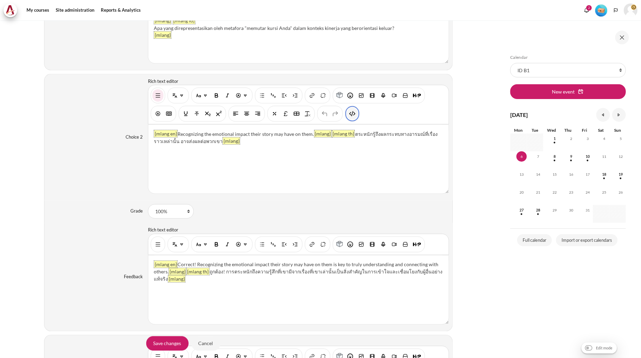
click at [349, 117] on img "HTML" at bounding box center [352, 113] width 7 height 7
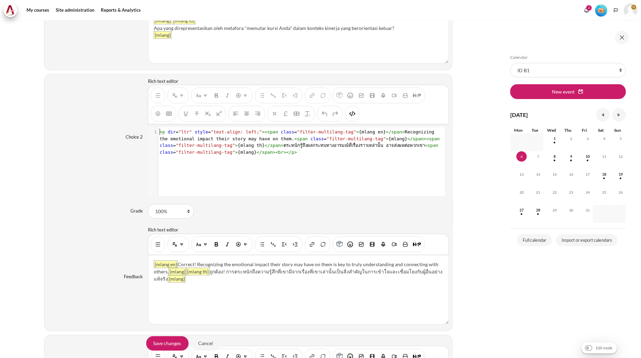
scroll to position [0, 0]
click at [314, 147] on span "< p dir = "ltr" style = "text-align: left;" >< span class = "filter-multilang-t…" at bounding box center [301, 141] width 283 height 25
type textarea "<p dir="ltr" style="text-align: left;"><span class="filter-multilang-tag">{mlan…"
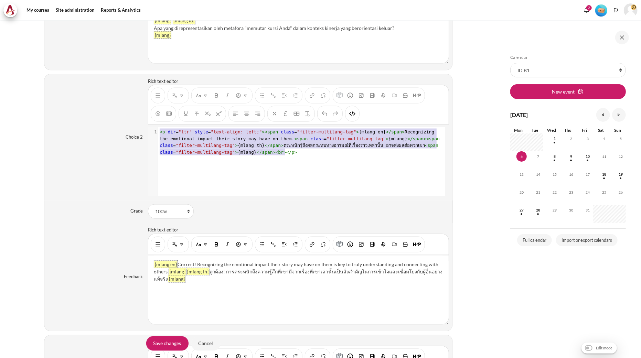
scroll to position [14, 0]
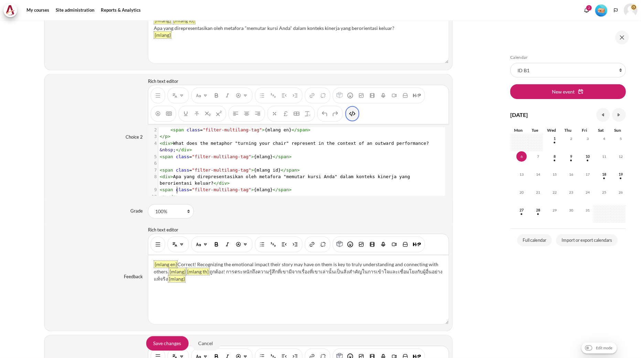
click at [356, 119] on button "HTML" at bounding box center [352, 114] width 11 height 12
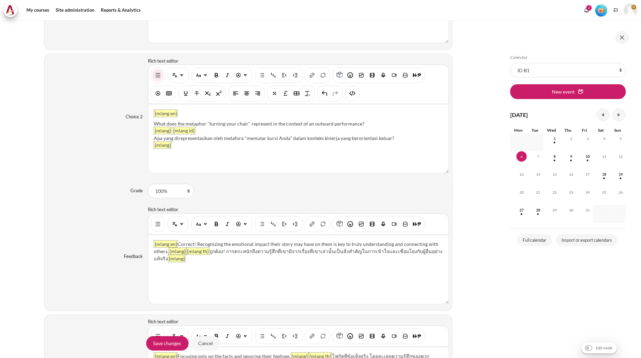
scroll to position [841, 0]
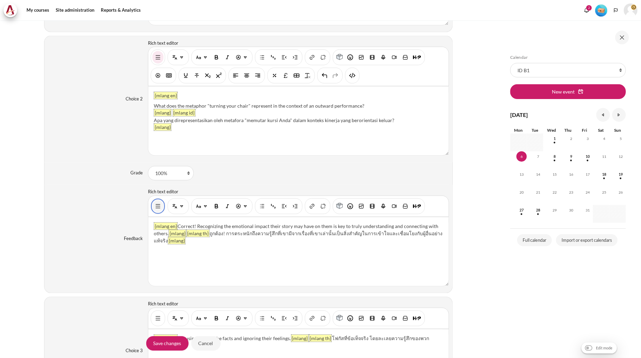
click at [155, 206] on img "Show/hide advanced buttons" at bounding box center [157, 206] width 7 height 7
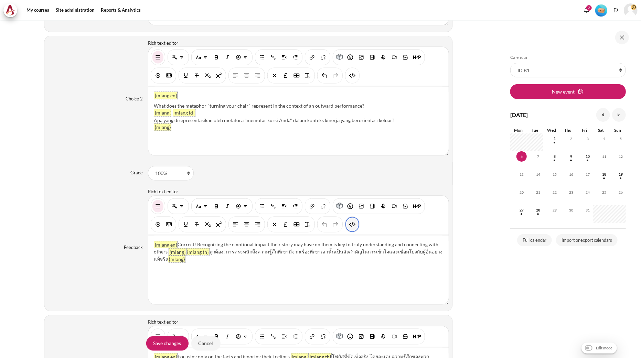
click at [352, 226] on img "HTML" at bounding box center [352, 224] width 7 height 7
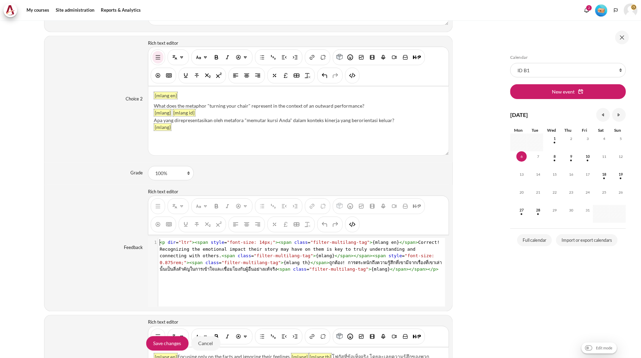
scroll to position [1, 0]
click at [325, 250] on span "< p dir = "ltr" >< span style = "font-size: 14px;" >< span class = "filter-mult…" at bounding box center [301, 256] width 283 height 32
type textarea "<p dir="ltr"><span style="font-size: 14px;"><span class="filter-multilang-tag">…"
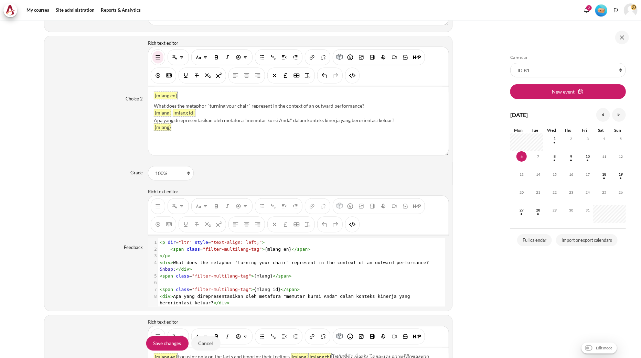
scroll to position [14, 0]
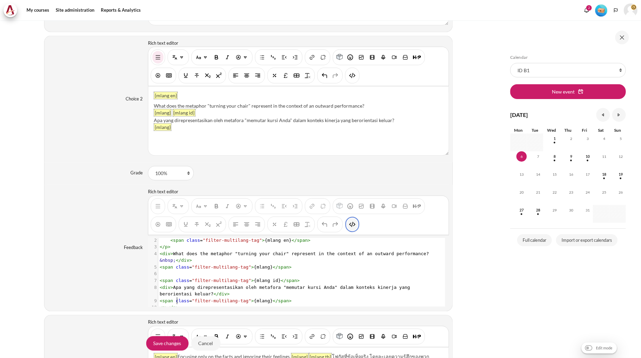
click at [349, 228] on img "HTML" at bounding box center [352, 224] width 7 height 7
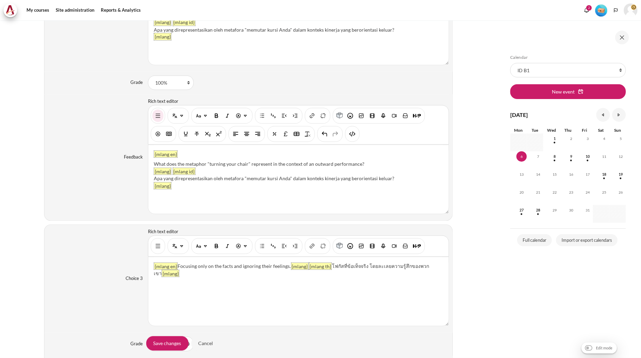
scroll to position [1032, 0]
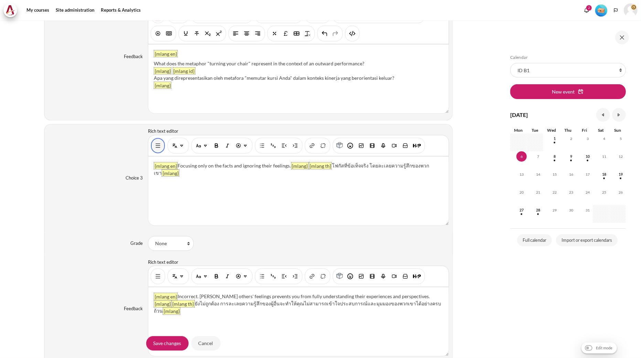
click at [153, 150] on button "Show/hide advanced buttons" at bounding box center [157, 145] width 11 height 12
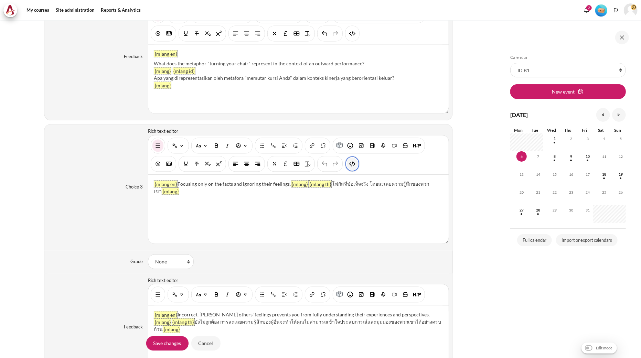
click at [352, 165] on img "HTML" at bounding box center [352, 163] width 7 height 7
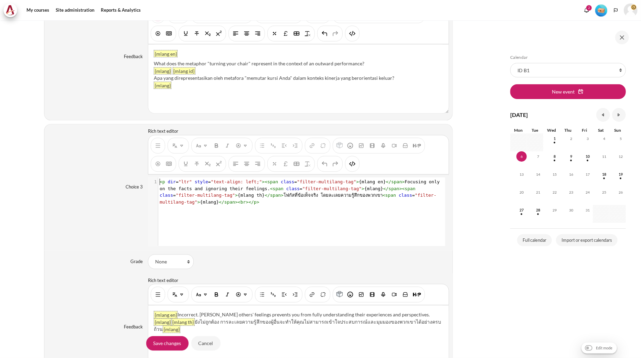
scroll to position [1, 0]
click at [385, 195] on span "span" at bounding box center [390, 195] width 11 height 5
type textarea "<p dir="ltr" style="text-align: left;"><span class="filter-multilang-tag">{mlan…"
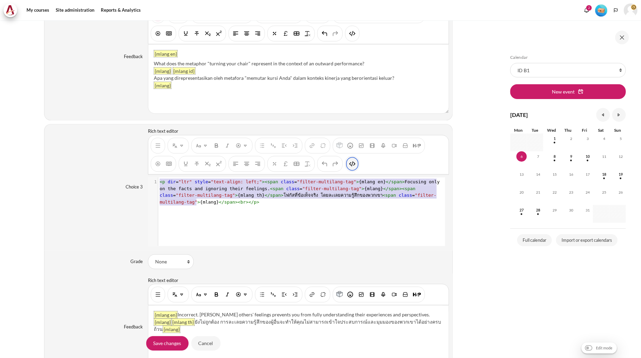
scroll to position [14, 0]
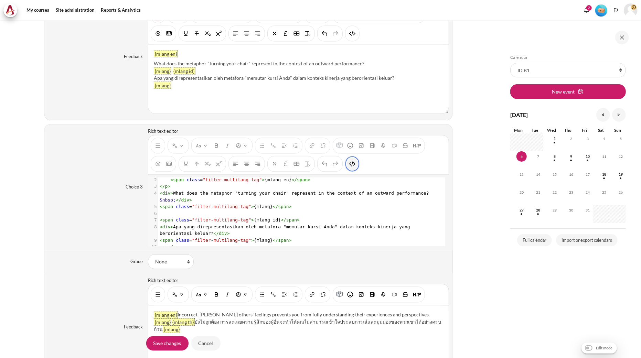
click at [356, 163] on button "HTML" at bounding box center [352, 164] width 11 height 12
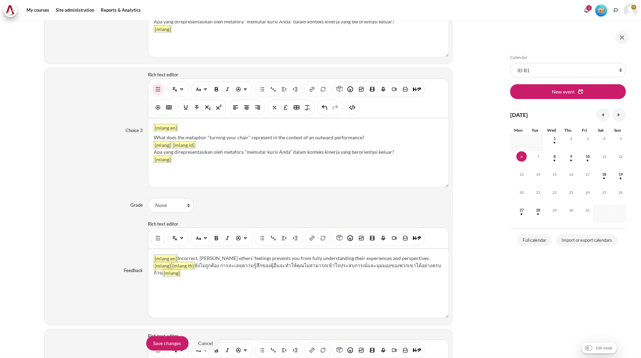
scroll to position [1185, 0]
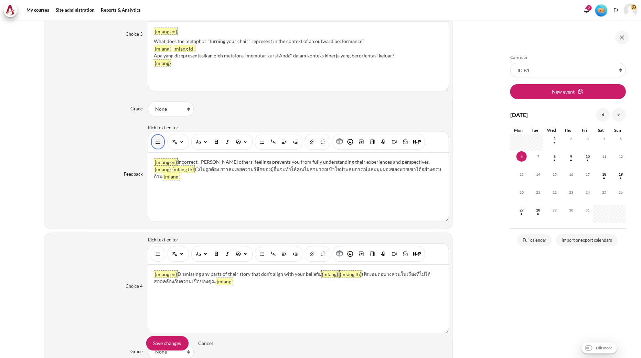
click at [160, 144] on button "Show/hide advanced buttons" at bounding box center [157, 142] width 11 height 12
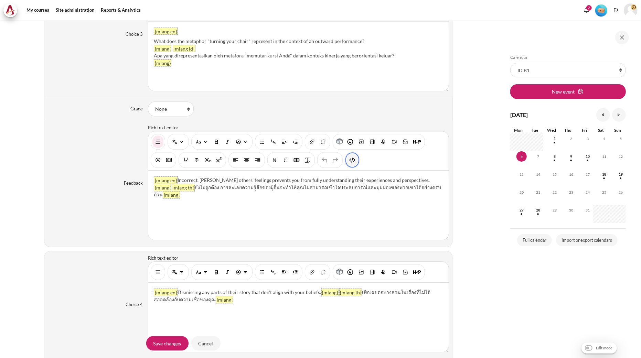
click at [352, 159] on img "HTML" at bounding box center [352, 160] width 7 height 7
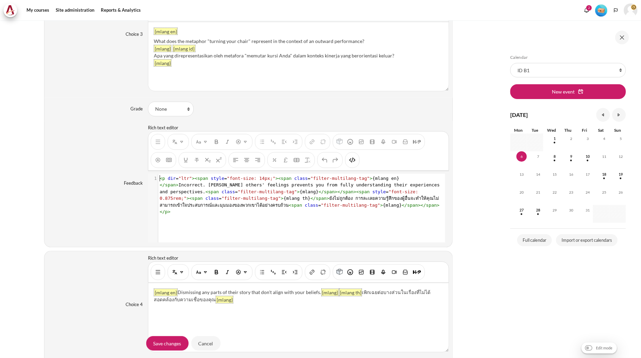
scroll to position [0, 0]
click at [336, 190] on pre "< p dir = "ltr" >< span style = "font-size: 14px;" >< span class = "filter-mult…" at bounding box center [301, 195] width 286 height 40
type textarea "<p dir="ltr"><span style="font-size: 14px;"><span class="filter-multilang-tag">…"
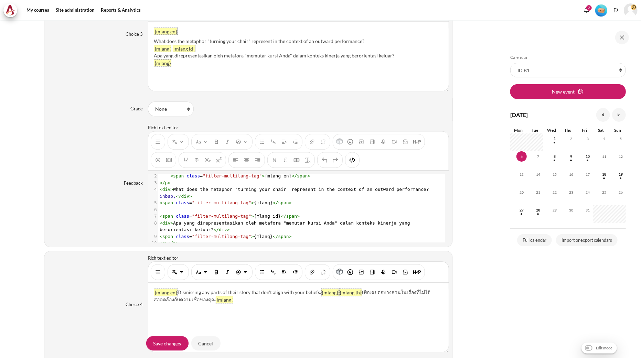
click at [358, 164] on div "You are now on another row of the editor's toolbar, where there are more button…" at bounding box center [352, 160] width 14 height 16
click at [355, 164] on button "HTML" at bounding box center [352, 160] width 11 height 12
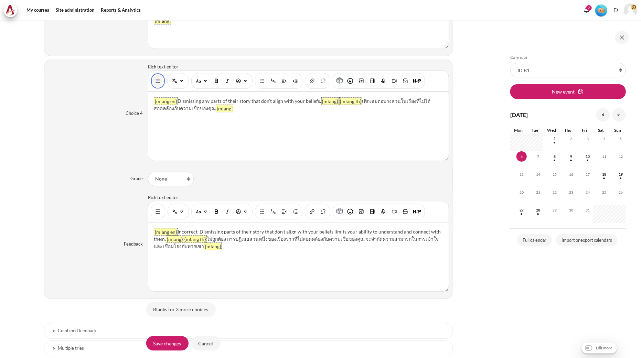
click at [157, 87] on button "Show/hide advanced buttons" at bounding box center [157, 81] width 11 height 12
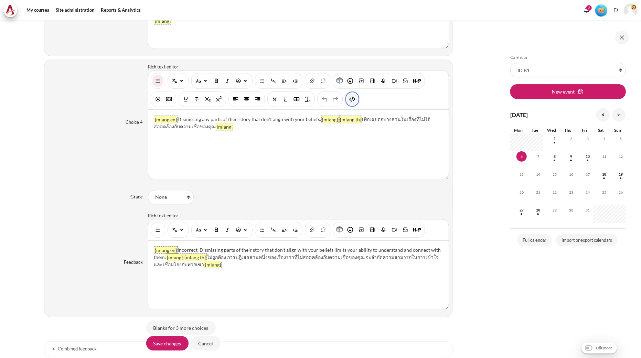
click at [355, 101] on button "HTML" at bounding box center [352, 99] width 11 height 12
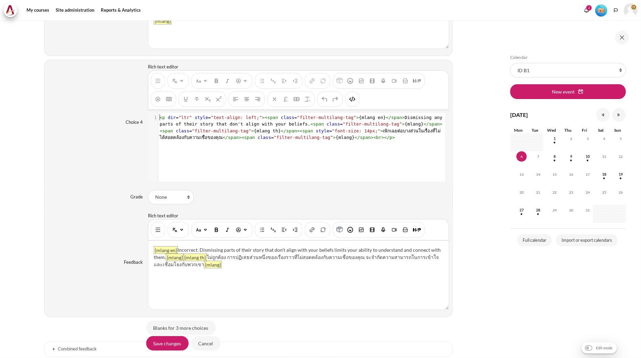
click at [381, 140] on span "></" at bounding box center [385, 137] width 8 height 5
type textarea "<p dir="ltr" style="text-align: left;"><span class="filter-multilang-tag">{mlan…"
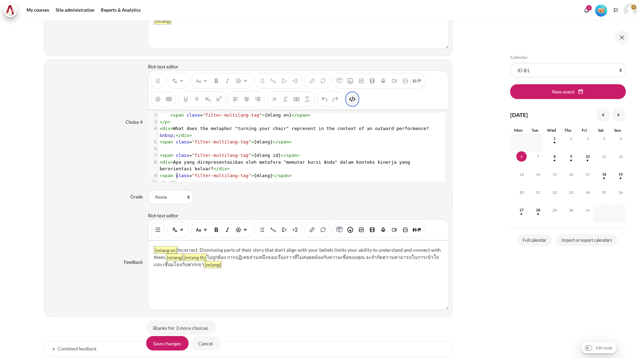
click at [350, 98] on img "HTML" at bounding box center [352, 99] width 7 height 7
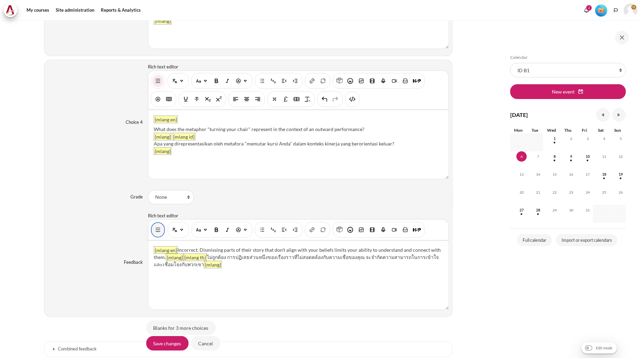
click at [154, 229] on img "Show/hide advanced buttons" at bounding box center [157, 229] width 7 height 7
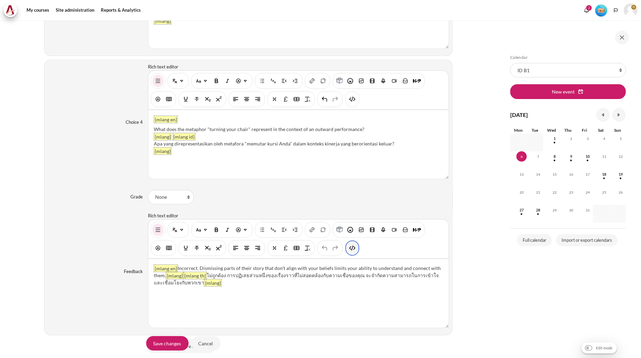
click at [352, 249] on img "HTML" at bounding box center [352, 248] width 7 height 7
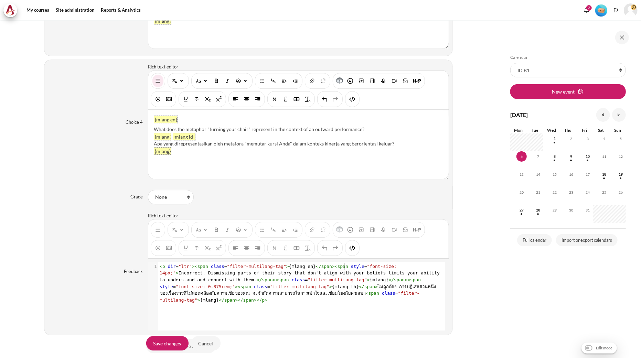
click at [351, 269] on span "style" at bounding box center [357, 266] width 13 height 5
type textarea "<p dir="ltr"><span class="filter-multilang-tag">{mlang en}</span><span style="f…"
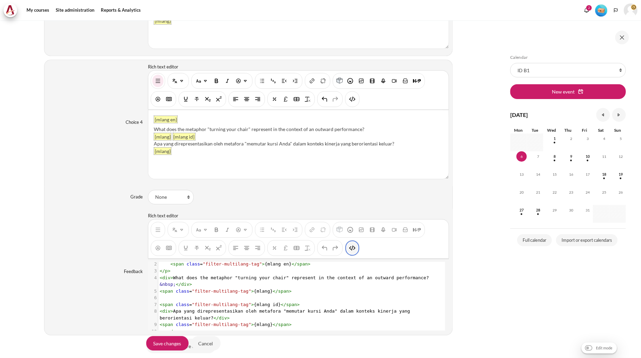
click at [353, 251] on img "HTML" at bounding box center [352, 248] width 7 height 7
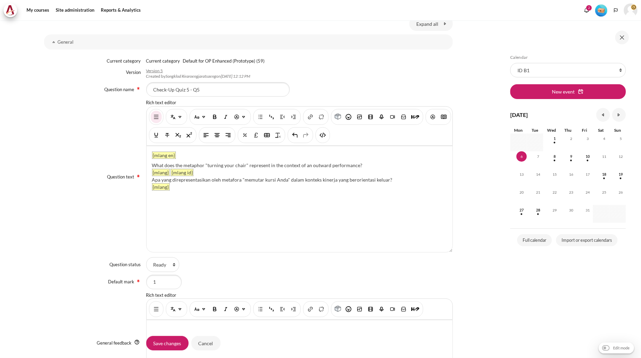
drag, startPoint x: 362, startPoint y: 165, endPoint x: 151, endPoint y: 162, distance: 210.2
click at [152, 162] on div "What does the metaphor "turning your chair" represent in the context of an outw…" at bounding box center [299, 165] width 295 height 7
paste div "Content"
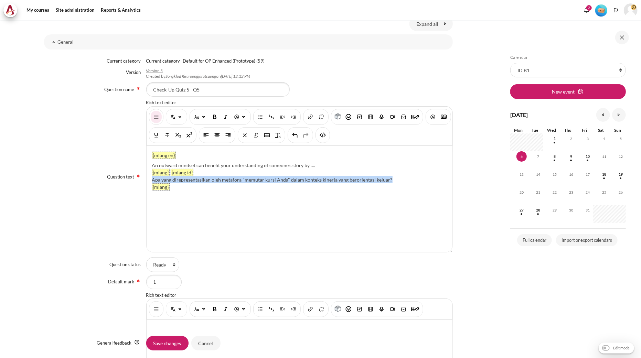
drag, startPoint x: 395, startPoint y: 177, endPoint x: 152, endPoint y: 179, distance: 242.9
click at [152, 179] on div "Apa yang direpresentasikan oleh metafora "memutar kursi Anda" dalam konteks kin…" at bounding box center [299, 179] width 295 height 7
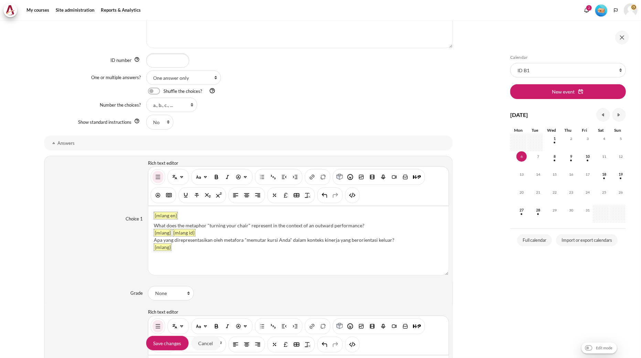
drag, startPoint x: 366, startPoint y: 225, endPoint x: 155, endPoint y: 220, distance: 211.3
click at [155, 220] on div "{mlang en} What does the metaphor "turning your chair" represent in the context…" at bounding box center [298, 240] width 300 height 69
paste div "Content"
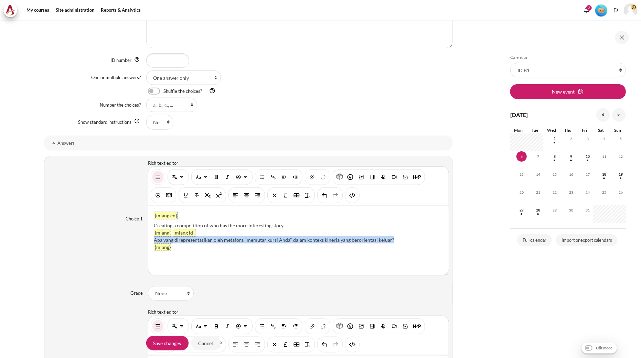
drag, startPoint x: 397, startPoint y: 239, endPoint x: 149, endPoint y: 241, distance: 247.3
click at [149, 241] on div "{mlang en} Creating a competition of who has the more interesting story. {mlang…" at bounding box center [298, 240] width 300 height 69
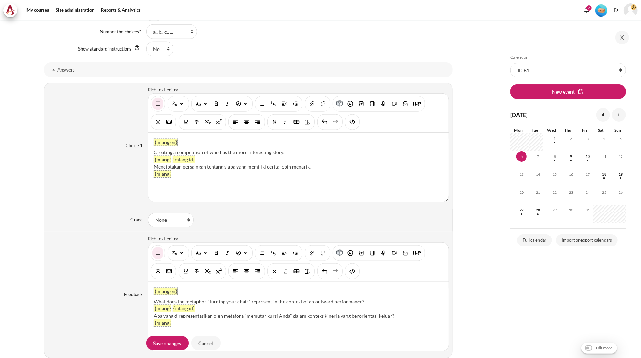
scroll to position [556, 0]
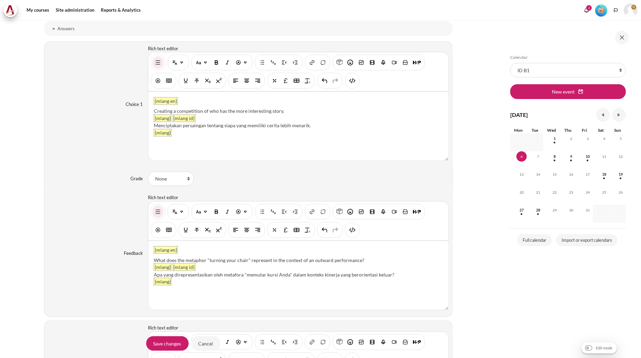
drag, startPoint x: 370, startPoint y: 259, endPoint x: 169, endPoint y: 253, distance: 201.7
click at [169, 253] on div "{mlang en} What does the metaphor "turning your chair" represent in the context…" at bounding box center [298, 275] width 300 height 69
click at [176, 257] on div "What does the metaphor "turning your chair" represent in the context of an outw…" at bounding box center [298, 260] width 289 height 7
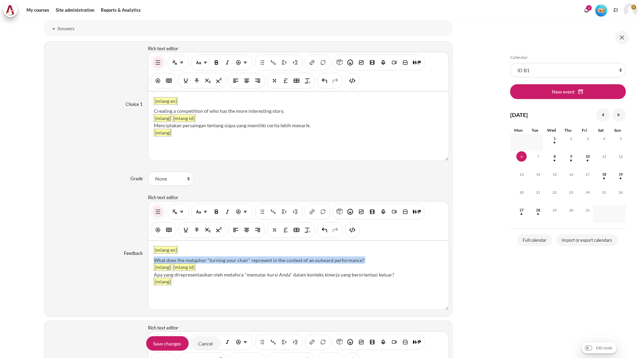
paste div "Content"
drag, startPoint x: 377, startPoint y: 259, endPoint x: 154, endPoint y: 256, distance: 222.9
click at [154, 256] on div "{mlang en} What does the metaphor "turning your chair" represent in the context…" at bounding box center [298, 275] width 300 height 69
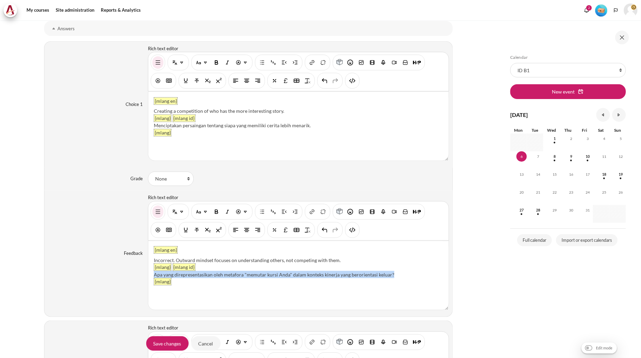
drag, startPoint x: 402, startPoint y: 276, endPoint x: 153, endPoint y: 277, distance: 249.4
click at [154, 277] on div "Apa yang direpresentasikan oleh metafora "memutar kursi Anda" dalam konteks kin…" at bounding box center [298, 274] width 289 height 7
drag, startPoint x: 153, startPoint y: 276, endPoint x: 147, endPoint y: 276, distance: 5.8
click at [148, 276] on div "{mlang en} Incorrect. Outward mindset focuses on understanding others, not comp…" at bounding box center [298, 275] width 300 height 69
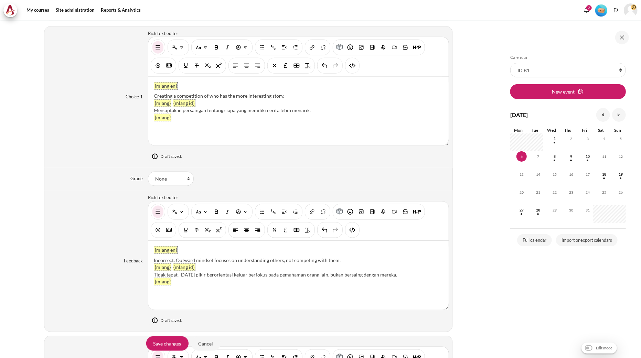
click at [109, 225] on div "Feedback Rich text editor {mlang en} Incorrect. Outward mindset focuses on unde…" at bounding box center [248, 262] width 409 height 142
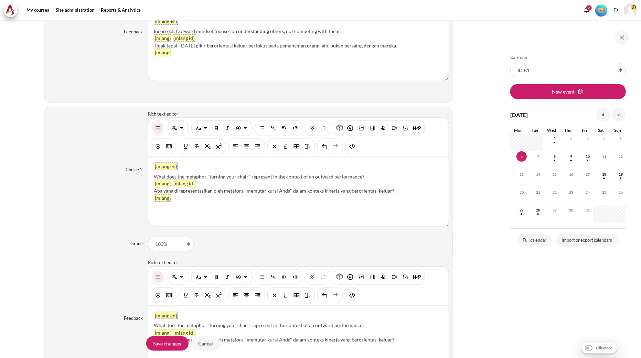
scroll to position [778, 0]
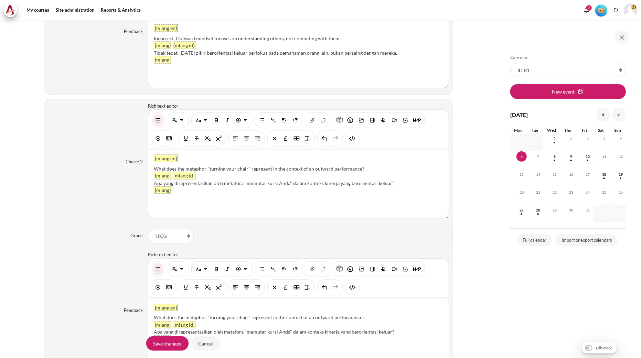
drag, startPoint x: 365, startPoint y: 168, endPoint x: 154, endPoint y: 167, distance: 210.9
click at [154, 167] on div "What does the metaphor "turning your chair" represent in the context of an outw…" at bounding box center [298, 168] width 289 height 7
paste div "Content"
drag, startPoint x: 303, startPoint y: 168, endPoint x: 149, endPoint y: 165, distance: 153.8
click at [148, 165] on div "{mlang en} Recognizing the emotional impact their story may have on them {mlang…" at bounding box center [298, 184] width 300 height 69
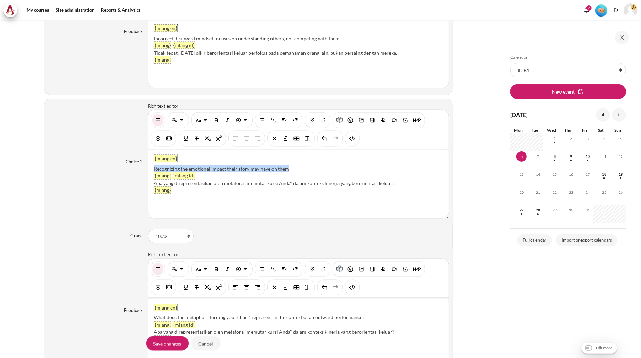
click at [290, 171] on div "Recognizing the emotional impact their story may have on them" at bounding box center [298, 168] width 289 height 7
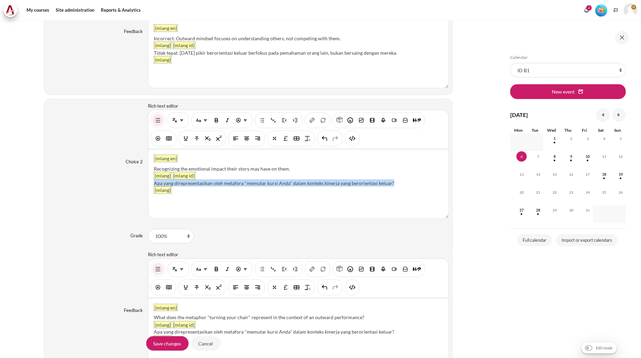
drag, startPoint x: 393, startPoint y: 183, endPoint x: 152, endPoint y: 185, distance: 241.1
click at [152, 185] on div "{mlang en} Recognizing the emotional impact their story may have on them. {mlan…" at bounding box center [298, 184] width 300 height 69
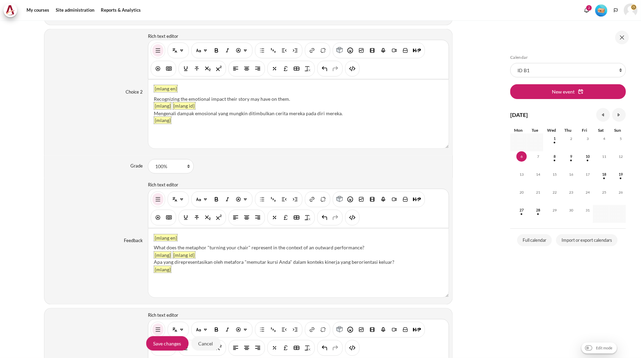
scroll to position [854, 0]
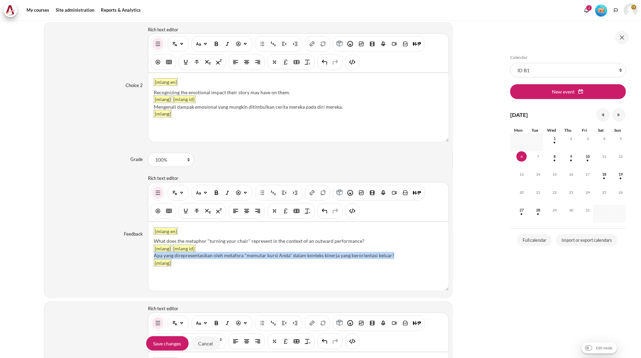
drag, startPoint x: 393, startPoint y: 255, endPoint x: 154, endPoint y: 255, distance: 239.1
click at [154, 255] on div "Apa yang direpresentasikan oleh metafora "memutar kursi Anda" dalam konteks kin…" at bounding box center [298, 255] width 289 height 7
paste div "Content"
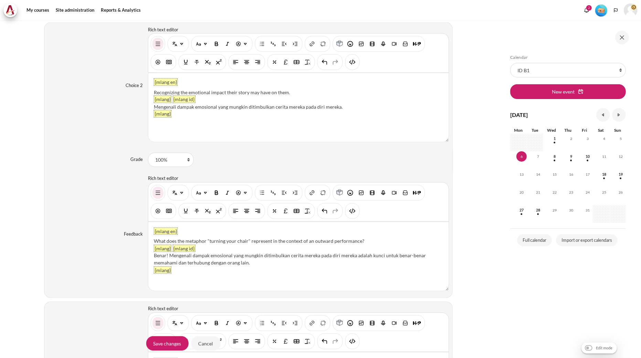
drag, startPoint x: 368, startPoint y: 239, endPoint x: 149, endPoint y: 240, distance: 219.1
click at [149, 240] on div "{mlang en} What does the metaphor "turning your chair" represent in the context…" at bounding box center [298, 256] width 300 height 69
click at [152, 241] on div "{mlang en} Correct! Recognizing the emotional impact their story may have on th…" at bounding box center [298, 256] width 300 height 69
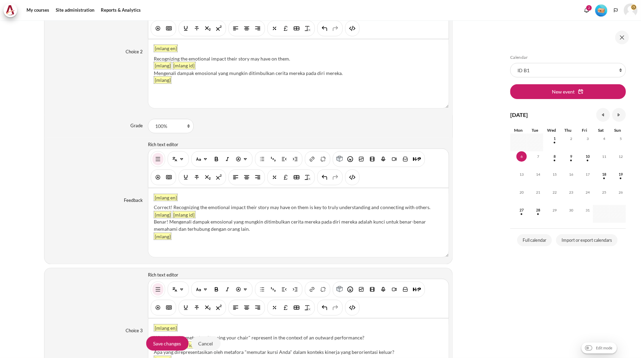
scroll to position [1122, 0]
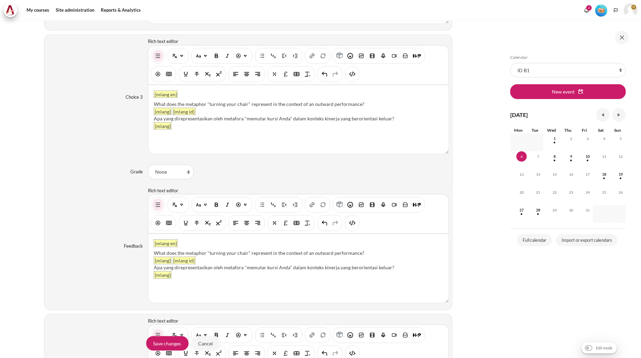
drag, startPoint x: 364, startPoint y: 105, endPoint x: 153, endPoint y: 102, distance: 210.9
click at [154, 102] on div "What does the metaphor "turning your chair" represent in the context of an outw…" at bounding box center [298, 103] width 289 height 7
paste div "Content"
drag, startPoint x: 281, startPoint y: 105, endPoint x: 144, endPoint y: 107, distance: 137.6
click at [144, 107] on div "Choice 3 Rich text editor {mlang en} Focusing only on the facts and ignoring th…" at bounding box center [248, 97] width 409 height 127
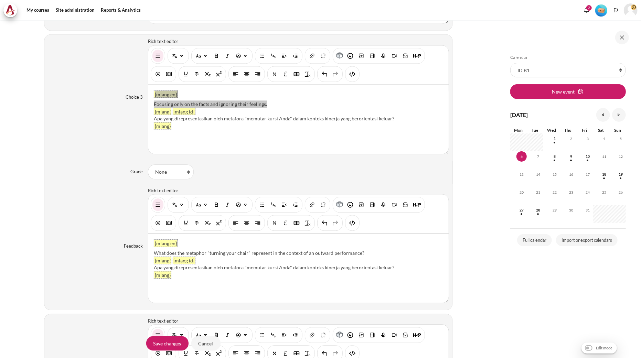
scroll to position [1152, 0]
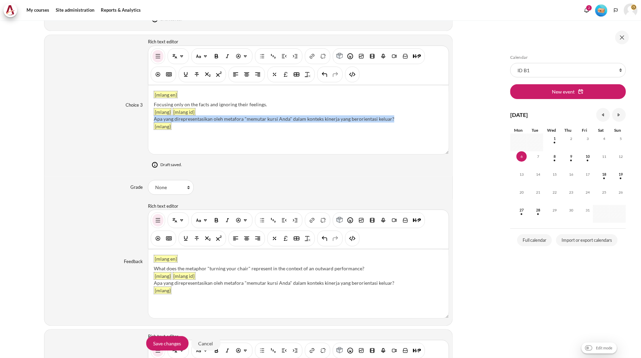
drag, startPoint x: 398, startPoint y: 119, endPoint x: 150, endPoint y: 121, distance: 248.0
click at [150, 121] on div "{mlang en} Focusing only on the facts and ignoring their feelings. {mlang} {mla…" at bounding box center [298, 119] width 300 height 69
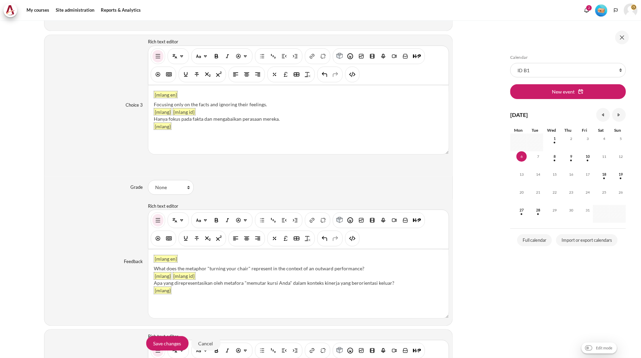
scroll to position [1122, 0]
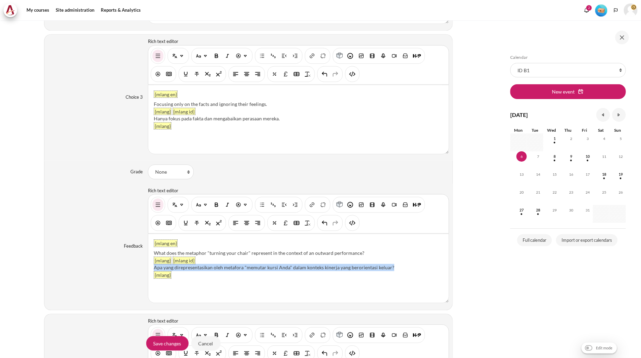
drag, startPoint x: 399, startPoint y: 267, endPoint x: 151, endPoint y: 269, distance: 247.7
click at [151, 269] on div "{mlang en} What does the metaphor "turning your chair" represent in the context…" at bounding box center [298, 268] width 300 height 69
paste div "Content"
drag, startPoint x: 364, startPoint y: 254, endPoint x: 154, endPoint y: 256, distance: 210.2
click at [154, 256] on div "What does the metaphor "turning your chair" represent in the context of an outw…" at bounding box center [298, 252] width 289 height 7
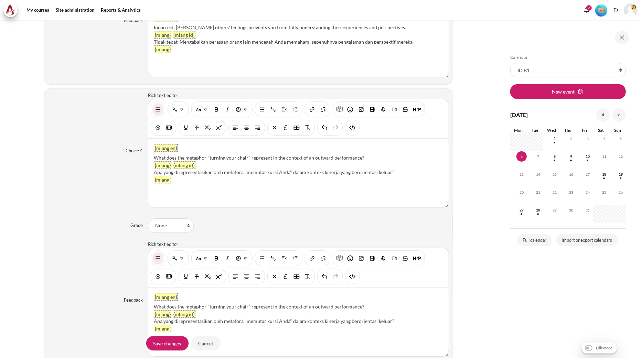
scroll to position [1351, 0]
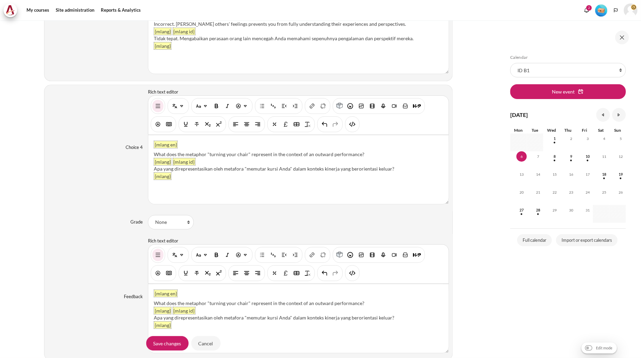
drag, startPoint x: 366, startPoint y: 153, endPoint x: 154, endPoint y: 153, distance: 212.2
click at [154, 153] on div "What does the metaphor "turning your chair" represent in the context of an outw…" at bounding box center [298, 154] width 289 height 7
paste div "Content"
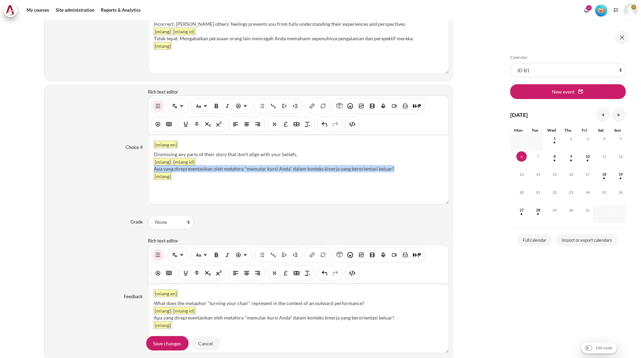
drag, startPoint x: 408, startPoint y: 171, endPoint x: 153, endPoint y: 169, distance: 255.2
click at [154, 169] on div "Apa yang direpresentasikan oleh metafora "memutar kursi Anda" dalam konteks kin…" at bounding box center [298, 168] width 289 height 7
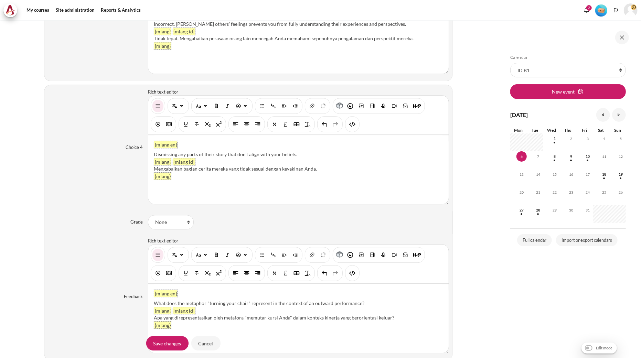
drag, startPoint x: 363, startPoint y: 304, endPoint x: 149, endPoint y: 301, distance: 214.0
click at [149, 301] on div "{mlang en} What does the metaphor "turning your chair" represent in the context…" at bounding box center [298, 318] width 300 height 69
paste div "Content"
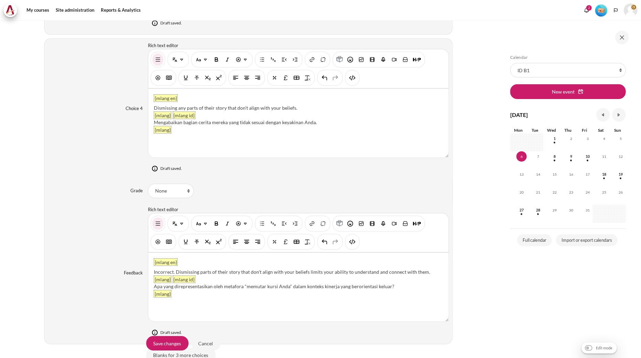
scroll to position [1473, 0]
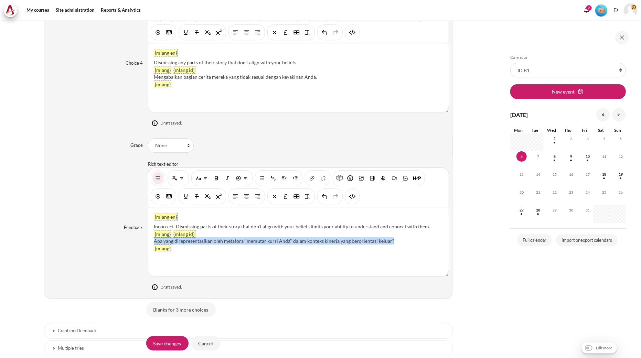
drag, startPoint x: 394, startPoint y: 243, endPoint x: 151, endPoint y: 244, distance: 242.9
click at [151, 244] on div "{mlang en} Incorrect. Dismissing parts of their story that don't align with you…" at bounding box center [298, 241] width 300 height 69
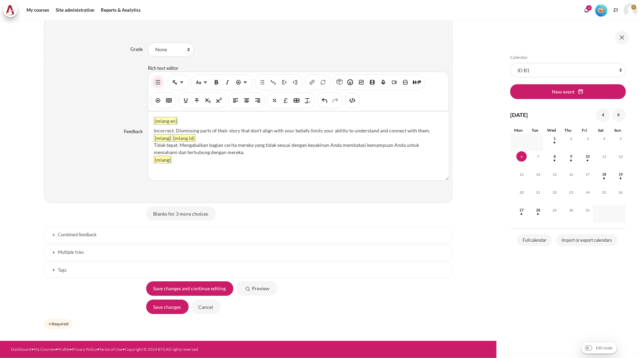
scroll to position [1511, 0]
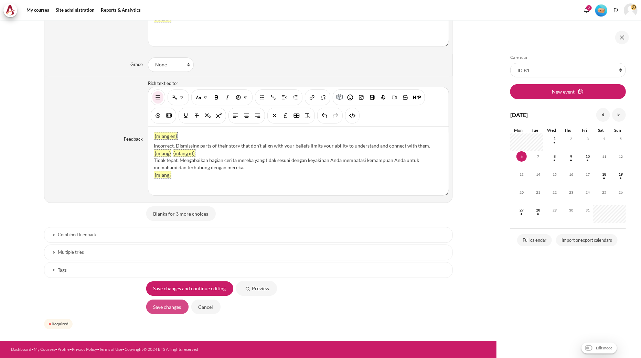
click at [163, 307] on input "Save changes" at bounding box center [167, 307] width 42 height 14
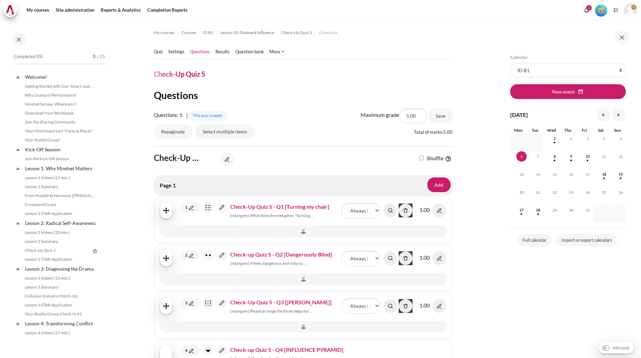
scroll to position [578, 0]
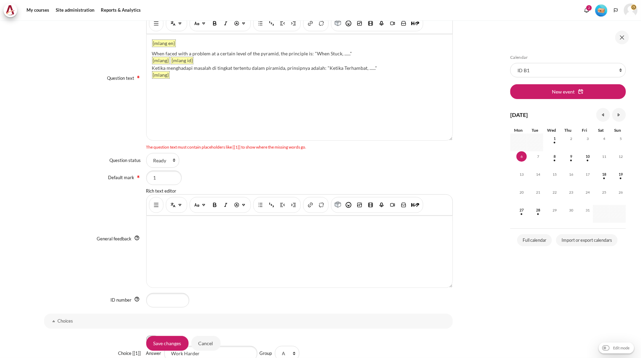
scroll to position [195, 0]
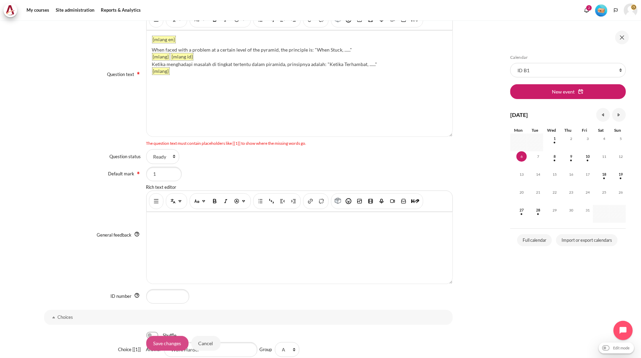
click at [177, 341] on input "Save changes" at bounding box center [167, 343] width 42 height 14
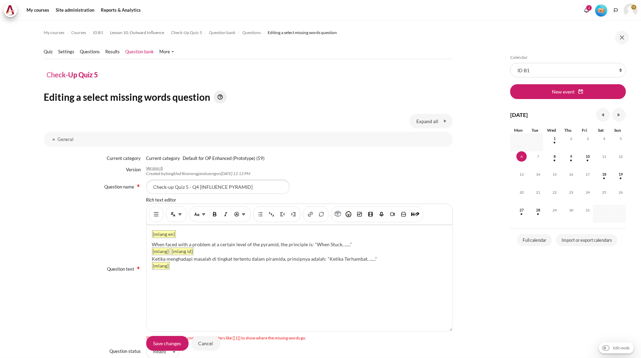
click at [262, 269] on div "{mlang en} When faced with a problem at a certain level of the pyramid, the pri…" at bounding box center [300, 278] width 306 height 106
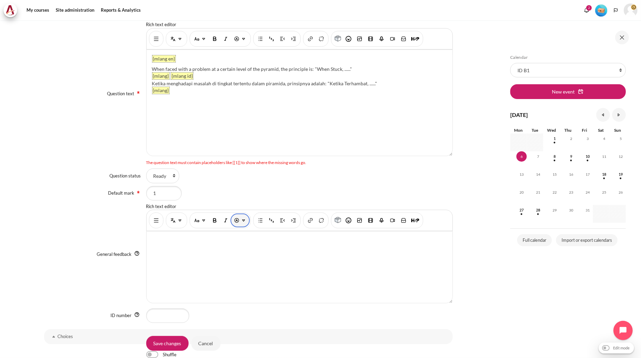
scroll to position [175, 0]
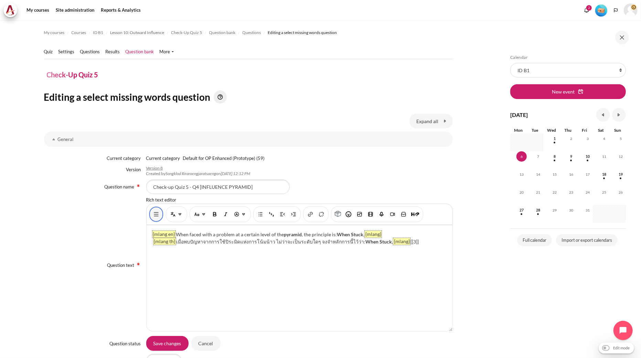
click at [158, 218] on button "Show/hide advanced buttons" at bounding box center [156, 214] width 11 height 12
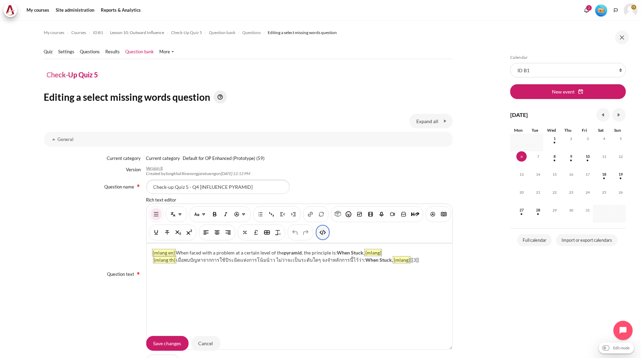
click at [326, 233] on img "HTML" at bounding box center [322, 232] width 7 height 7
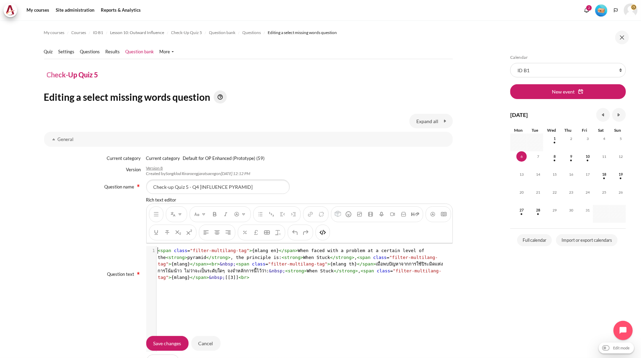
scroll to position [1, 0]
click at [327, 279] on pre "< span class = "filter-multilang-tag" > {mlang en} </ span > When faced with a …" at bounding box center [303, 264] width 292 height 34
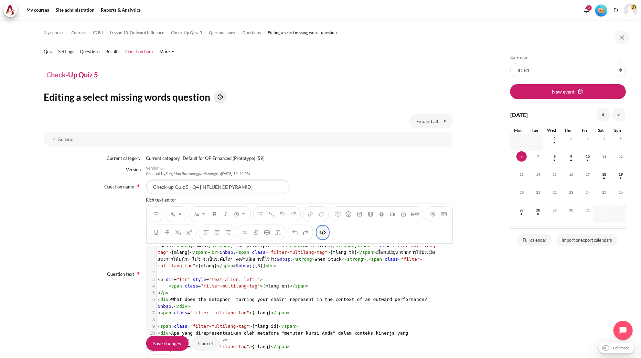
click at [328, 232] on button "HTML" at bounding box center [322, 232] width 11 height 12
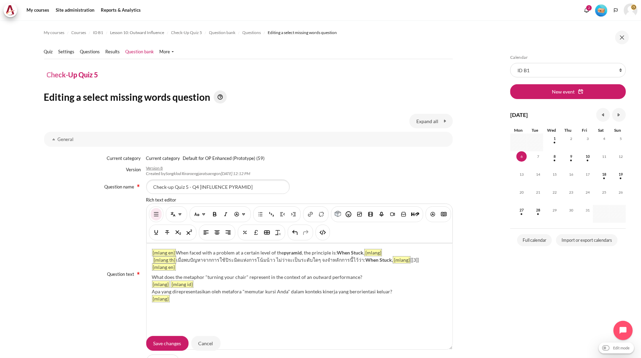
drag, startPoint x: 152, startPoint y: 277, endPoint x: 364, endPoint y: 272, distance: 211.2
click at [364, 272] on div "{mlang en} When faced with a problem at a certain level of the pyramid , the pr…" at bounding box center [300, 297] width 306 height 106
paste div "Content"
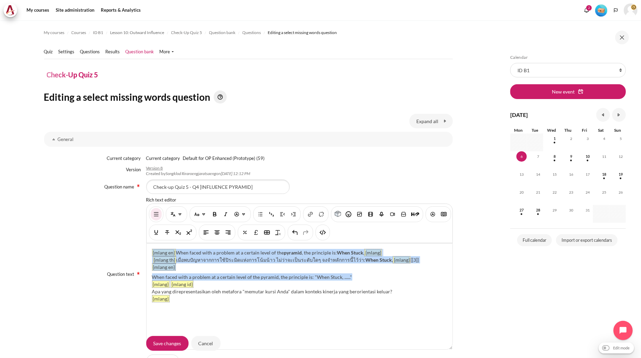
drag, startPoint x: 348, startPoint y: 276, endPoint x: 139, endPoint y: 272, distance: 209.2
click at [144, 272] on div "Question text Rich text editor {mlang en} When faced with a problem at a certai…" at bounding box center [248, 274] width 409 height 155
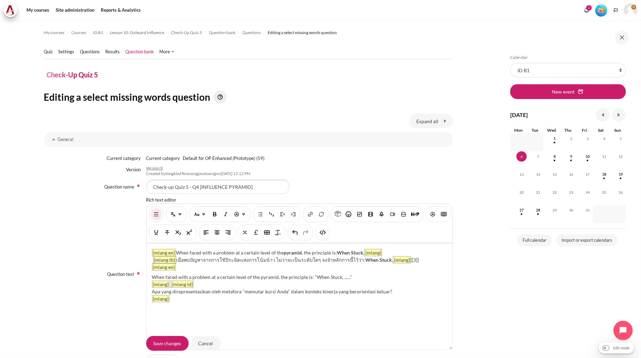
click at [329, 293] on div "Apa yang direpresentasikan oleh metafora "memutar kursi Anda" dalam konteks kin…" at bounding box center [299, 291] width 295 height 7
drag, startPoint x: 398, startPoint y: 290, endPoint x: 152, endPoint y: 289, distance: 245.6
click at [152, 289] on div "Apa yang direpresentasikan oleh metafora "memutar kursi Anda" dalam konteks kin…" at bounding box center [299, 291] width 295 height 7
drag, startPoint x: 418, startPoint y: 259, endPoint x: 396, endPoint y: 261, distance: 21.7
click at [396, 261] on div "{mlang en} When faced with a problem at a certain level of the pyramid , the pr…" at bounding box center [300, 297] width 306 height 106
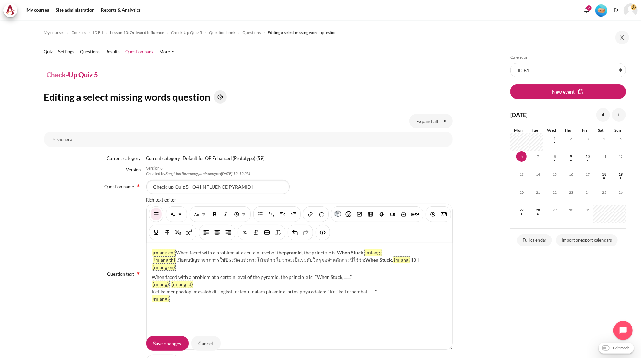
copy div "[[3]]"
click at [196, 304] on div "{mlang en} When faced with a problem at a certain level of the pyramid , the pr…" at bounding box center [300, 297] width 306 height 106
click at [342, 298] on div "{mlang en} When faced with a problem at a certain level of the pyramid , the pr…" at bounding box center [300, 297] width 306 height 106
click at [326, 230] on img "HTML" at bounding box center [322, 232] width 7 height 7
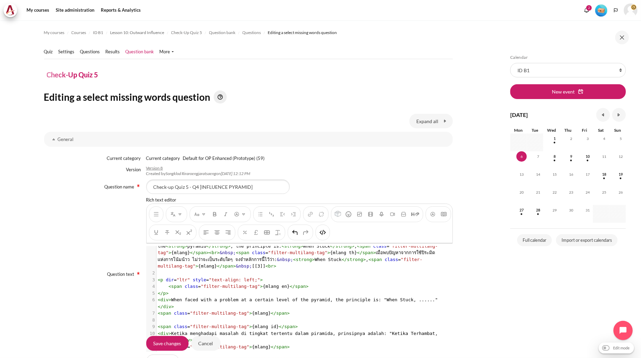
scroll to position [17, 0]
click at [307, 336] on div "Save changes Cancel" at bounding box center [299, 343] width 306 height 15
click at [304, 343] on pre "< span class = "filter-multilang-tag" > {mlang} </ span >" at bounding box center [300, 346] width 286 height 7
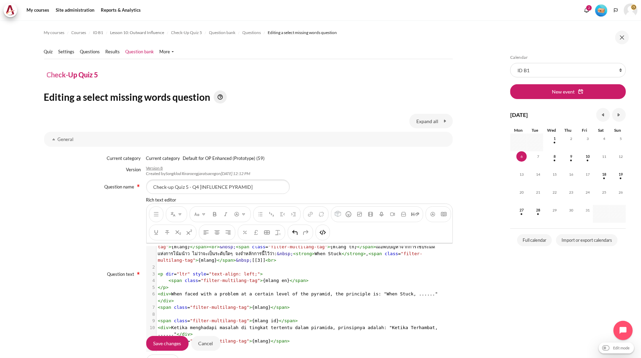
click at [330, 234] on div "You are now on another row of the editor's toolbar, where there are more button…" at bounding box center [322, 233] width 14 height 16
click at [328, 230] on button "HTML" at bounding box center [322, 232] width 11 height 12
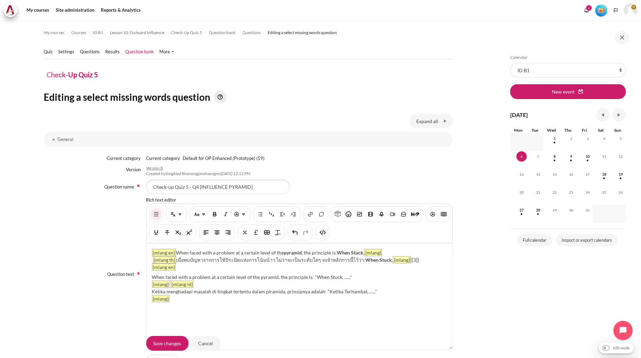
click at [208, 311] on div "{mlang en} When faced with a problem at a certain level of the pyramid , the pr…" at bounding box center [300, 297] width 306 height 106
drag, startPoint x: 183, startPoint y: 316, endPoint x: 196, endPoint y: 312, distance: 13.6
click at [184, 316] on div "{mlang en} When faced with a problem at a certain level of the pyramid , the pr…" at bounding box center [300, 297] width 306 height 106
click at [179, 317] on div "{mlang en} When faced with a problem at a certain level of the pyramid , the pr…" at bounding box center [300, 297] width 306 height 106
click at [201, 303] on div "{mlang en} When faced with a problem at a certain level of the pyramid , the pr…" at bounding box center [300, 297] width 306 height 106
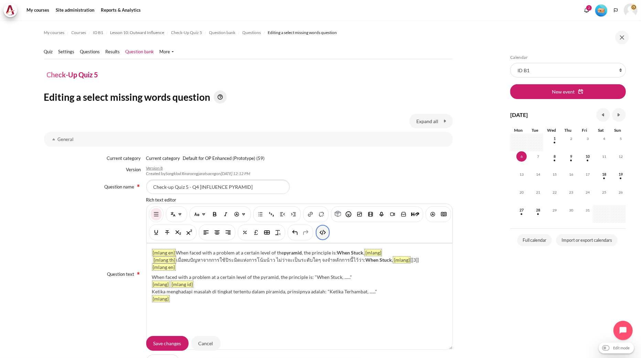
click at [326, 229] on img "HTML" at bounding box center [322, 232] width 7 height 7
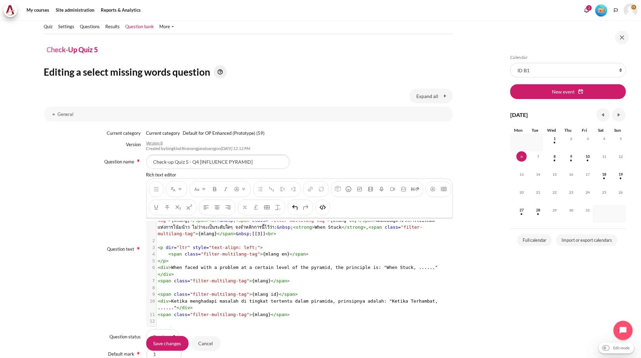
scroll to position [38, 0]
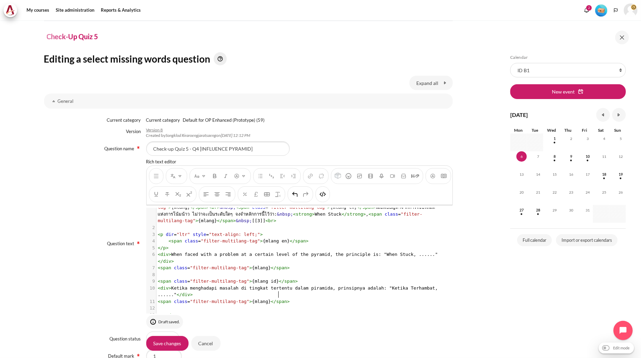
click at [286, 298] on pre "< span class = "filter-multilang-tag" > {mlang} </ span >" at bounding box center [300, 301] width 286 height 7
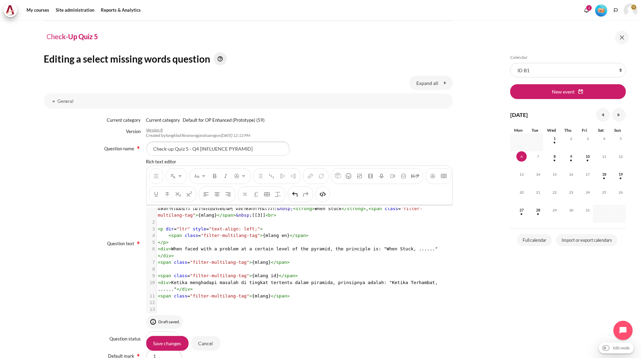
scroll to position [2, 2]
type textarea "1"
click at [326, 194] on img "HTML" at bounding box center [322, 194] width 7 height 7
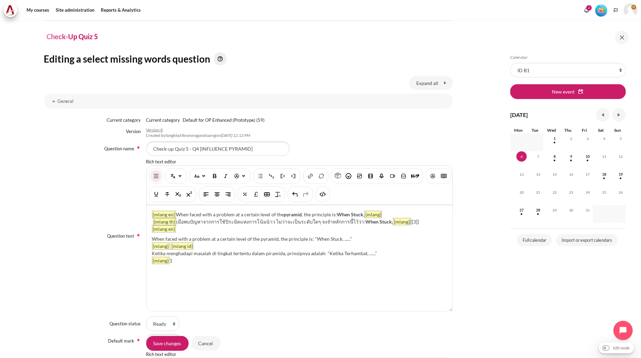
click at [171, 262] on div "{mlang en} When faced with a problem at a certain level of the pyramid , the pr…" at bounding box center [300, 258] width 306 height 106
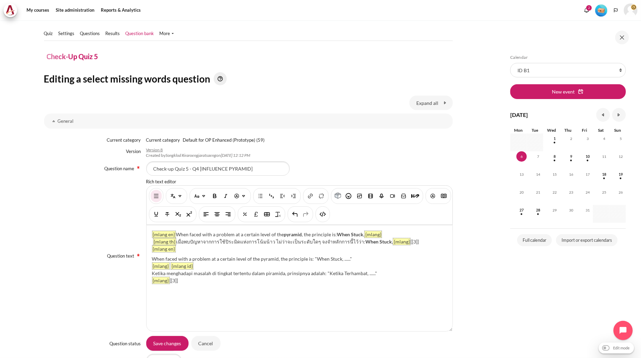
scroll to position [0, 0]
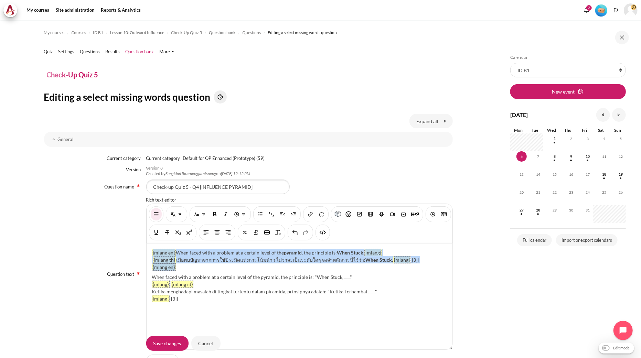
drag, startPoint x: 189, startPoint y: 267, endPoint x: 85, endPoint y: 236, distance: 108.6
click at [85, 236] on div "Question text Rich text editor {mlang en} When faced with a problem at a certai…" at bounding box center [248, 274] width 409 height 155
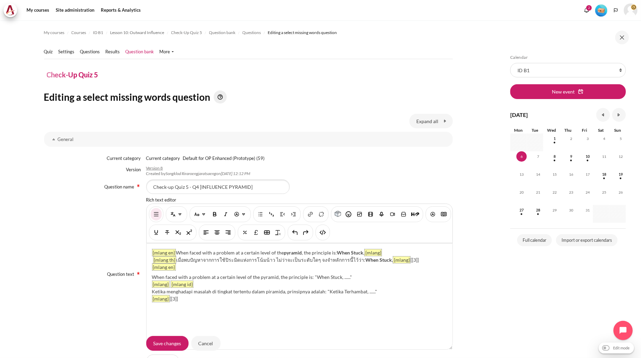
click at [189, 265] on p "{mlang en}" at bounding box center [299, 266] width 295 height 7
drag, startPoint x: 429, startPoint y: 259, endPoint x: 131, endPoint y: 242, distance: 298.4
click at [131, 242] on div "Question text Rich text editor {mlang en} When faced with a problem at a certai…" at bounding box center [248, 274] width 409 height 155
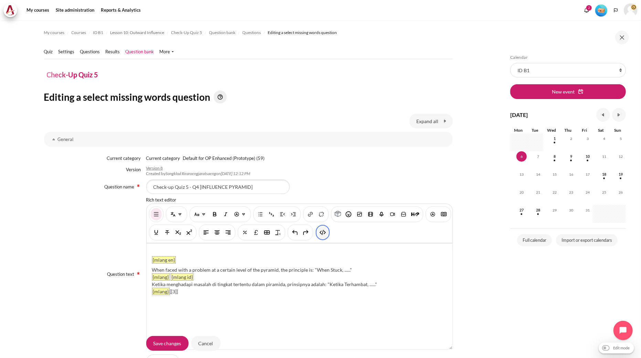
click at [326, 231] on img "HTML" at bounding box center [322, 232] width 7 height 7
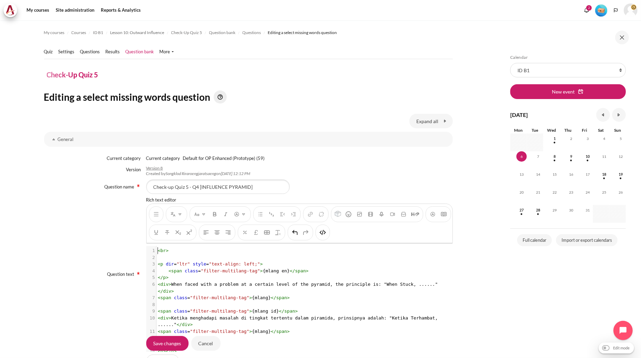
scroll to position [1, 0]
type textarea "<br>"
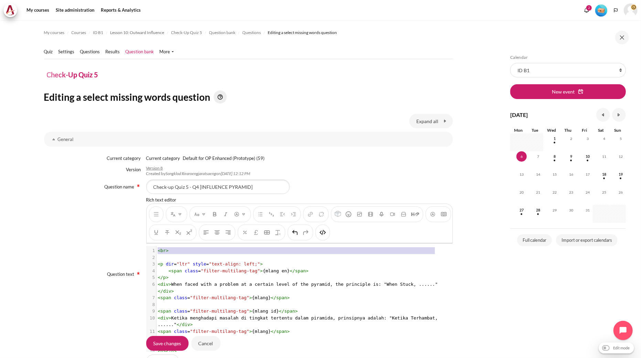
drag, startPoint x: 188, startPoint y: 255, endPoint x: 123, endPoint y: 250, distance: 65.2
click at [123, 250] on div "Question text Rich text editor {mlang en} When faced with a problem at a certai…" at bounding box center [248, 274] width 409 height 155
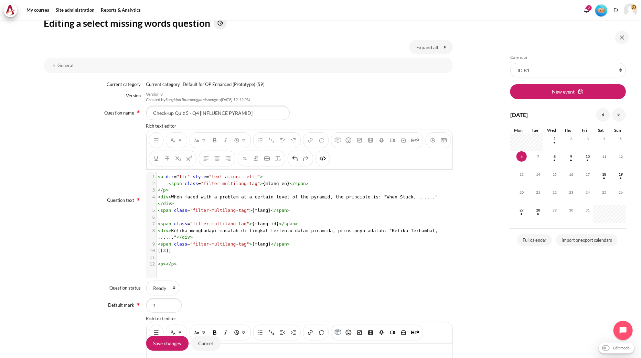
scroll to position [76, 0]
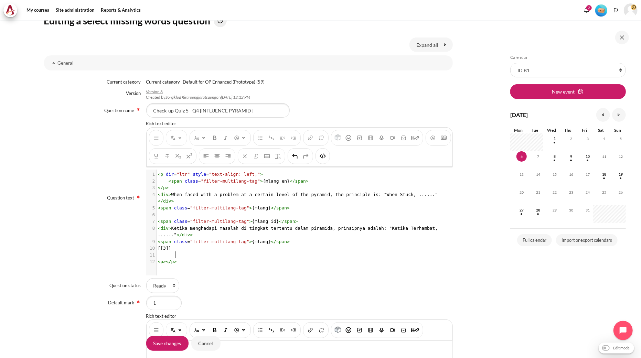
type textarea "<p></p>"
drag, startPoint x: 187, startPoint y: 254, endPoint x: 156, endPoint y: 250, distance: 30.8
click at [157, 250] on div "1 < p dir = "ltr" style = "text-align: left;" > 2 < span class = "filter-multil…" at bounding box center [303, 218] width 292 height 94
click at [326, 159] on img "HTML" at bounding box center [322, 156] width 7 height 7
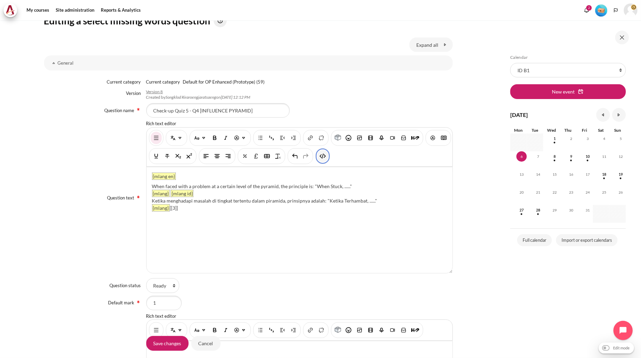
click at [326, 159] on img "HTML" at bounding box center [322, 156] width 7 height 7
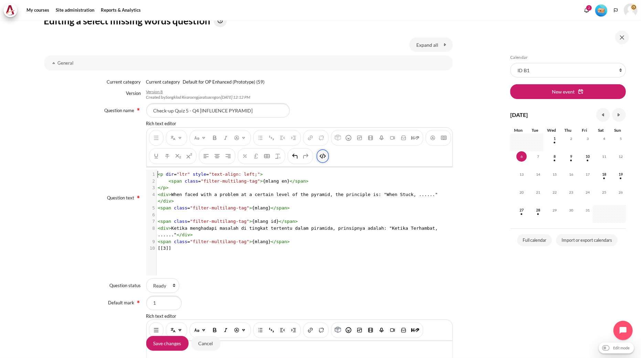
scroll to position [1, 0]
click at [326, 158] on img "HTML" at bounding box center [322, 156] width 7 height 7
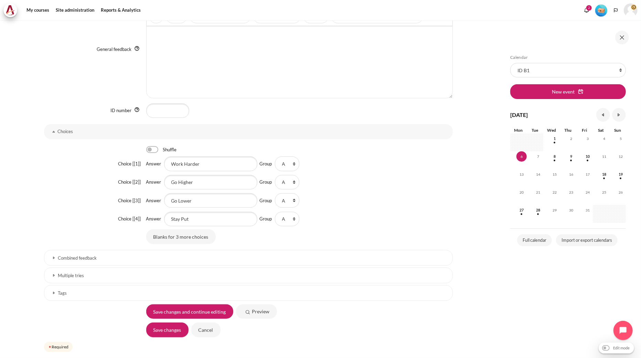
scroll to position [415, 0]
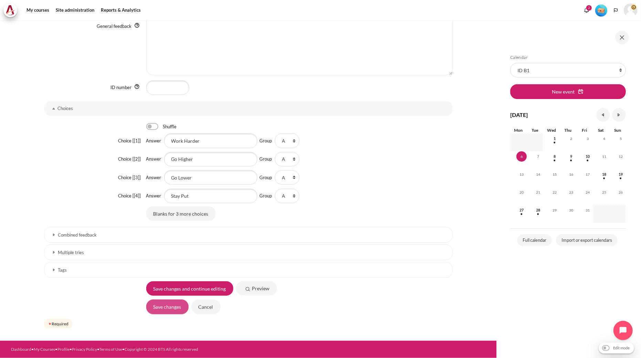
click at [164, 304] on input "Save changes" at bounding box center [167, 307] width 42 height 14
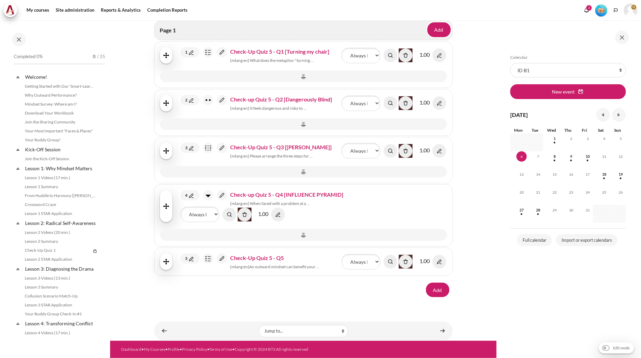
scroll to position [578, 0]
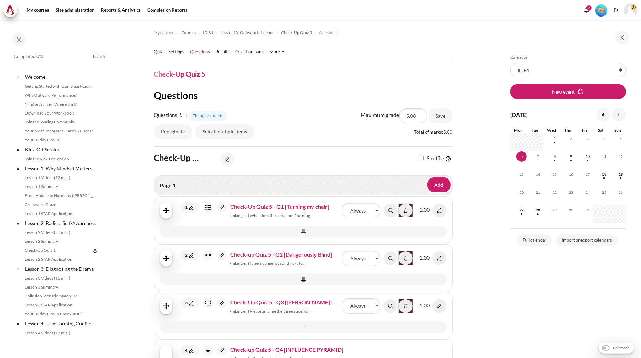
scroll to position [578, 0]
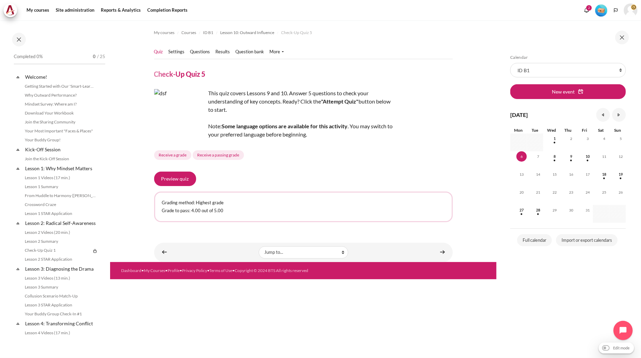
scroll to position [578, 0]
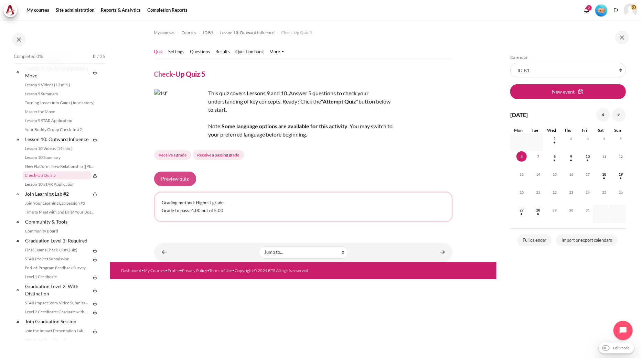
click at [175, 178] on button "Preview quiz" at bounding box center [175, 179] width 42 height 14
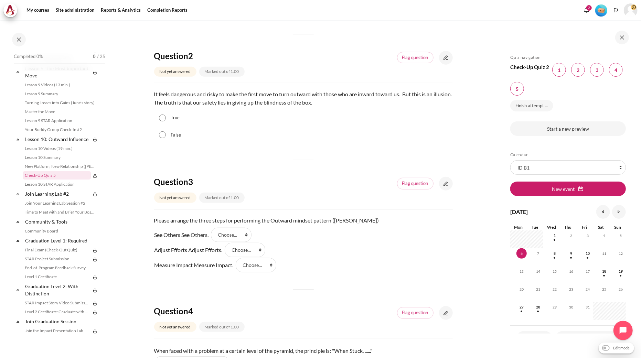
scroll to position [267, 0]
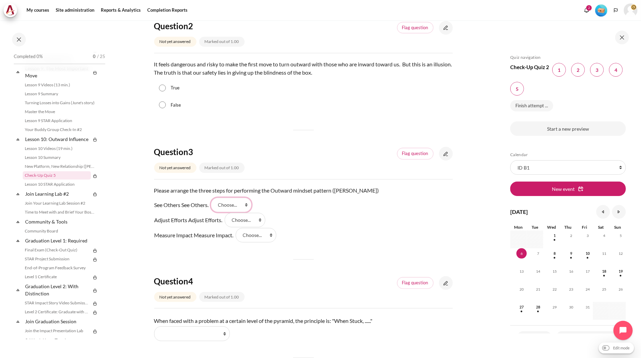
click at [231, 204] on select "Choose... Step 1 Step 2 Step 3" at bounding box center [231, 205] width 41 height 14
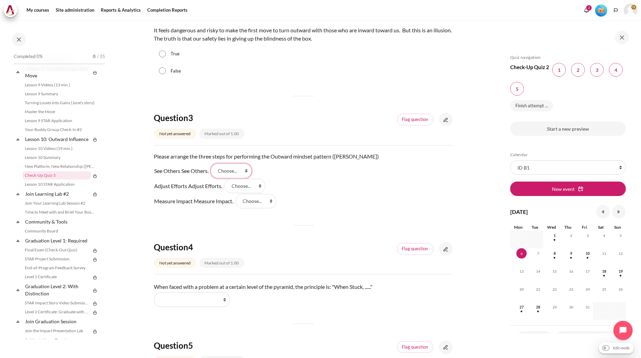
scroll to position [344, 0]
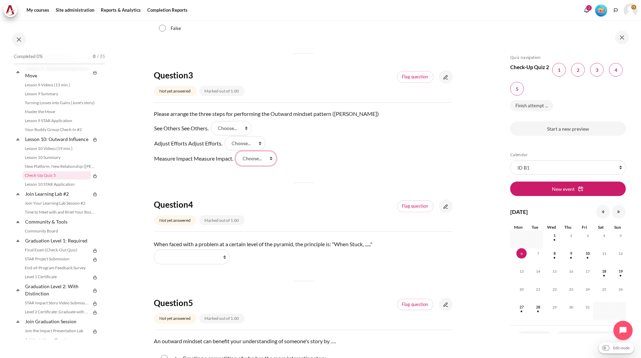
drag, startPoint x: 262, startPoint y: 162, endPoint x: 260, endPoint y: 150, distance: 12.6
click at [262, 162] on select "Choose... Step 1 Step 2 Step 3" at bounding box center [256, 158] width 41 height 14
click at [256, 143] on select "Choose... Step 1 Step 2 Step 3" at bounding box center [245, 143] width 41 height 14
click at [206, 256] on select "Work Harder Go Higher Go Lower Stay Put" at bounding box center [192, 257] width 76 height 14
click at [271, 269] on div "Question 1 Not yet answered Marked out of 1.00 Flag question Question text What…" at bounding box center [303, 112] width 299 height 678
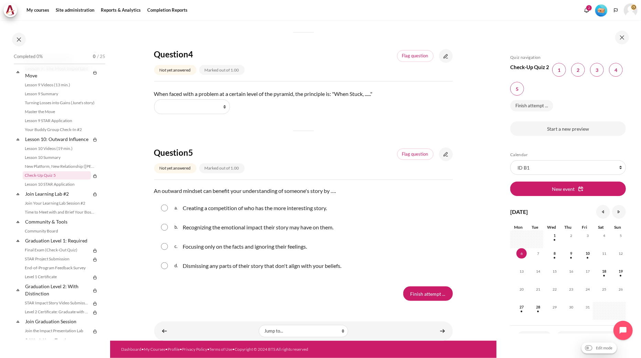
scroll to position [500, 0]
click at [614, 13] on button "Languages" at bounding box center [616, 10] width 10 height 10
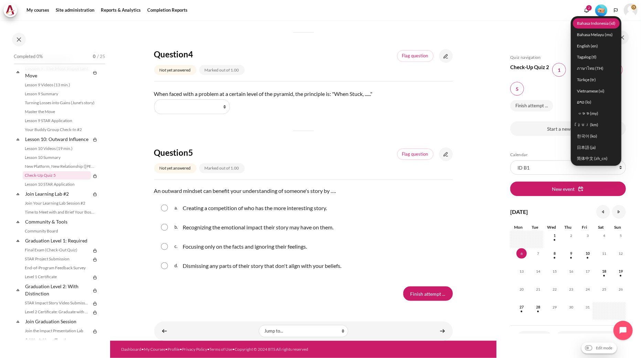
click at [596, 23] on link "Bahasa Indonesia ‎(id)‎" at bounding box center [596, 23] width 47 height 11
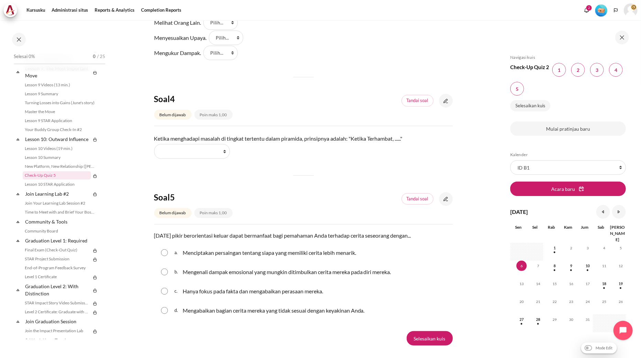
scroll to position [459, 0]
click at [189, 151] on select "Work Harder Go Higher Go Lower Stay Put" at bounding box center [192, 150] width 76 height 14
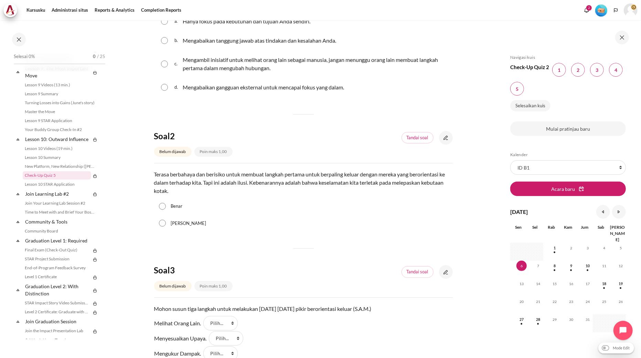
scroll to position [76, 0]
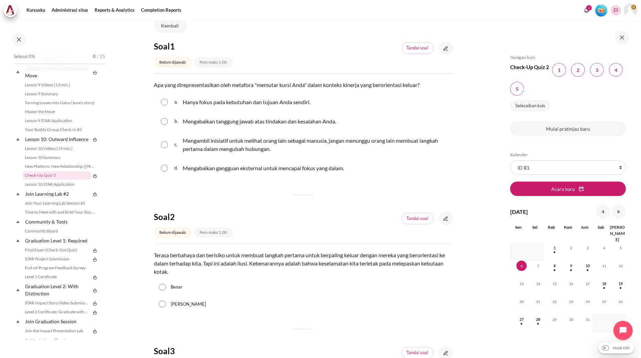
click at [617, 12] on polyline "Languages" at bounding box center [616, 11] width 6 height 6
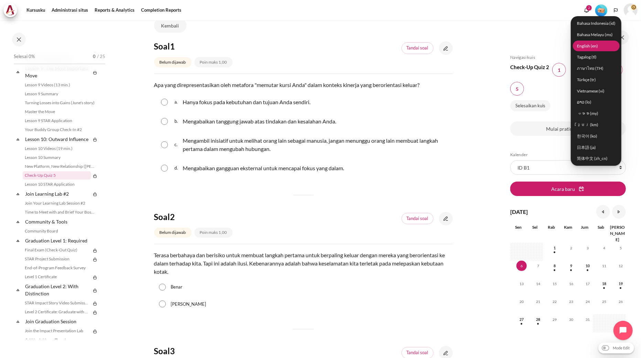
click at [599, 46] on link "English ‎(en)‎" at bounding box center [596, 46] width 47 height 11
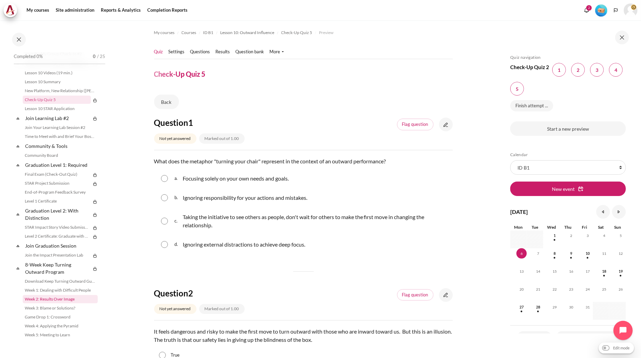
scroll to position [655, 0]
click at [60, 178] on link "Final Exam (Check-Out Quiz)" at bounding box center [57, 174] width 68 height 8
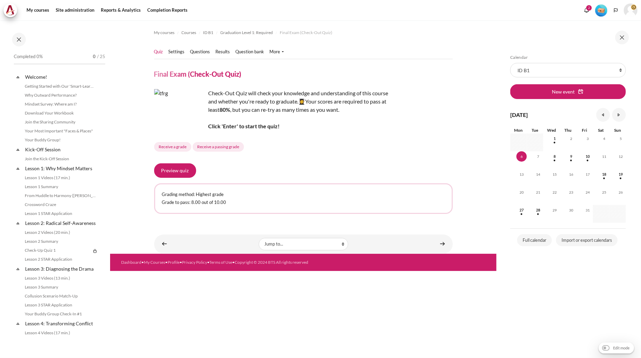
scroll to position [653, 0]
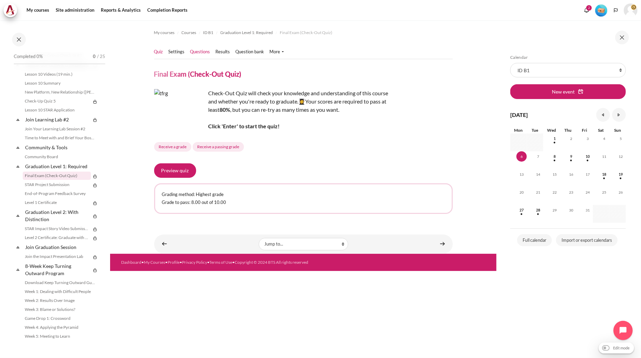
click at [201, 52] on link "Questions" at bounding box center [200, 52] width 20 height 7
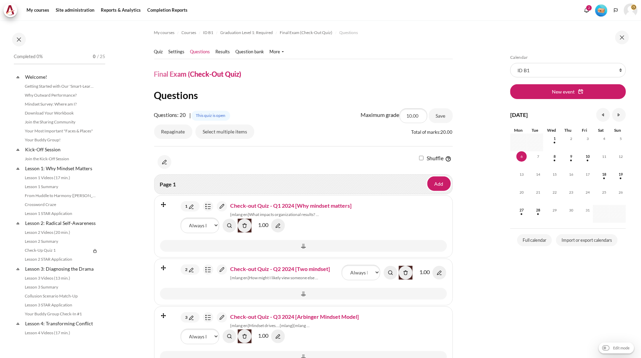
scroll to position [653, 0]
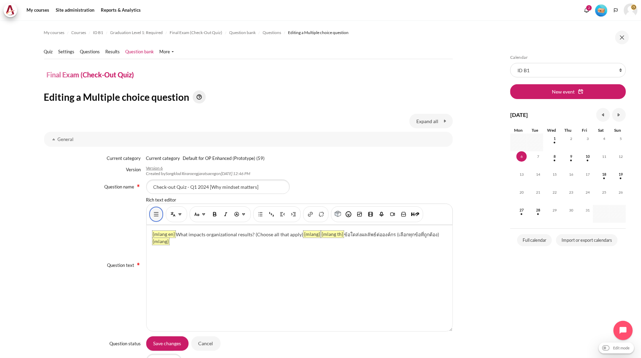
click at [154, 214] on img "Show/hide advanced buttons" at bounding box center [156, 214] width 7 height 7
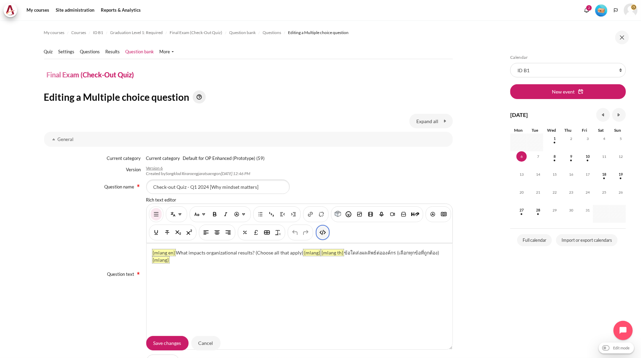
click at [326, 234] on img "HTML" at bounding box center [322, 232] width 7 height 7
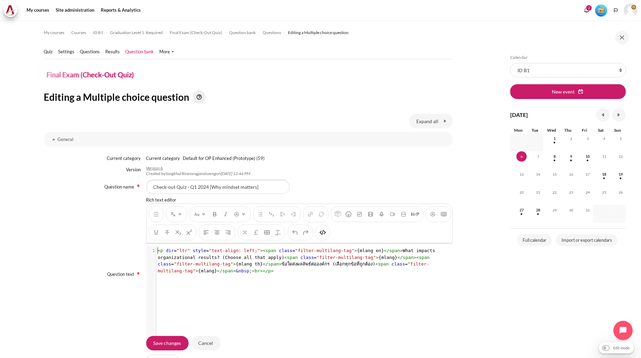
scroll to position [1, 0]
click at [271, 272] on span ">" at bounding box center [272, 270] width 3 height 5
type textarea "<p dir="ltr" style="text-align: left;"><span class="filter-multilang-tag">{mlan…"
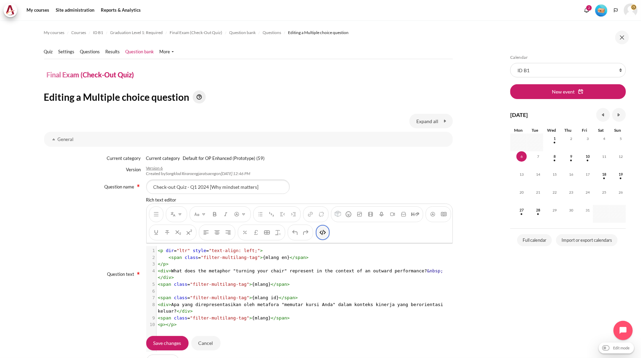
click at [326, 234] on img "HTML" at bounding box center [322, 232] width 7 height 7
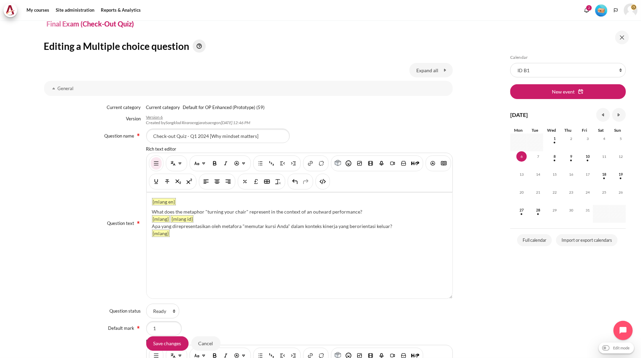
scroll to position [229, 0]
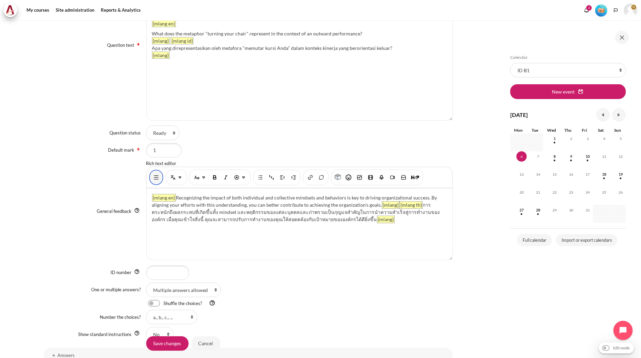
click at [151, 176] on button "Show/hide advanced buttons" at bounding box center [156, 177] width 11 height 12
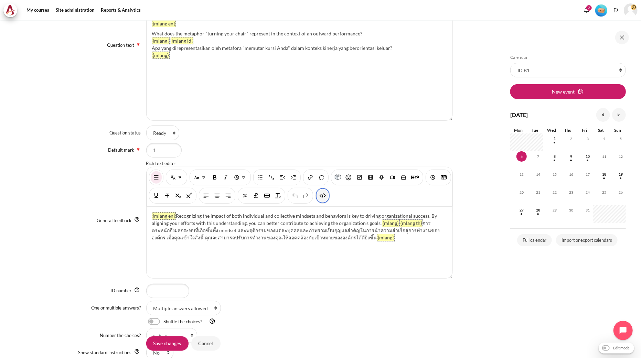
click at [326, 197] on img "HTML" at bounding box center [322, 195] width 7 height 7
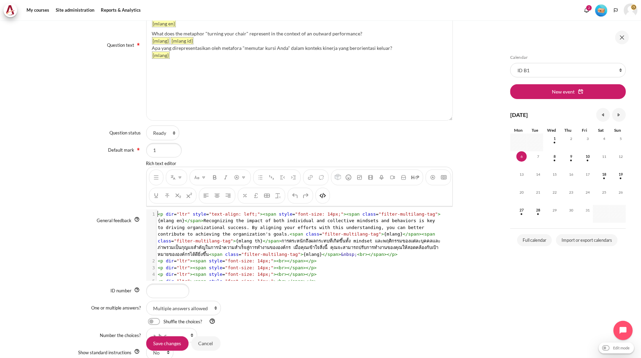
scroll to position [1, 0]
click at [279, 217] on span "style" at bounding box center [285, 214] width 13 height 5
type textarea "<p dir="ltr" style="text-align: left;"><span style="font-size: 14px;"><span cla…"
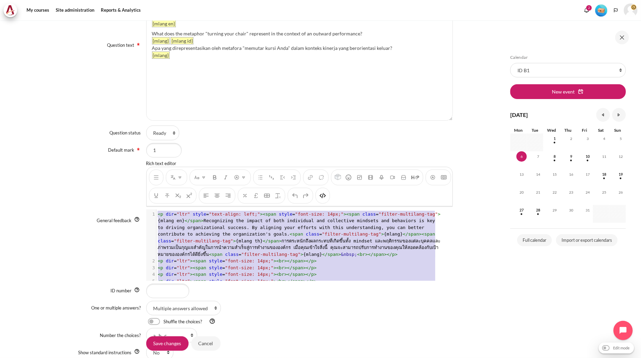
scroll to position [12, 0]
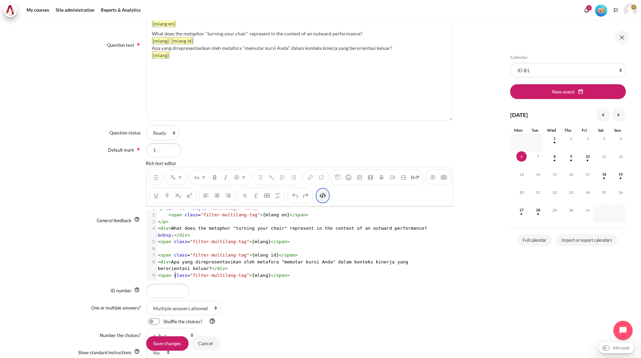
click at [326, 198] on img "HTML" at bounding box center [322, 195] width 7 height 7
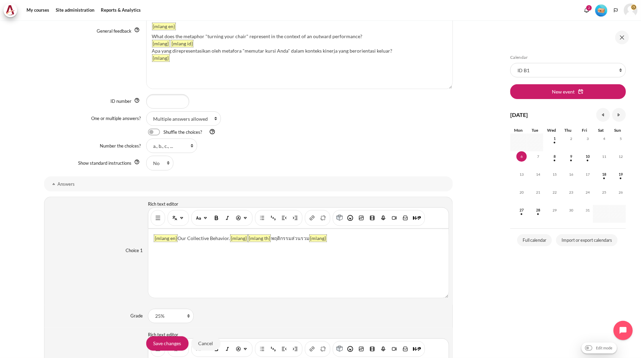
scroll to position [420, 0]
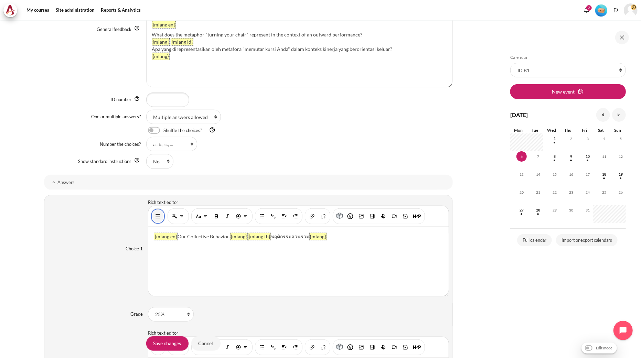
click at [160, 214] on img "Show/hide advanced buttons" at bounding box center [157, 216] width 7 height 7
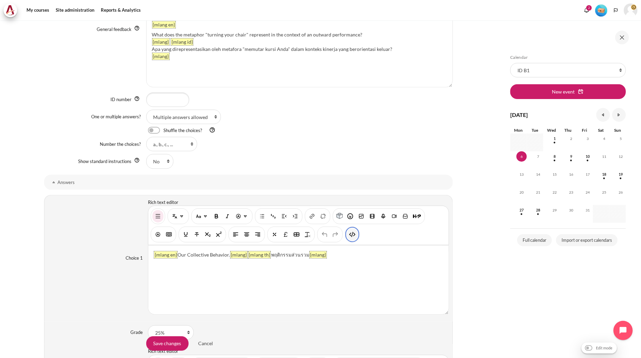
click at [351, 238] on img "HTML" at bounding box center [352, 234] width 7 height 7
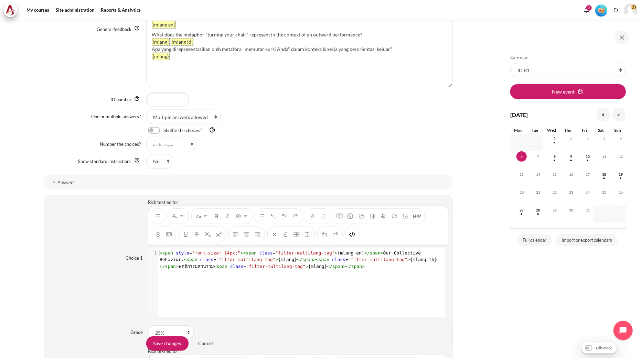
scroll to position [0, 0]
click at [246, 253] on span "span" at bounding box center [251, 252] width 11 height 5
type textarea "<span style="font-size: 14px;"><span class="filter-multilang-tag">{mlang en}</s…"
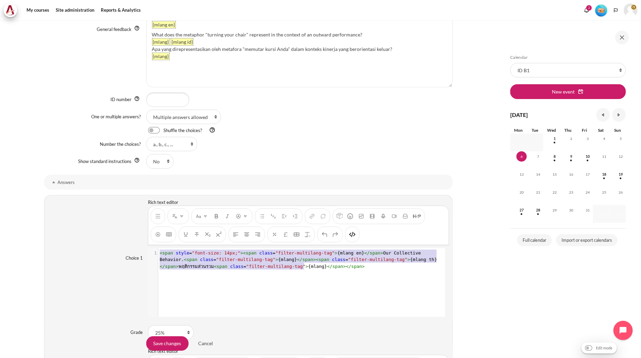
scroll to position [14, 0]
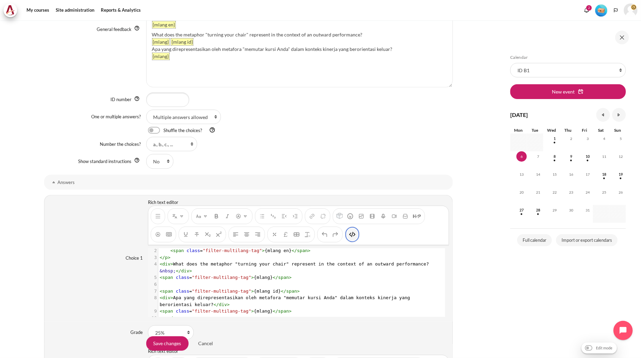
click at [353, 238] on img "HTML" at bounding box center [352, 234] width 7 height 7
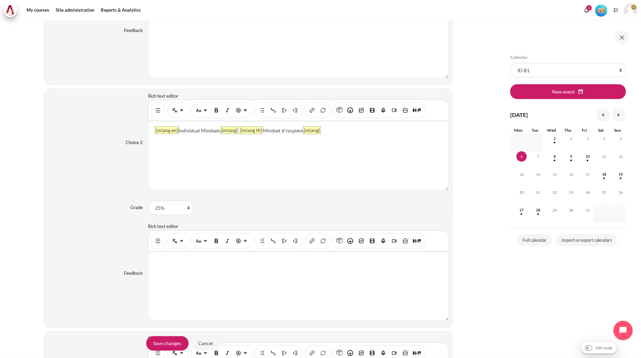
scroll to position [803, 0]
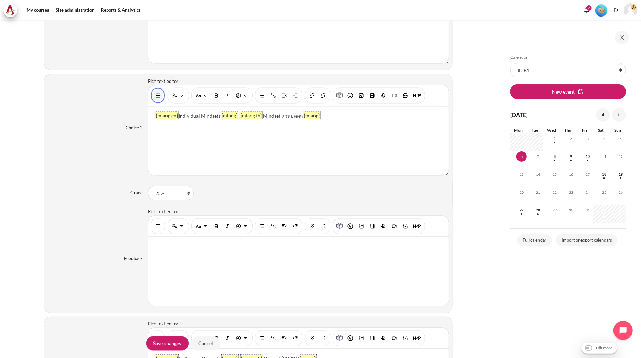
click at [157, 99] on img "Show/hide advanced buttons" at bounding box center [157, 95] width 7 height 7
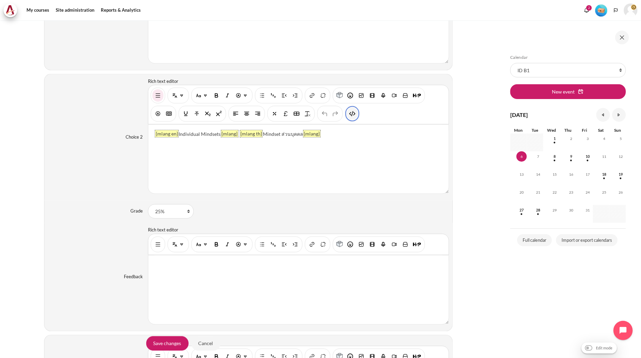
click at [351, 117] on img "HTML" at bounding box center [352, 113] width 7 height 7
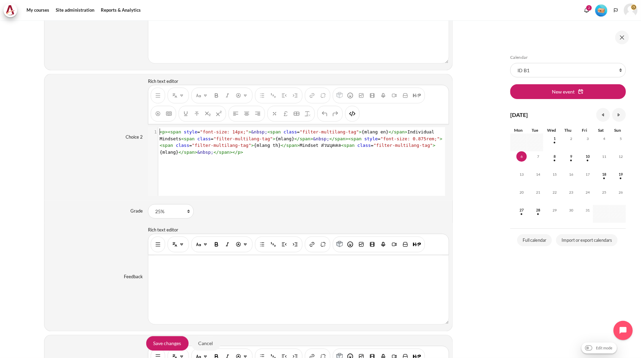
scroll to position [0, 0]
click at [292, 153] on pre "< p >< span style = "font-size: 14px;" > &nbsp; < span class = "filter-multilan…" at bounding box center [301, 142] width 286 height 27
type textarea "<p><span style="font-size: 14px;">&nbsp;<span class="filter-multilang-tag">{mla…"
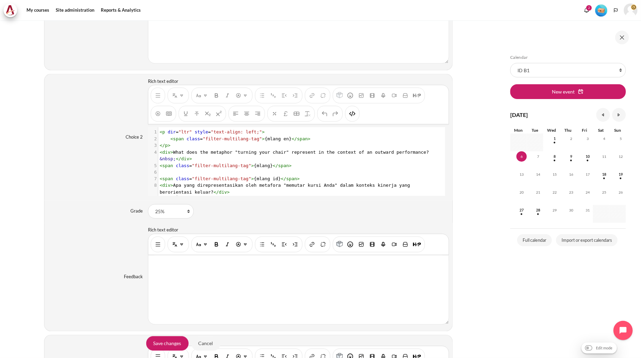
scroll to position [14, 0]
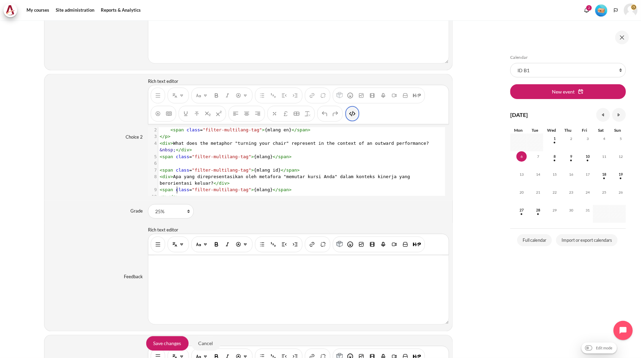
click at [352, 116] on img "HTML" at bounding box center [352, 113] width 7 height 7
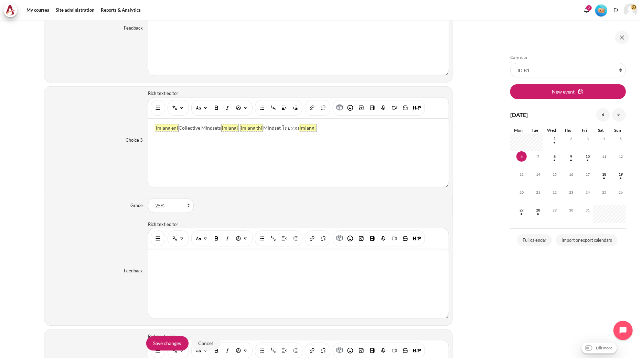
scroll to position [1070, 0]
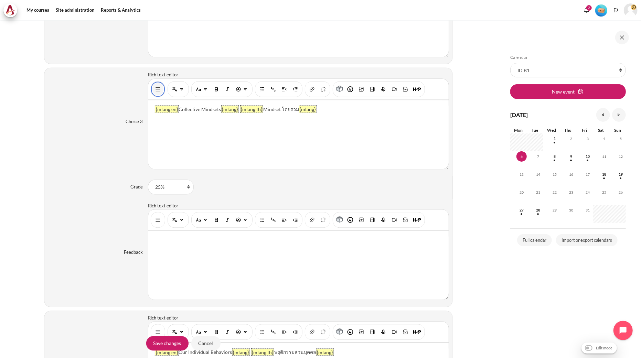
click at [157, 93] on img "Show/hide advanced buttons" at bounding box center [157, 89] width 7 height 7
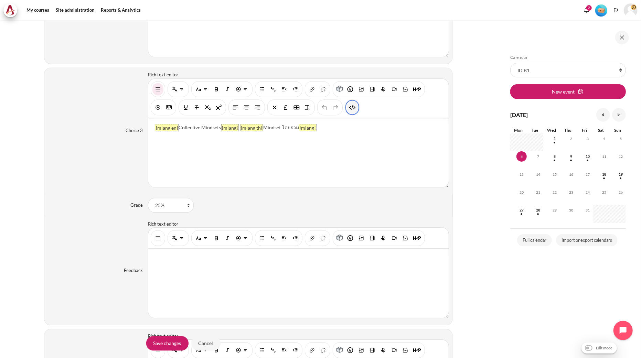
click at [352, 111] on img "HTML" at bounding box center [352, 107] width 7 height 7
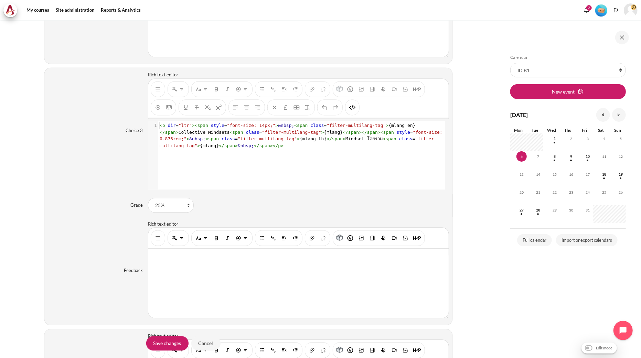
scroll to position [0, 0]
click at [348, 132] on span "span" at bounding box center [353, 132] width 11 height 5
type textarea "<p dir="ltr"><span style="font-size: 14px;">&nbsp;<span class="filter-multilang…"
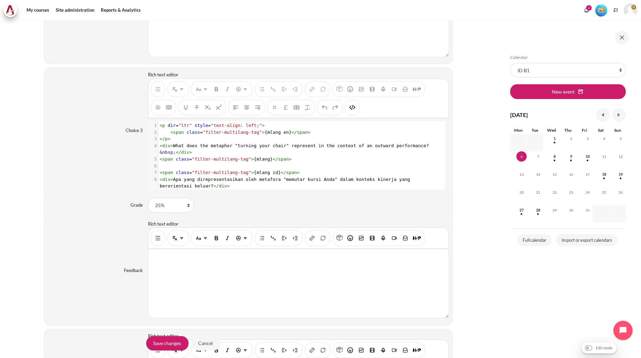
scroll to position [14, 0]
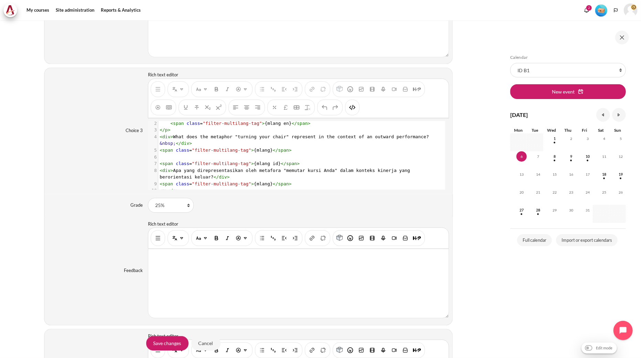
click at [360, 111] on div "Content" at bounding box center [298, 98] width 301 height 40
click at [352, 109] on img "HTML" at bounding box center [352, 107] width 7 height 7
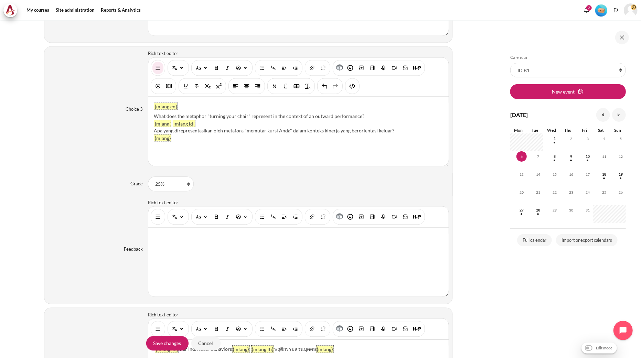
scroll to position [1185, 0]
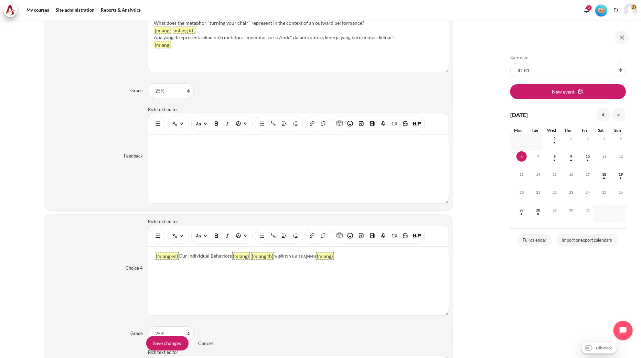
click at [151, 236] on div "Content" at bounding box center [158, 236] width 14 height 16
click at [153, 236] on button "Show/hide advanced buttons" at bounding box center [157, 235] width 11 height 12
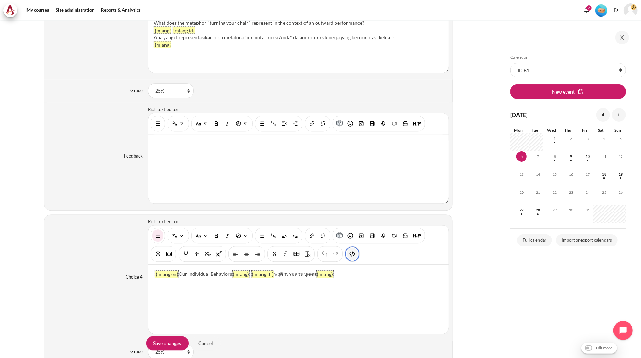
click at [350, 257] on img "HTML" at bounding box center [352, 253] width 7 height 7
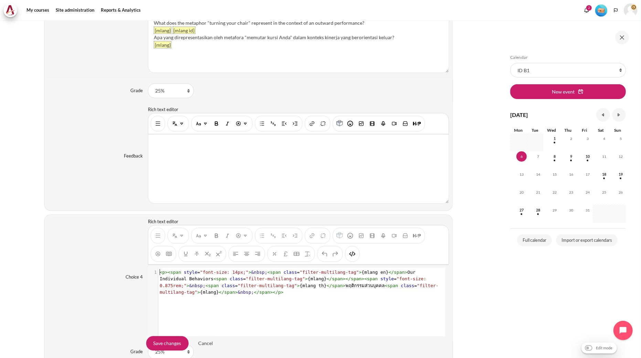
scroll to position [1, 0]
click at [380, 279] on span "style" at bounding box center [386, 278] width 13 height 5
type textarea "<p><span style="font-size: 14px;">&nbsp;<span class="filter-multilang-tag">{mla…"
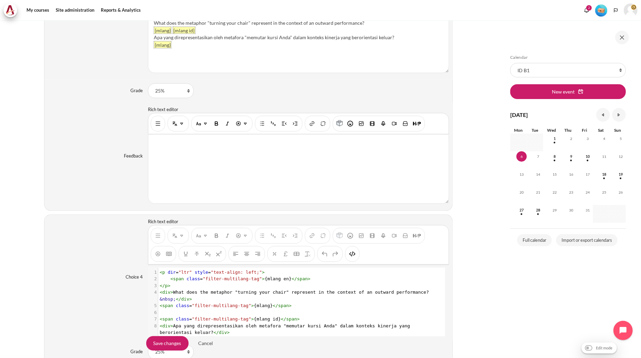
scroll to position [14, 0]
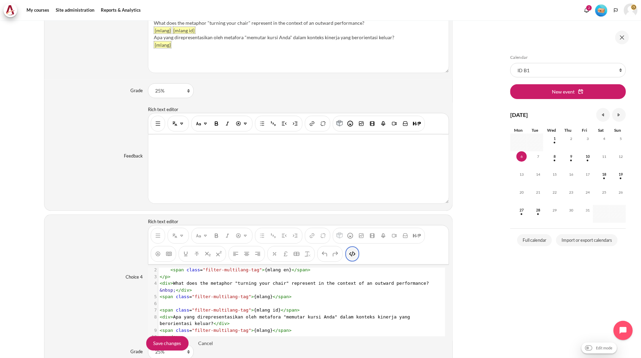
click at [353, 256] on img "HTML" at bounding box center [352, 253] width 7 height 7
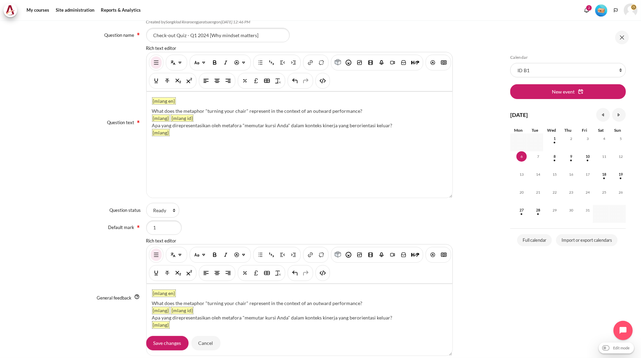
scroll to position [0, 0]
drag, startPoint x: 363, startPoint y: 109, endPoint x: 151, endPoint y: 106, distance: 211.9
click at [151, 106] on div "{mlang en} What does the metaphor "turning your chair" represent in the context…" at bounding box center [300, 144] width 306 height 106
paste div "Content"
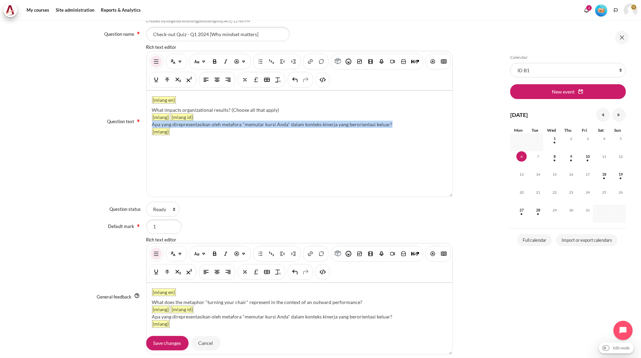
drag, startPoint x: 390, startPoint y: 123, endPoint x: 149, endPoint y: 126, distance: 240.8
click at [149, 126] on div "{mlang en} What impacts organizational results? (Choose all that apply) {mlang}…" at bounding box center [300, 144] width 306 height 106
drag, startPoint x: 150, startPoint y: 123, endPoint x: 146, endPoint y: 124, distance: 4.2
click at [147, 124] on div "{mlang en} What impacts organizational results? (Choose all that apply) {mlang}…" at bounding box center [300, 144] width 306 height 106
click at [293, 113] on div "What impacts organizational results? (Choose all that apply)" at bounding box center [299, 109] width 295 height 7
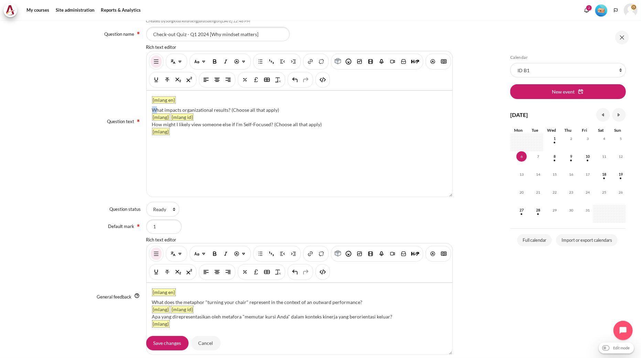
drag, startPoint x: 153, startPoint y: 108, endPoint x: 146, endPoint y: 108, distance: 7.3
click at [147, 108] on div "{mlang en} What impacts organizational results? (Choose all that apply) {mlang}…" at bounding box center [300, 144] width 306 height 106
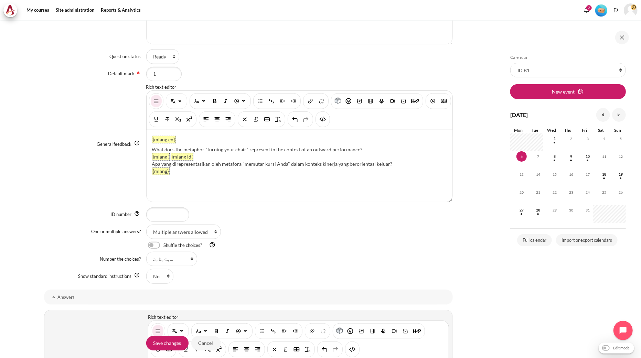
scroll to position [497, 0]
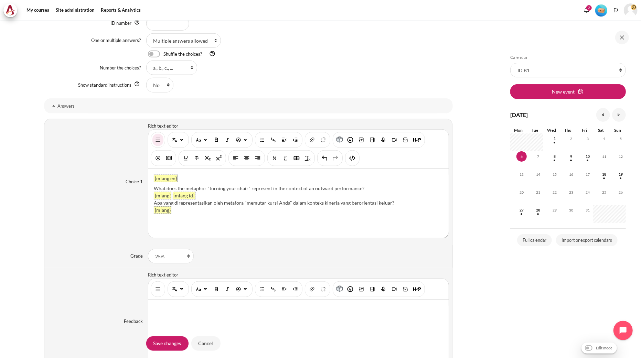
drag, startPoint x: 368, startPoint y: 188, endPoint x: 153, endPoint y: 188, distance: 215.7
click at [154, 188] on div "What does the metaphor "turning your chair" represent in the context of an outw…" at bounding box center [298, 188] width 289 height 7
paste div "Content"
drag, startPoint x: 208, startPoint y: 187, endPoint x: 143, endPoint y: 188, distance: 65.4
click at [143, 188] on div "Choice 1 Rich text editor {mlang en} Our Individual Behaviors. {mlang} {mlang i…" at bounding box center [248, 182] width 409 height 127
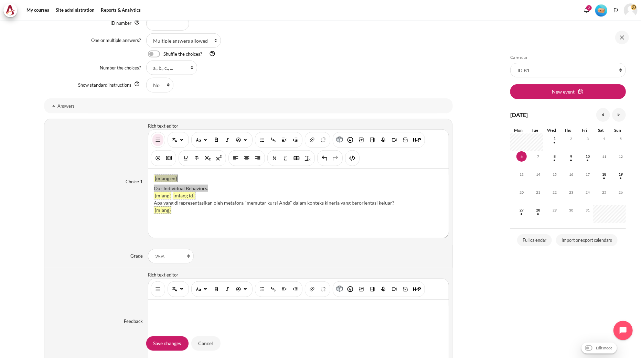
scroll to position [512, 0]
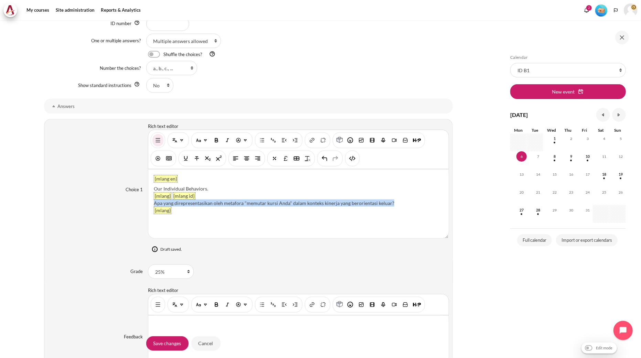
drag, startPoint x: 396, startPoint y: 204, endPoint x: 153, endPoint y: 205, distance: 242.9
click at [154, 205] on div "Apa yang direpresentasikan oleh metafora "memutar kursi Anda" dalam konteks kin…" at bounding box center [298, 203] width 289 height 7
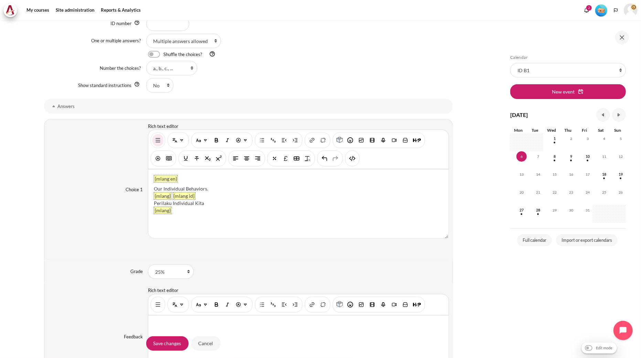
scroll to position [497, 0]
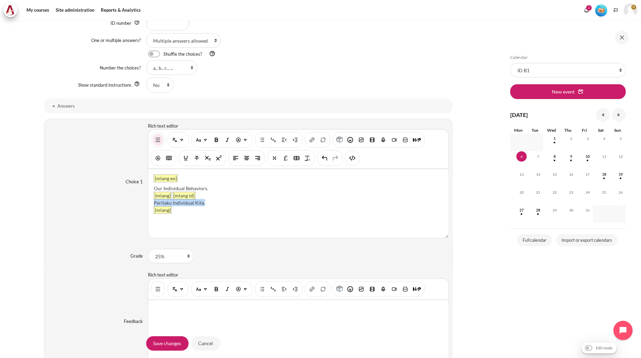
drag, startPoint x: 232, startPoint y: 205, endPoint x: 153, endPoint y: 205, distance: 79.1
click at [154, 205] on div "Perilaku Individual Kita." at bounding box center [298, 202] width 289 height 7
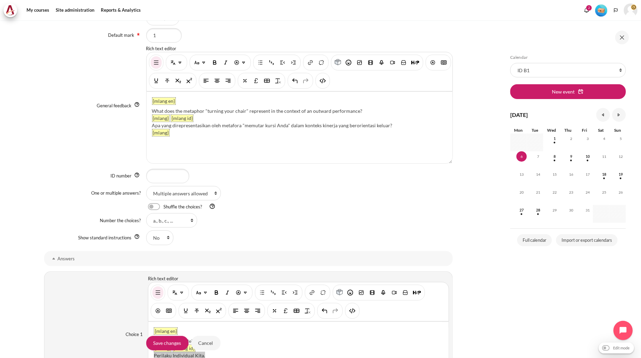
scroll to position [267, 0]
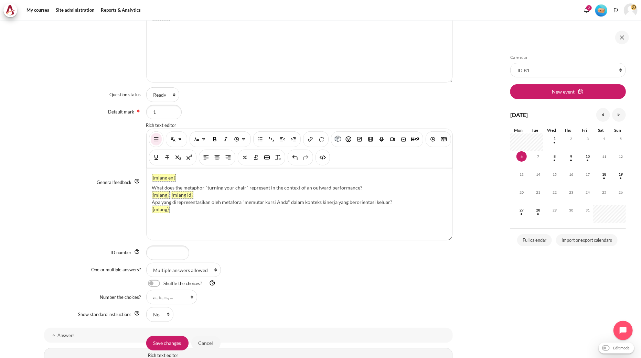
drag, startPoint x: 368, startPoint y: 186, endPoint x: 152, endPoint y: 186, distance: 216.4
click at [152, 186] on div "What does the metaphor "turning your chair" represent in the context of an outw…" at bounding box center [299, 187] width 295 height 7
paste div "Content"
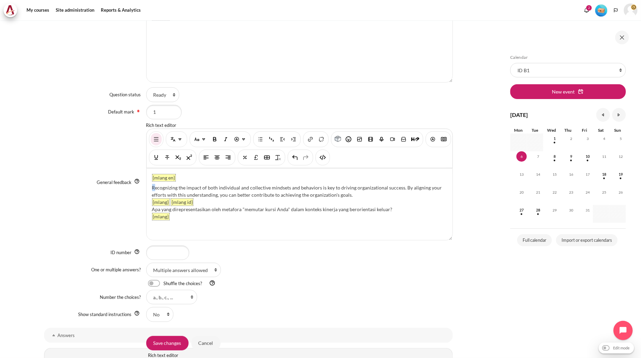
drag, startPoint x: 153, startPoint y: 187, endPoint x: 146, endPoint y: 188, distance: 7.9
click at [147, 188] on div "{mlang en} Recognizing the impact of both individual and collective mindsets an…" at bounding box center [300, 205] width 306 height 72
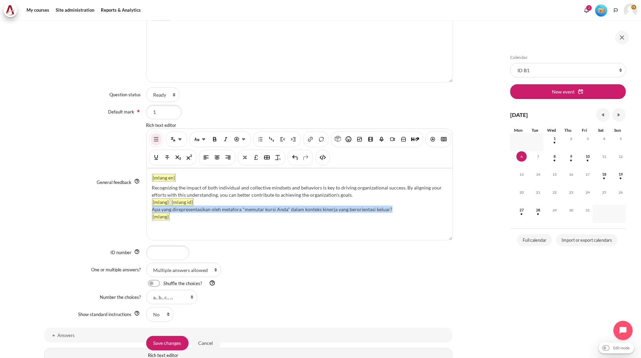
drag, startPoint x: 399, startPoint y: 208, endPoint x: 150, endPoint y: 208, distance: 249.0
click at [150, 208] on div "{mlang en} Recognizing the impact of both individual and collective mindsets an…" at bounding box center [300, 205] width 306 height 72
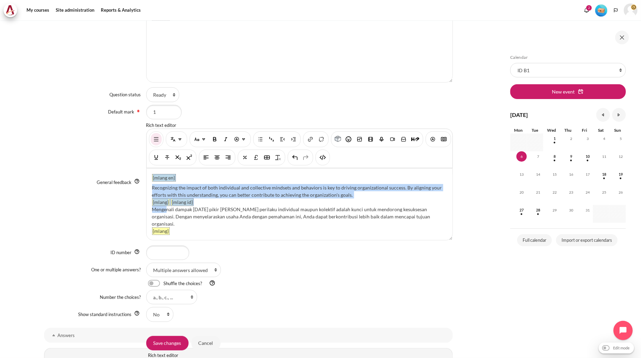
drag, startPoint x: 164, startPoint y: 210, endPoint x: 145, endPoint y: 211, distance: 19.3
click at [146, 211] on div "{mlang en} Recognizing the impact of both individual and collective mindsets an…" at bounding box center [299, 204] width 306 height 72
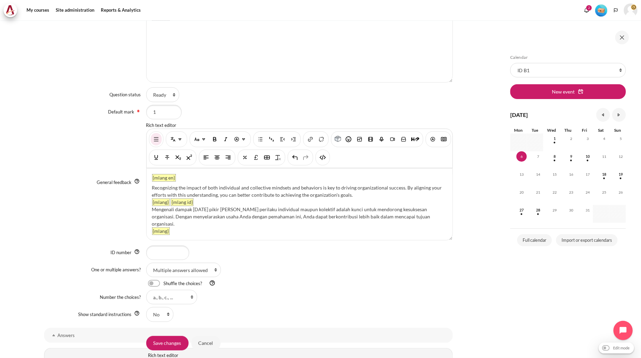
click at [204, 212] on div "Mengenali dampak pola pikir dan perilaku individual maupun kolektif adalah kunc…" at bounding box center [299, 217] width 295 height 22
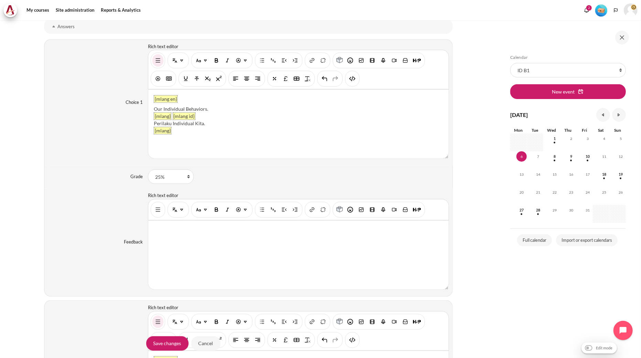
scroll to position [649, 0]
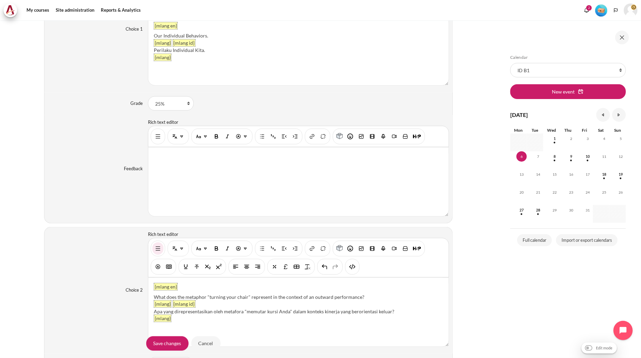
drag, startPoint x: 372, startPoint y: 296, endPoint x: 152, endPoint y: 296, distance: 219.8
click at [152, 296] on div "{mlang en} What does the metaphor "turning your chair" represent in the context…" at bounding box center [298, 312] width 300 height 69
paste div "Content"
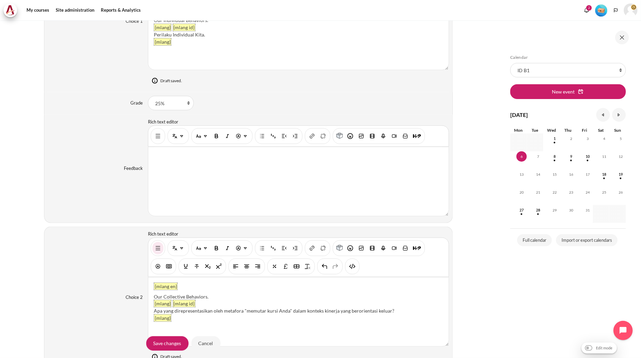
click at [154, 300] on div "Our Collective Behaviors." at bounding box center [298, 296] width 289 height 7
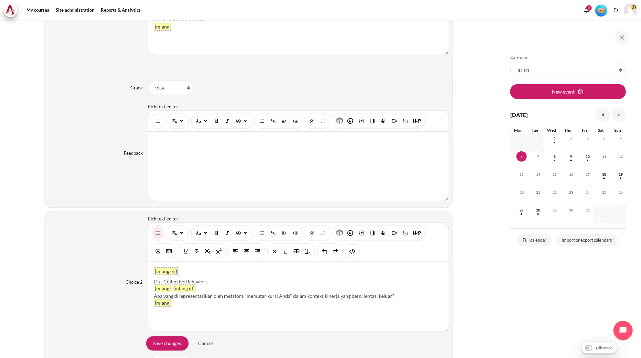
scroll to position [649, 0]
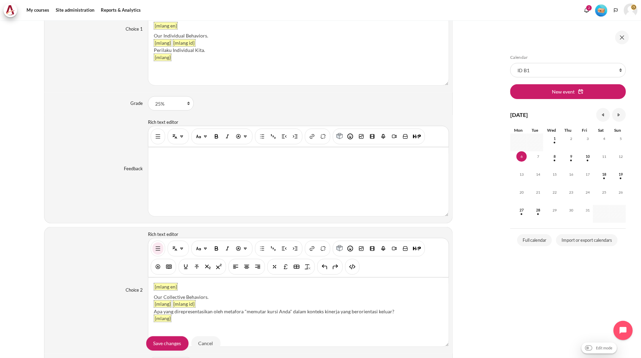
click at [211, 297] on div "Our Collective Behaviors." at bounding box center [298, 296] width 289 height 7
drag, startPoint x: 401, startPoint y: 310, endPoint x: 151, endPoint y: 315, distance: 250.1
click at [151, 315] on div "{mlang en} Our Collective Behaviors. {mlang} {mlang id} Apa yang direpresentasi…" at bounding box center [298, 312] width 300 height 69
click at [150, 313] on div "{mlang en} Our Collective Behaviors. {mlang} {mlang id} Perilaku Kolektif Kita.…" at bounding box center [298, 312] width 300 height 69
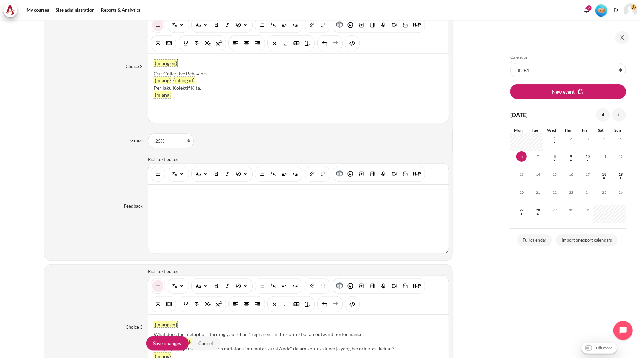
scroll to position [917, 0]
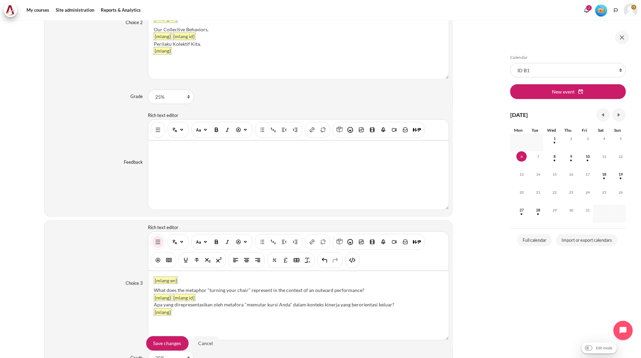
drag, startPoint x: 362, startPoint y: 289, endPoint x: 153, endPoint y: 290, distance: 209.1
click at [154, 290] on div "What does the metaphor "turning your chair" represent in the context of an outw…" at bounding box center [298, 290] width 289 height 7
paste div "Content"
drag, startPoint x: 200, startPoint y: 290, endPoint x: 136, endPoint y: 292, distance: 63.7
click at [136, 292] on div "Choice 3 Rich text editor {mlang en} Collective Mindsets. {mlang} {mlang id} Ap…" at bounding box center [248, 283] width 409 height 127
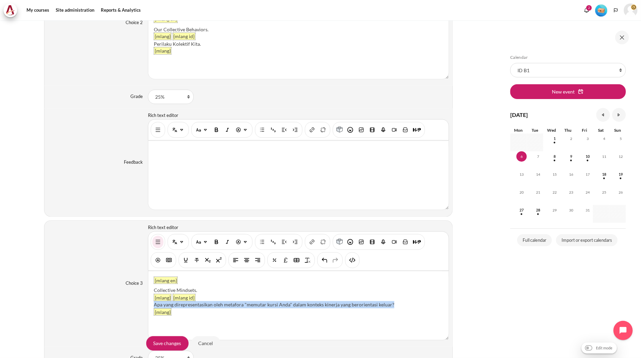
drag, startPoint x: 396, startPoint y: 303, endPoint x: 149, endPoint y: 304, distance: 247.3
click at [149, 304] on div "{mlang en} Collective Mindsets. {mlang} {mlang id} Apa yang direpresentasikan o…" at bounding box center [298, 305] width 300 height 69
drag, startPoint x: 194, startPoint y: 304, endPoint x: 147, endPoint y: 307, distance: 47.9
click at [149, 306] on div "{mlang en} Collective Mindsets. {mlang} {mlang id} Pola Pikir Kolektif. {mlang}" at bounding box center [298, 305] width 300 height 69
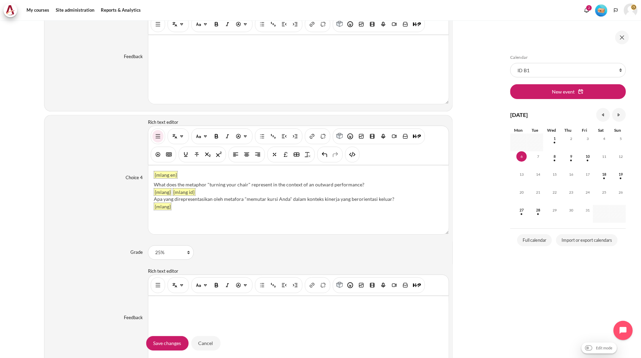
scroll to position [1329, 0]
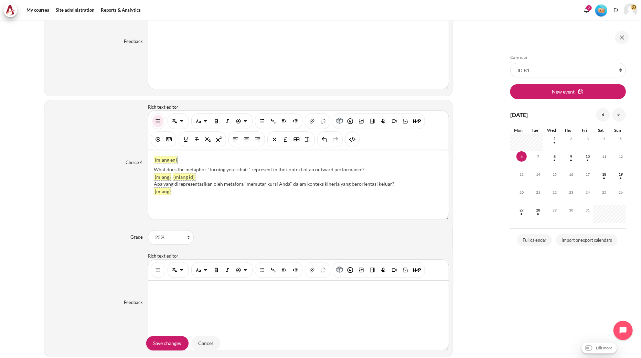
drag, startPoint x: 363, startPoint y: 170, endPoint x: 154, endPoint y: 167, distance: 209.5
click at [154, 167] on div "{mlang en} What does the metaphor "turning your chair" represent in the context…" at bounding box center [298, 184] width 300 height 69
paste div "Content"
click at [154, 172] on div "Individual Mindsets." at bounding box center [298, 169] width 289 height 7
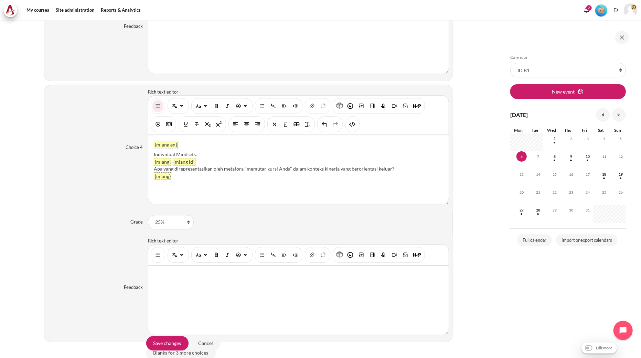
scroll to position [1299, 0]
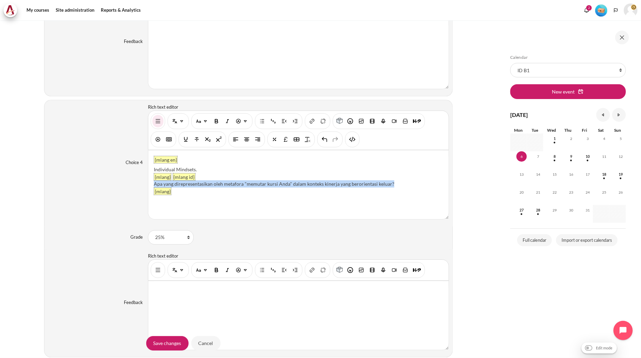
drag, startPoint x: 409, startPoint y: 186, endPoint x: 153, endPoint y: 184, distance: 256.6
click at [154, 184] on div "Apa yang direpresentasikan oleh metafora "memutar kursi Anda" dalam konteks kin…" at bounding box center [298, 183] width 289 height 7
click at [228, 219] on div "{mlang en} Individual Mindsets. {mlang} {mlang id} As a good friend. {mlang}" at bounding box center [298, 184] width 300 height 69
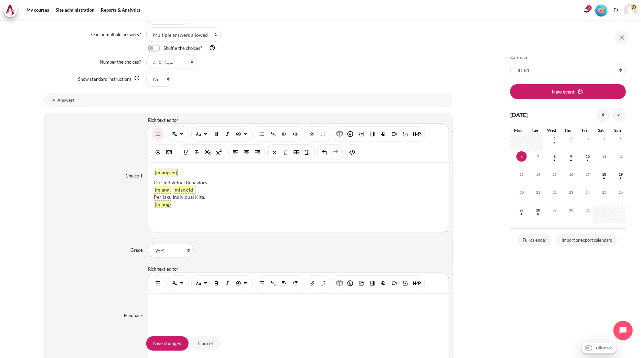
scroll to position [310, 0]
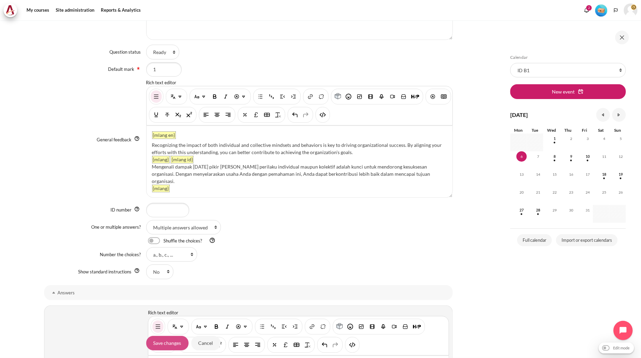
click at [174, 343] on input "Save changes" at bounding box center [167, 343] width 42 height 14
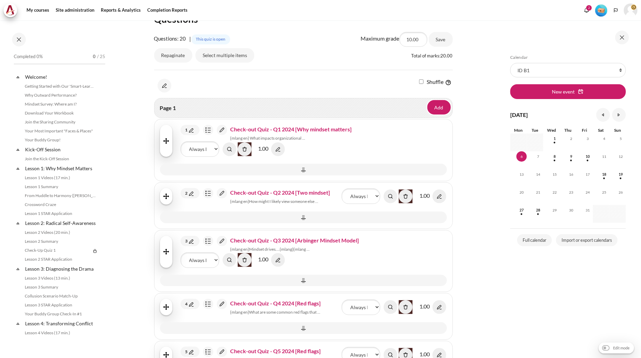
scroll to position [653, 0]
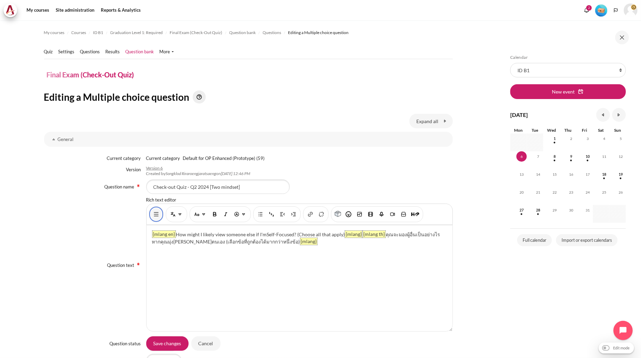
click at [153, 219] on button "Show/hide advanced buttons" at bounding box center [156, 214] width 11 height 12
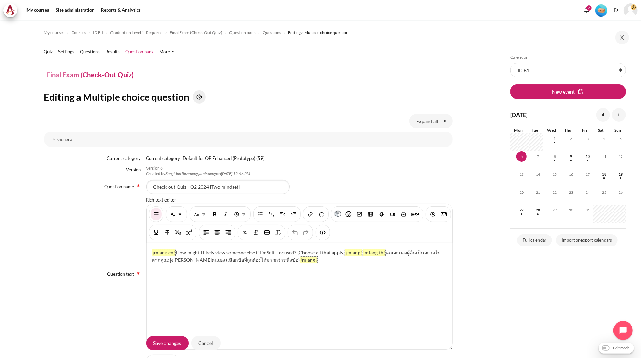
click at [330, 237] on div "You are now on another row of the editor's toolbar, where there are more button…" at bounding box center [322, 233] width 14 height 16
click at [326, 234] on img "HTML" at bounding box center [322, 232] width 7 height 7
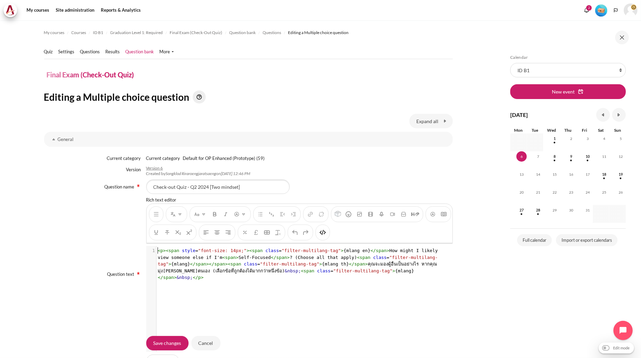
scroll to position [1, 0]
click at [290, 267] on pre "< p >< span style = "font-size: 14px;" >< span class = "filter-multilang-tag" >…" at bounding box center [303, 264] width 292 height 34
type textarea "<p><span style="font-size: 14px;"><span class="filter-multilang-tag">{mlang en}…"
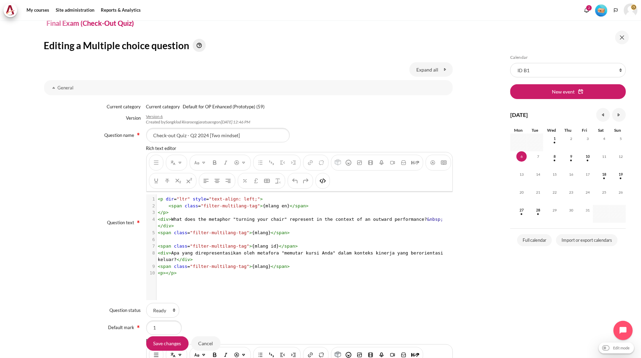
scroll to position [267, 0]
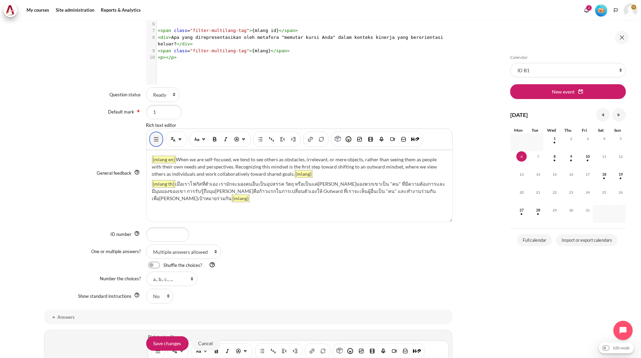
click at [155, 141] on img "Show/hide advanced buttons" at bounding box center [156, 139] width 7 height 7
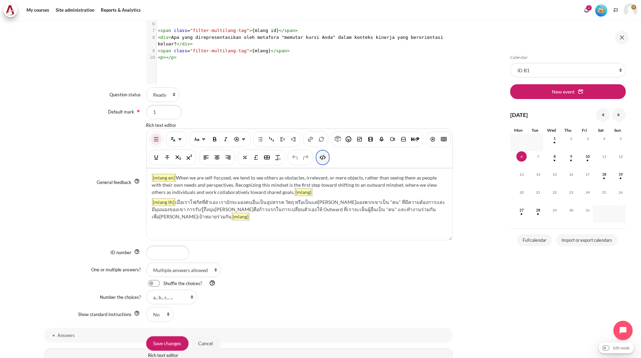
click at [326, 160] on img "HTML" at bounding box center [322, 157] width 7 height 7
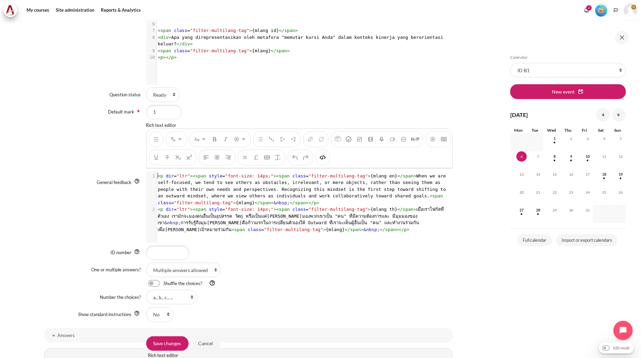
scroll to position [1, 0]
click at [262, 202] on pre "< p dir = "ltr" >< span style = "font-size: 14px;" >< span class = "filter-mult…" at bounding box center [303, 190] width 292 height 34
type textarea "<l ips="dol"><sita conse="adip-elit: 49se;"><doei tempo="incidi-utlaboree-dol">…"
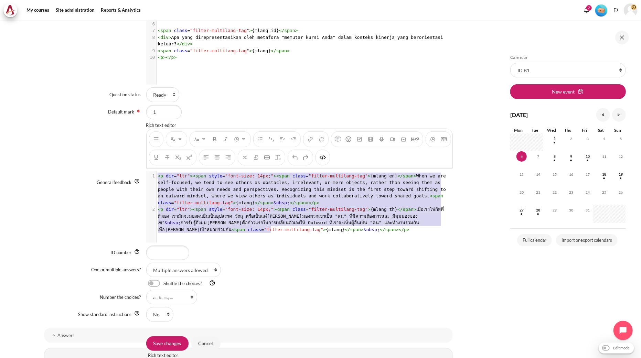
scroll to position [12, 0]
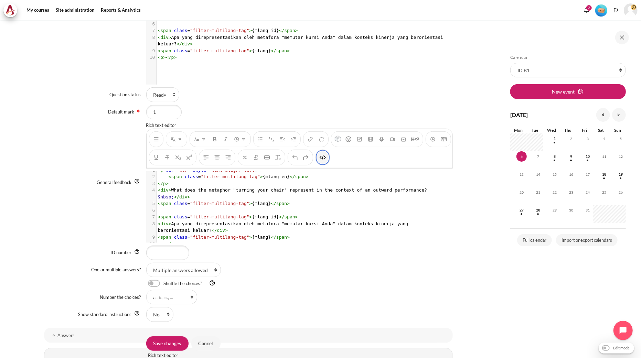
click at [326, 155] on img "HTML" at bounding box center [322, 157] width 7 height 7
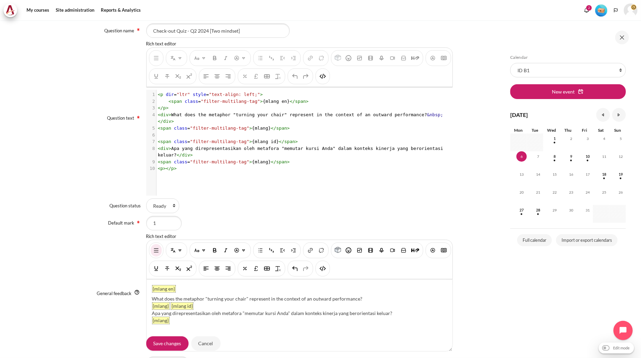
scroll to position [153, 0]
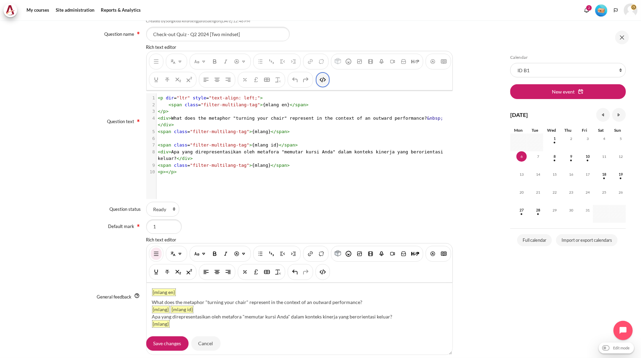
click at [326, 81] on img "HTML" at bounding box center [322, 79] width 7 height 7
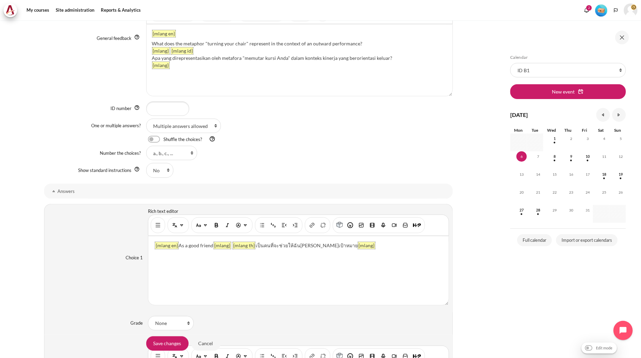
scroll to position [420, 0]
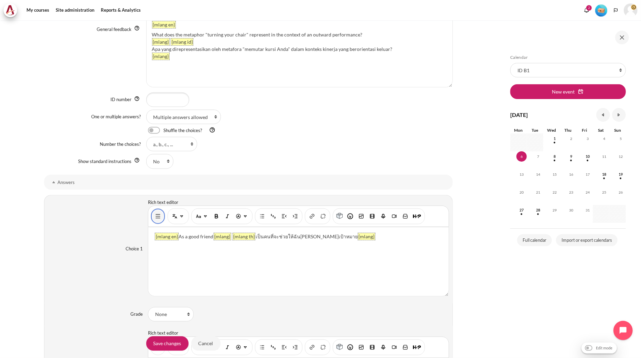
click at [158, 220] on img "Show/hide advanced buttons" at bounding box center [157, 216] width 7 height 7
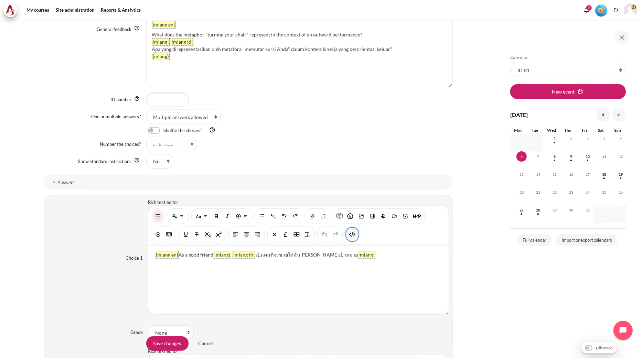
click at [354, 234] on img "HTML" at bounding box center [352, 234] width 7 height 7
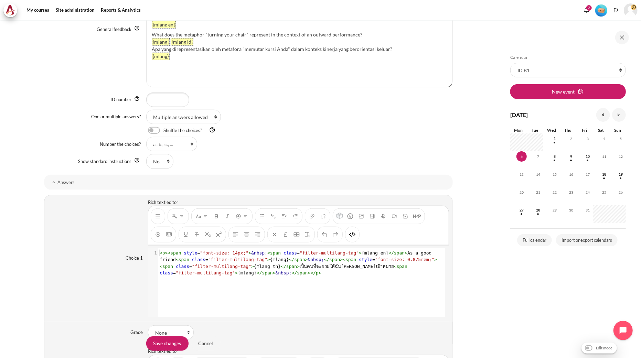
scroll to position [0, 0]
click at [359, 257] on span "style" at bounding box center [365, 259] width 13 height 5
type textarea "<p><span style="font-size: 14px;">&nbsp;<span class="filter-multilang-tag">{mla…"
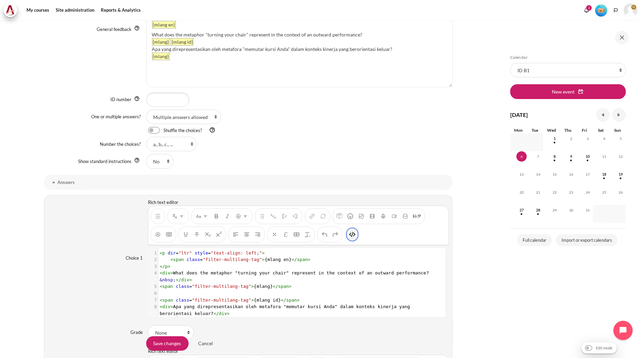
scroll to position [14, 0]
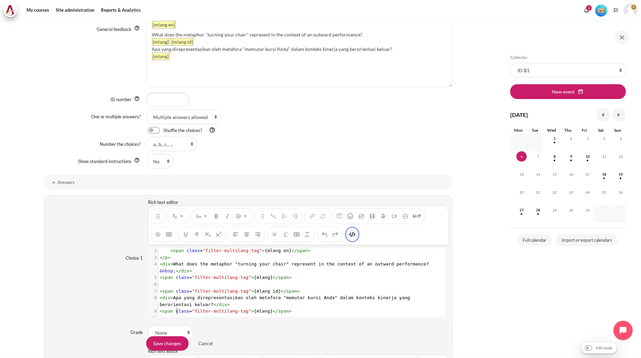
click at [352, 237] on img "HTML" at bounding box center [352, 234] width 7 height 7
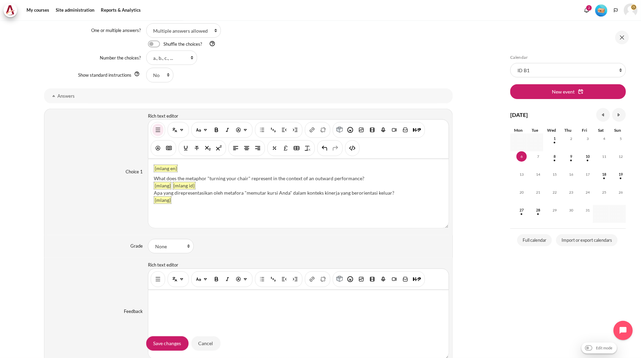
scroll to position [688, 0]
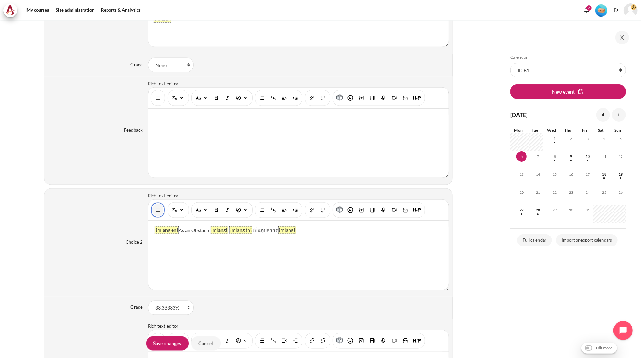
click at [153, 208] on button "Show/hide advanced buttons" at bounding box center [157, 210] width 11 height 12
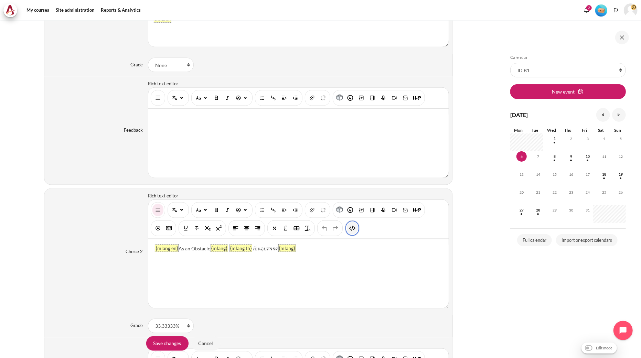
click at [350, 229] on img "HTML" at bounding box center [352, 228] width 7 height 7
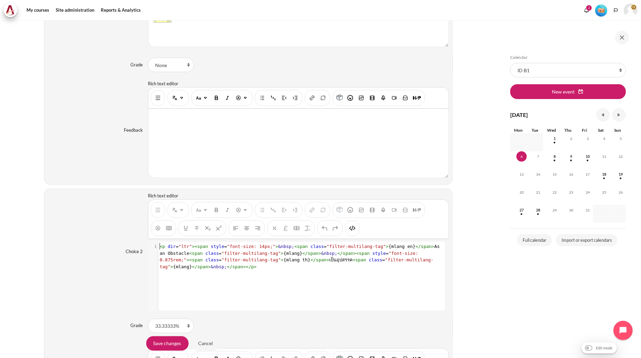
scroll to position [0, 0]
click at [321, 254] on span "&nbsp;" at bounding box center [329, 253] width 16 height 5
type textarea "<p dir="ltr"><span style="font-size: 14px;">&nbsp;<span class="filter-multilang…"
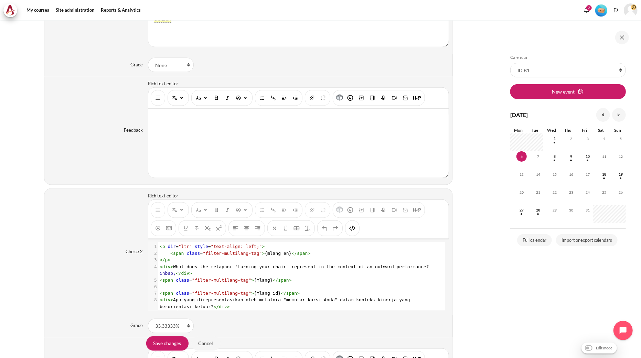
scroll to position [14, 0]
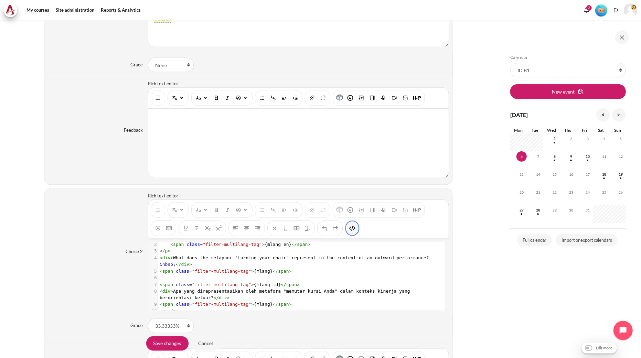
click at [355, 231] on img "HTML" at bounding box center [352, 228] width 7 height 7
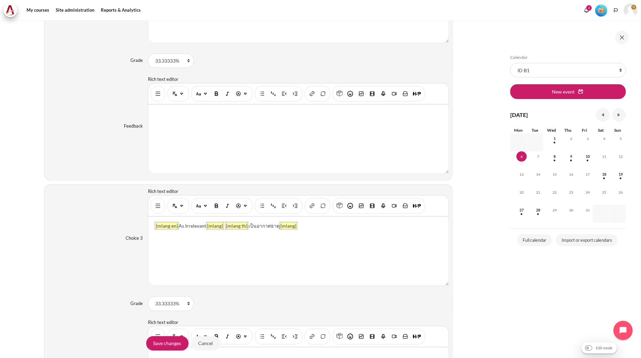
scroll to position [955, 0]
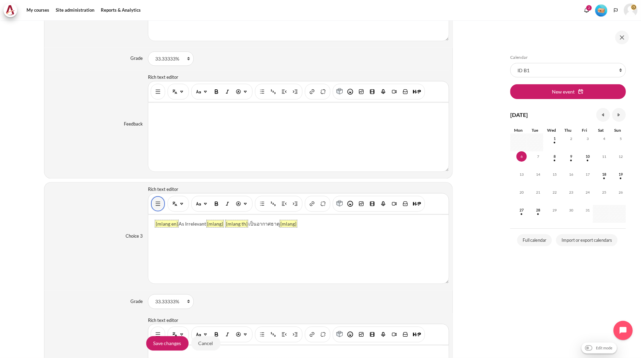
click at [156, 209] on button "Show/hide advanced buttons" at bounding box center [157, 204] width 11 height 12
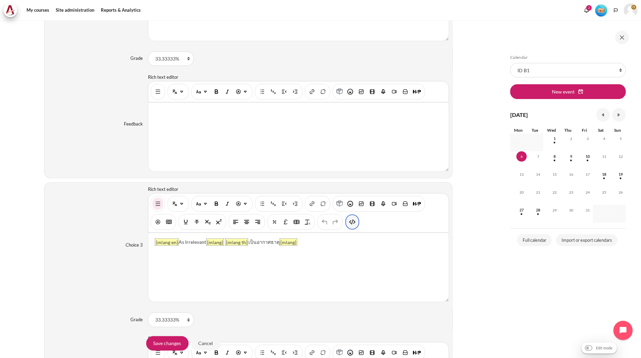
click at [350, 223] on img "HTML" at bounding box center [352, 222] width 7 height 7
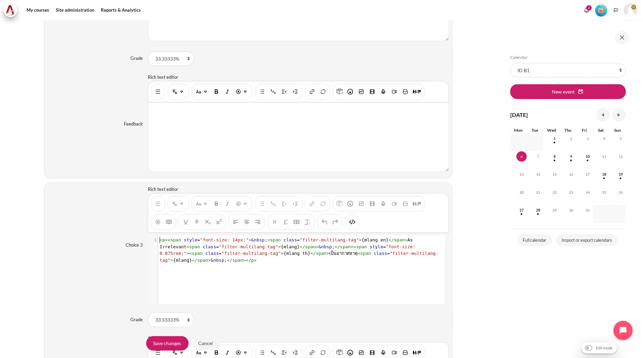
scroll to position [0, 0]
click at [259, 257] on span "< p >< span style = "font-size: 14px;" > &nbsp; < span class = "filter-multilan…" at bounding box center [299, 250] width 279 height 25
type textarea "<p><span style="font-size: 14px;">&nbsp;<span class="filter-multilang-tag">{mla…"
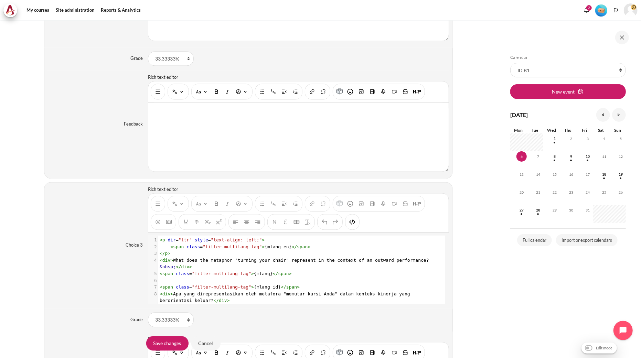
scroll to position [14, 0]
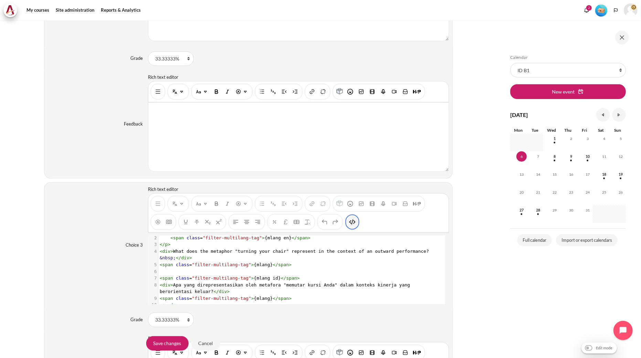
click at [352, 227] on button "HTML" at bounding box center [352, 222] width 11 height 12
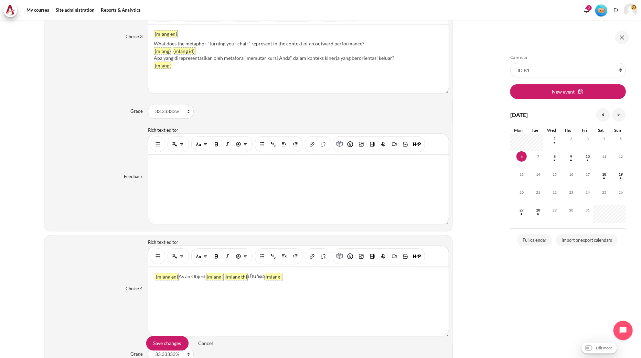
scroll to position [1185, 0]
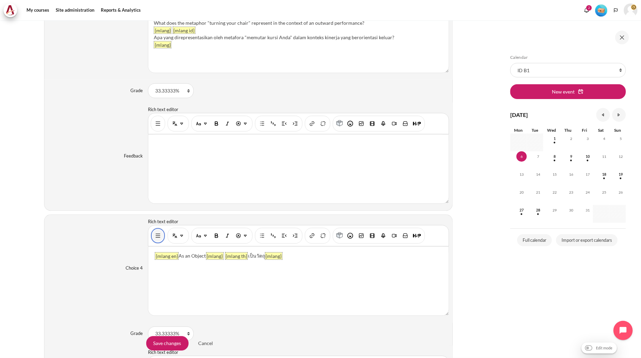
click at [159, 239] on img "Show/hide advanced buttons" at bounding box center [157, 235] width 7 height 7
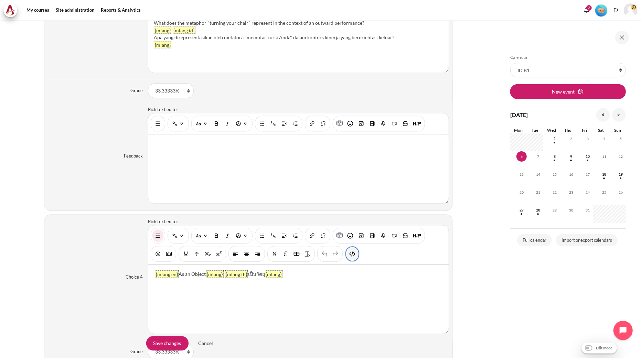
click at [350, 257] on img "HTML" at bounding box center [352, 253] width 7 height 7
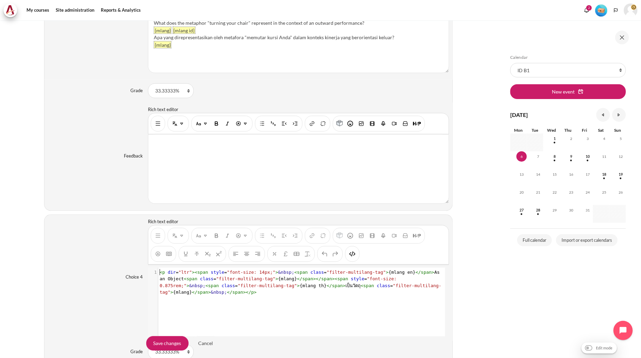
scroll to position [1, 0]
click at [377, 288] on span "class" at bounding box center [383, 285] width 13 height 5
type textarea "<p dir="ltr"><span style="font-size: 14px;">&nbsp;<span class="filter-multilang…"
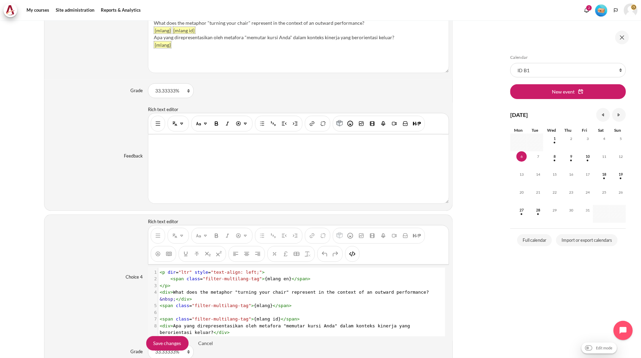
scroll to position [0, 0]
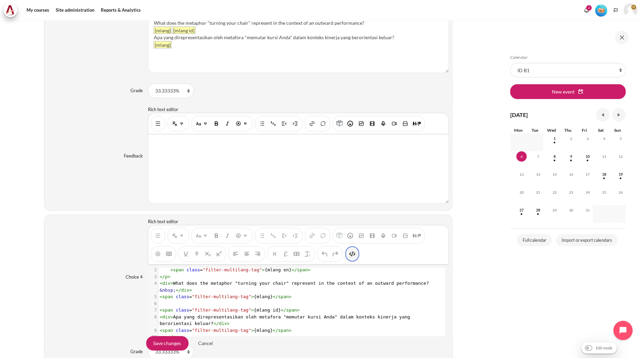
click at [354, 254] on img "HTML" at bounding box center [352, 253] width 7 height 7
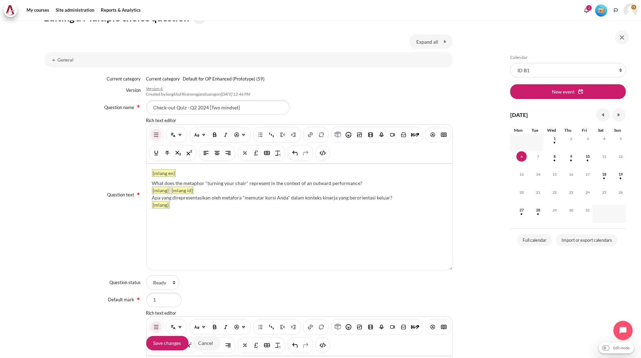
drag, startPoint x: 358, startPoint y: 182, endPoint x: 151, endPoint y: 181, distance: 207.8
click at [152, 181] on div "What does the metaphor "turning your chair" represent in the context of an outw…" at bounding box center [299, 183] width 295 height 7
paste div "Content"
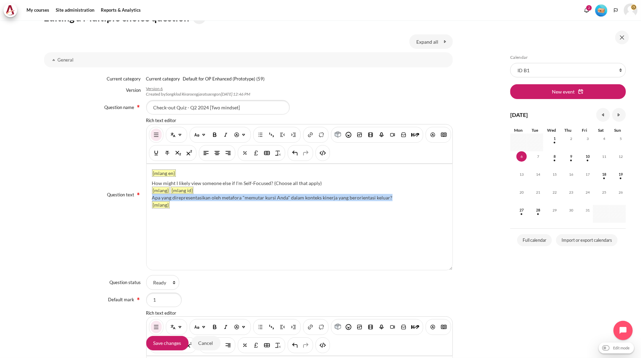
drag, startPoint x: 402, startPoint y: 197, endPoint x: 150, endPoint y: 196, distance: 252.1
click at [150, 196] on div "{mlang en} How might I likely view someone else if I'm Self-Focused? (Choose al…" at bounding box center [300, 217] width 306 height 106
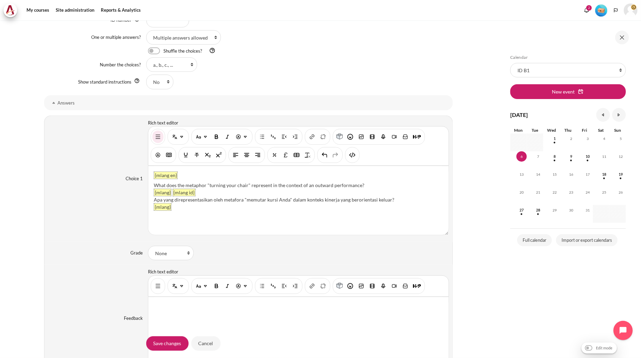
drag, startPoint x: 367, startPoint y: 185, endPoint x: 153, endPoint y: 186, distance: 213.3
click at [154, 186] on div "What does the metaphor "turning your chair" represent in the context of an outw…" at bounding box center [298, 185] width 289 height 7
paste div "Content"
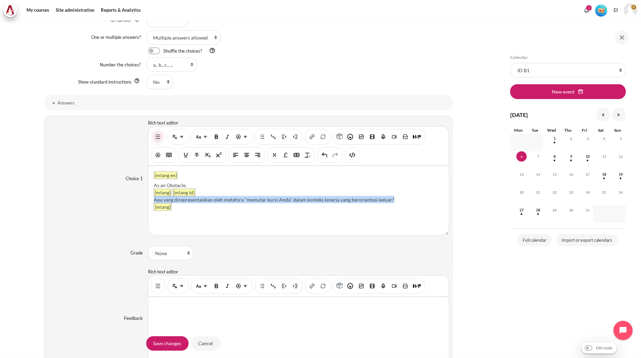
drag, startPoint x: 393, startPoint y: 200, endPoint x: 150, endPoint y: 201, distance: 243.2
click at [150, 201] on div "{mlang en} As an Obstacle. {mlang} {mlang id} Apa yang direpresentasikan oleh m…" at bounding box center [298, 200] width 300 height 69
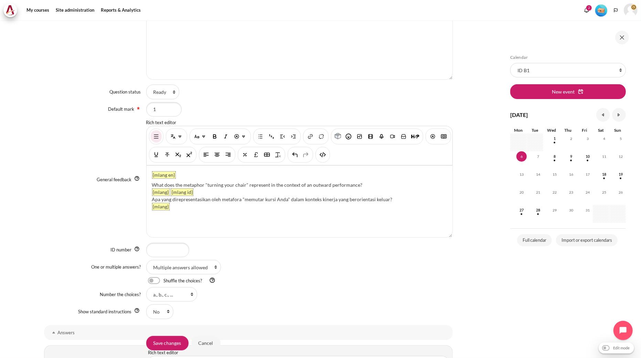
scroll to position [270, 0]
drag, startPoint x: 360, startPoint y: 183, endPoint x: 152, endPoint y: 181, distance: 208.8
click at [152, 181] on div "What does the metaphor "turning your chair" represent in the context of an outw…" at bounding box center [299, 184] width 295 height 7
paste div "Content"
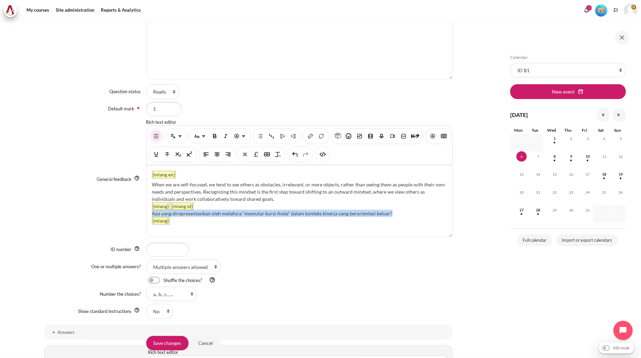
drag, startPoint x: 397, startPoint y: 211, endPoint x: 152, endPoint y: 214, distance: 244.9
click at [152, 214] on div "Apa yang direpresentasikan oleh metafora "memutar kursi Anda" dalam konteks kin…" at bounding box center [299, 213] width 295 height 7
